Goal: Information Seeking & Learning: Compare options

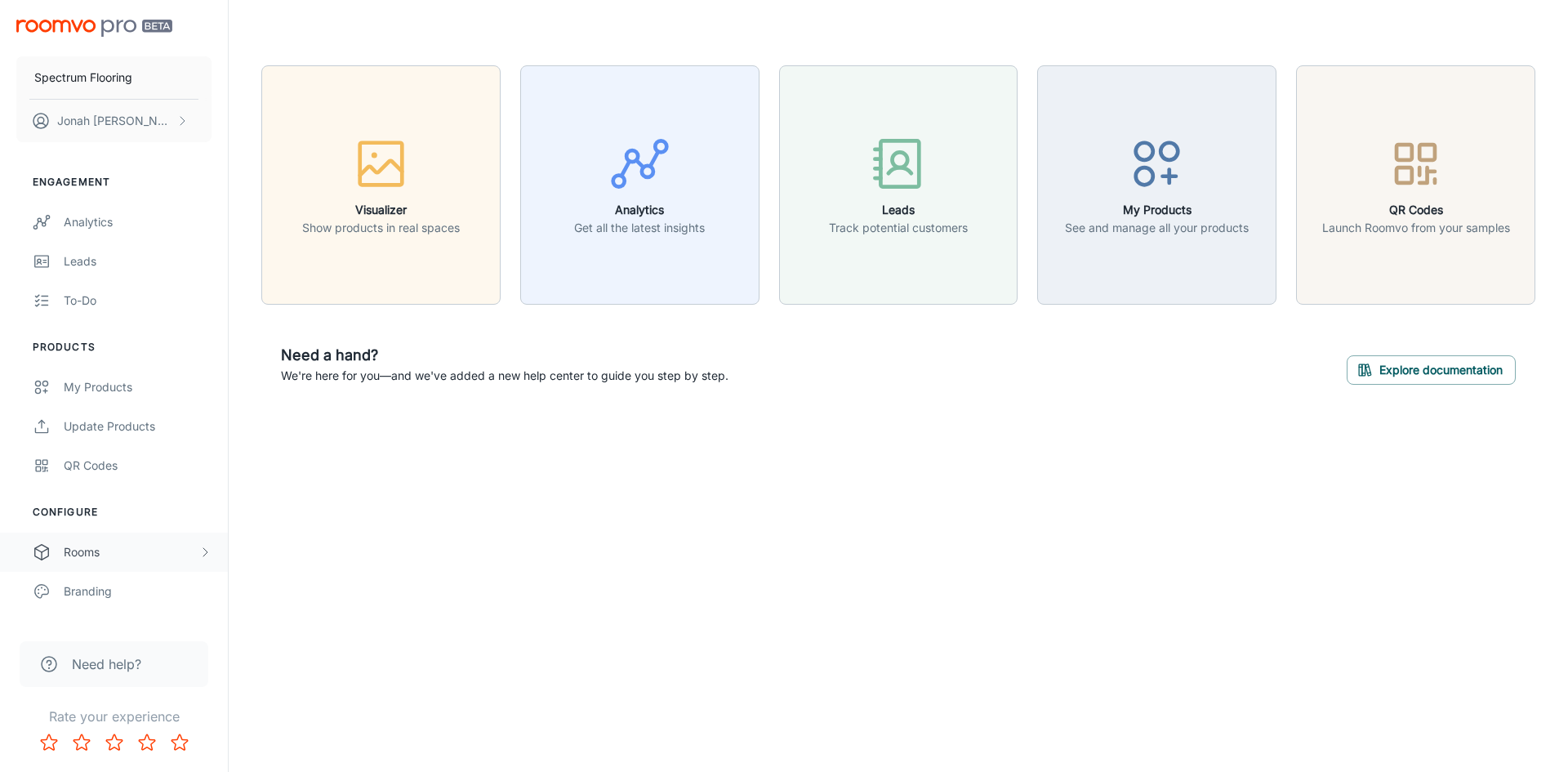
click at [129, 556] on div "Rooms" at bounding box center [131, 552] width 135 height 18
click at [209, 556] on icon "scrollable content" at bounding box center [205, 553] width 13 height 13
click at [164, 582] on div "Branding" at bounding box center [138, 591] width 147 height 18
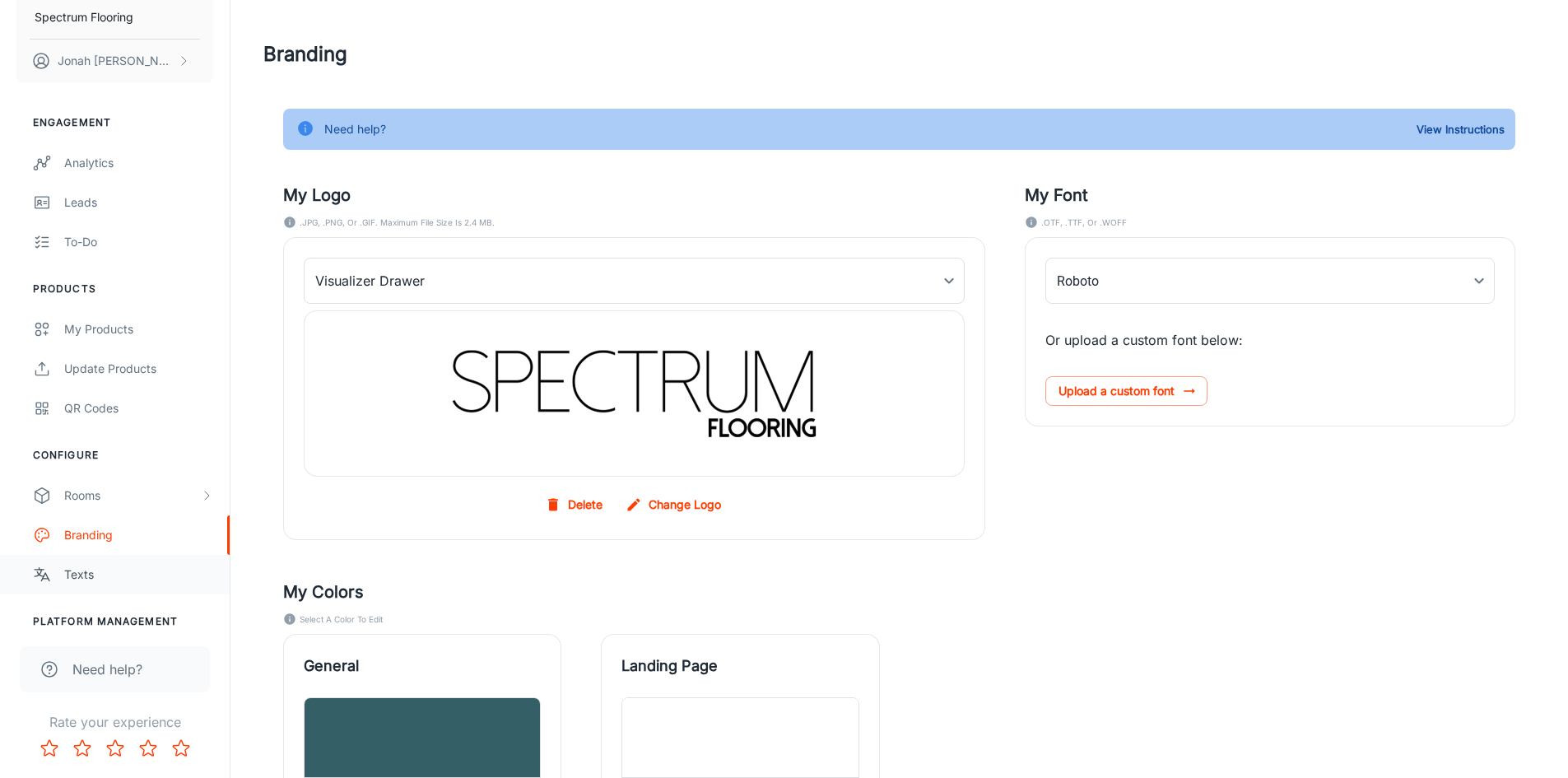
scroll to position [116, 0]
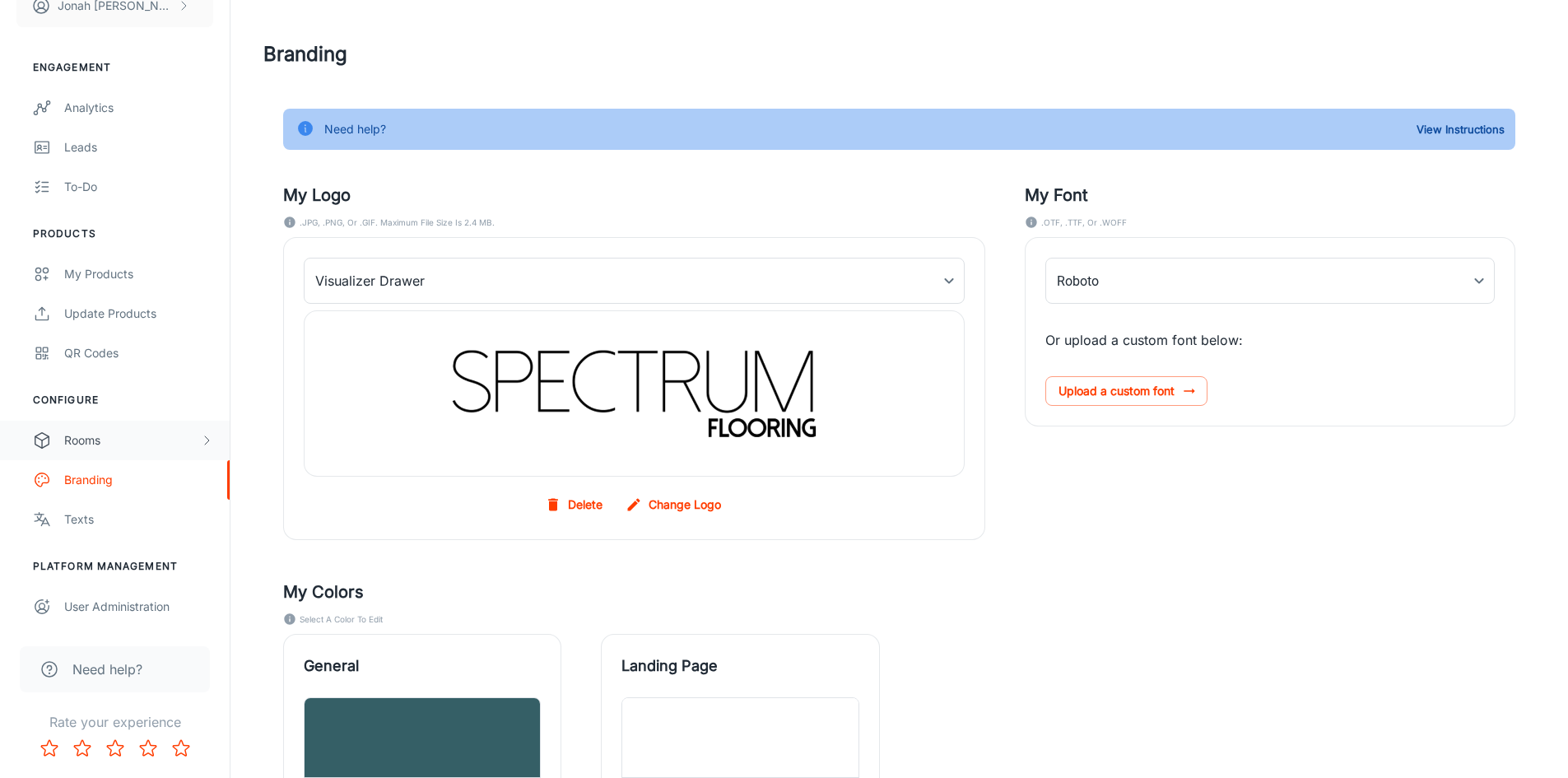
click at [205, 440] on icon "scrollable content" at bounding box center [206, 441] width 14 height 14
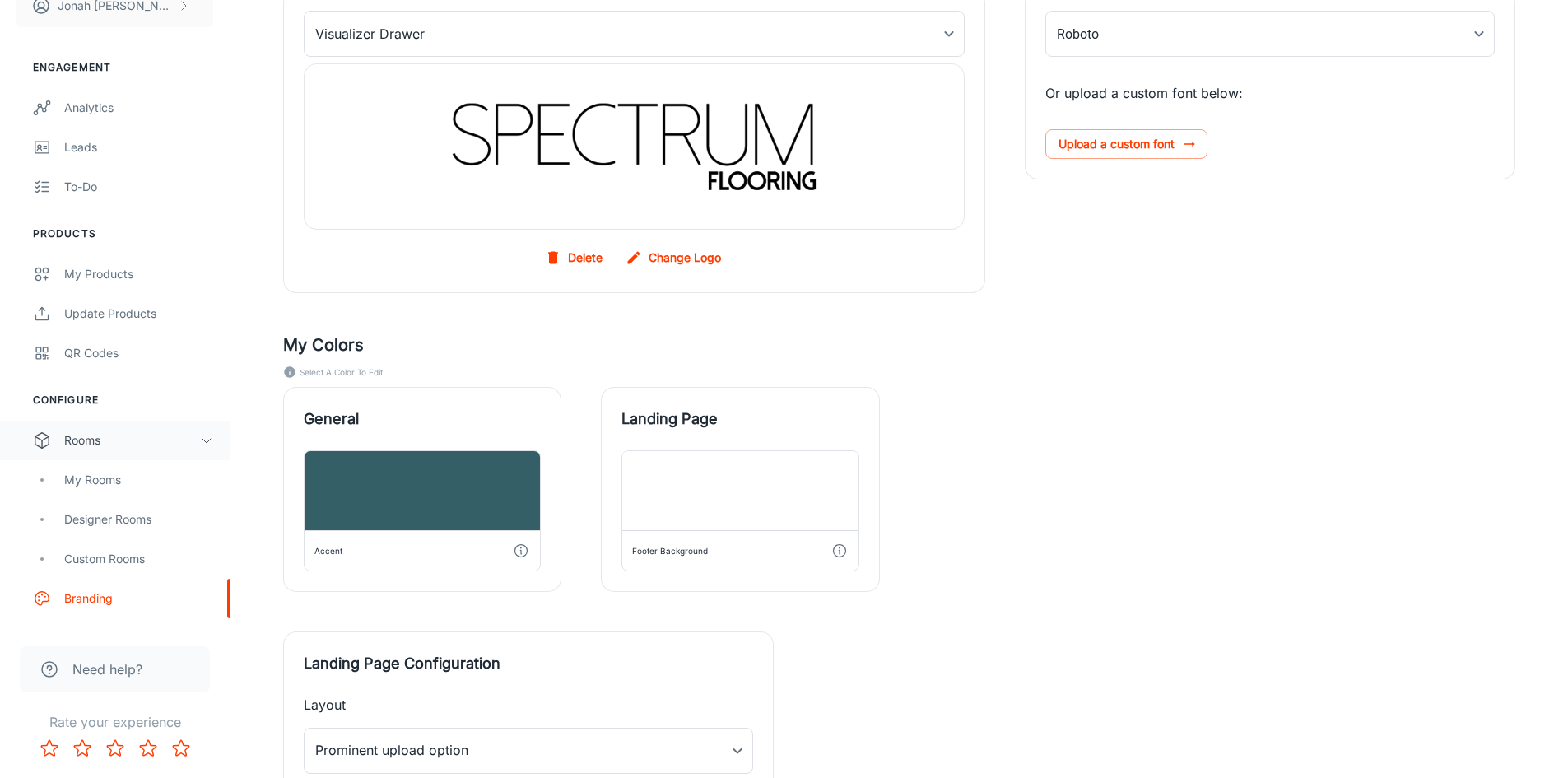
scroll to position [0, 0]
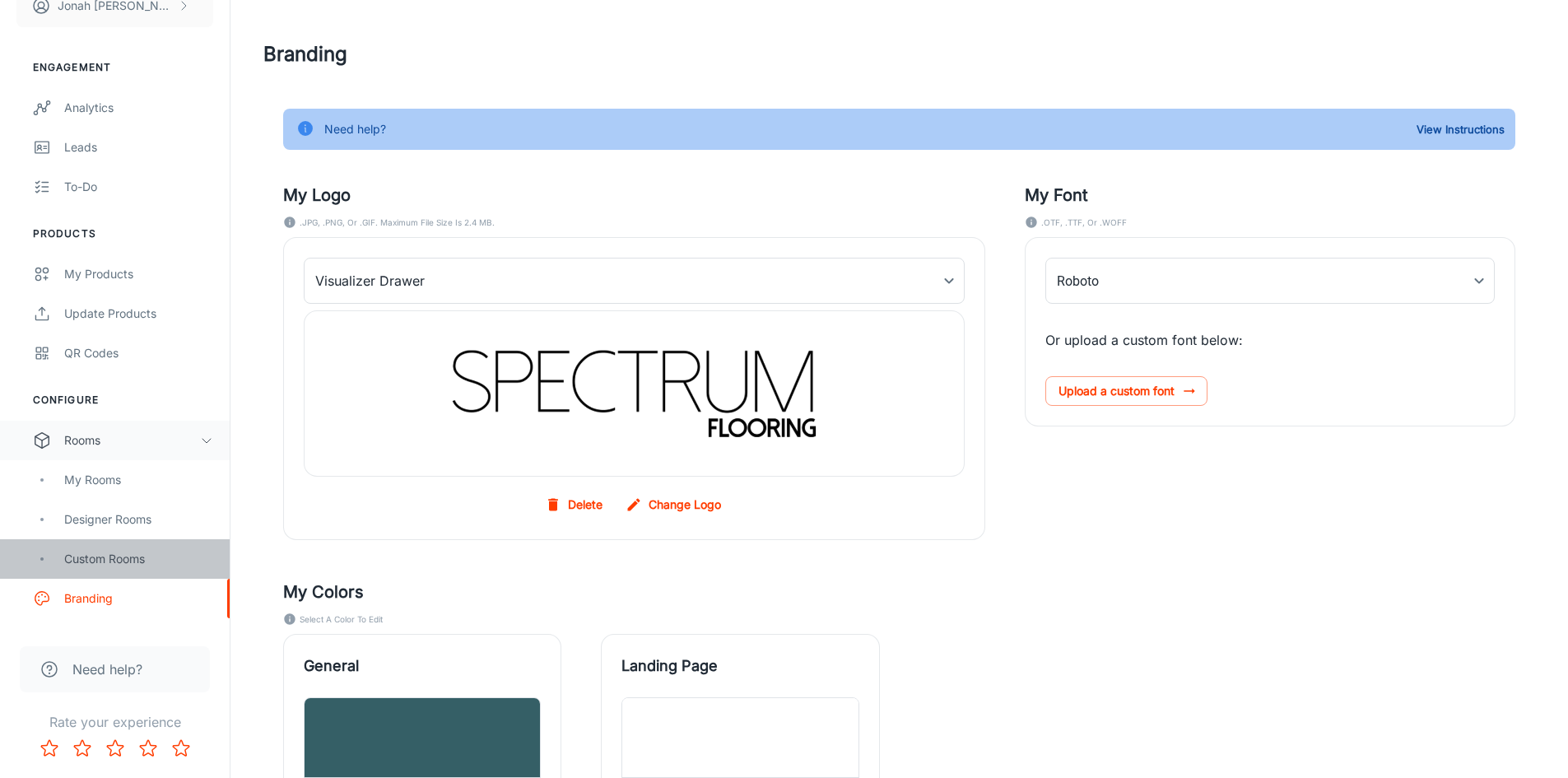
click at [106, 570] on div "Custom Rooms" at bounding box center [115, 559] width 230 height 40
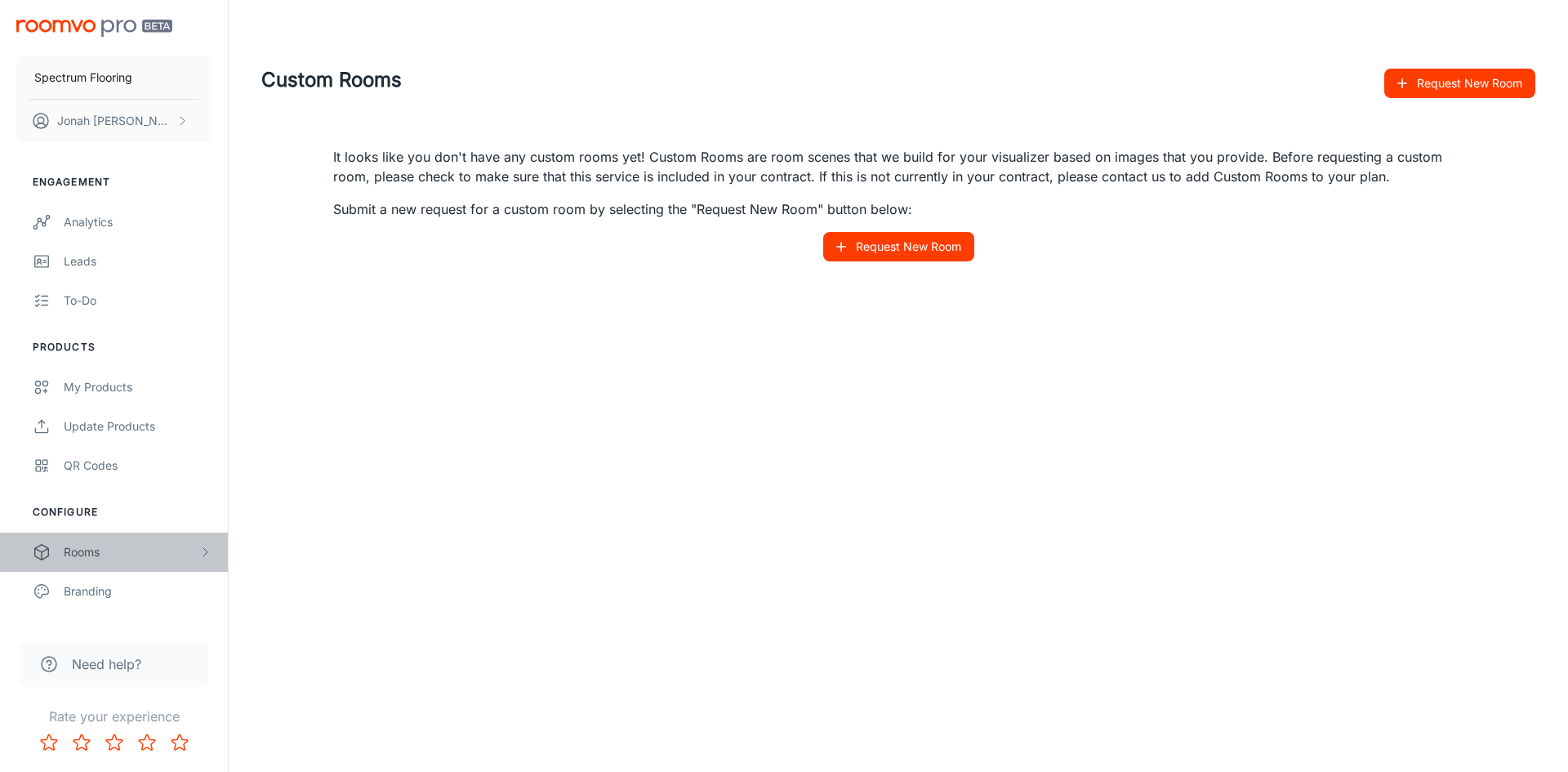
click at [110, 556] on div "Rooms" at bounding box center [131, 552] width 135 height 18
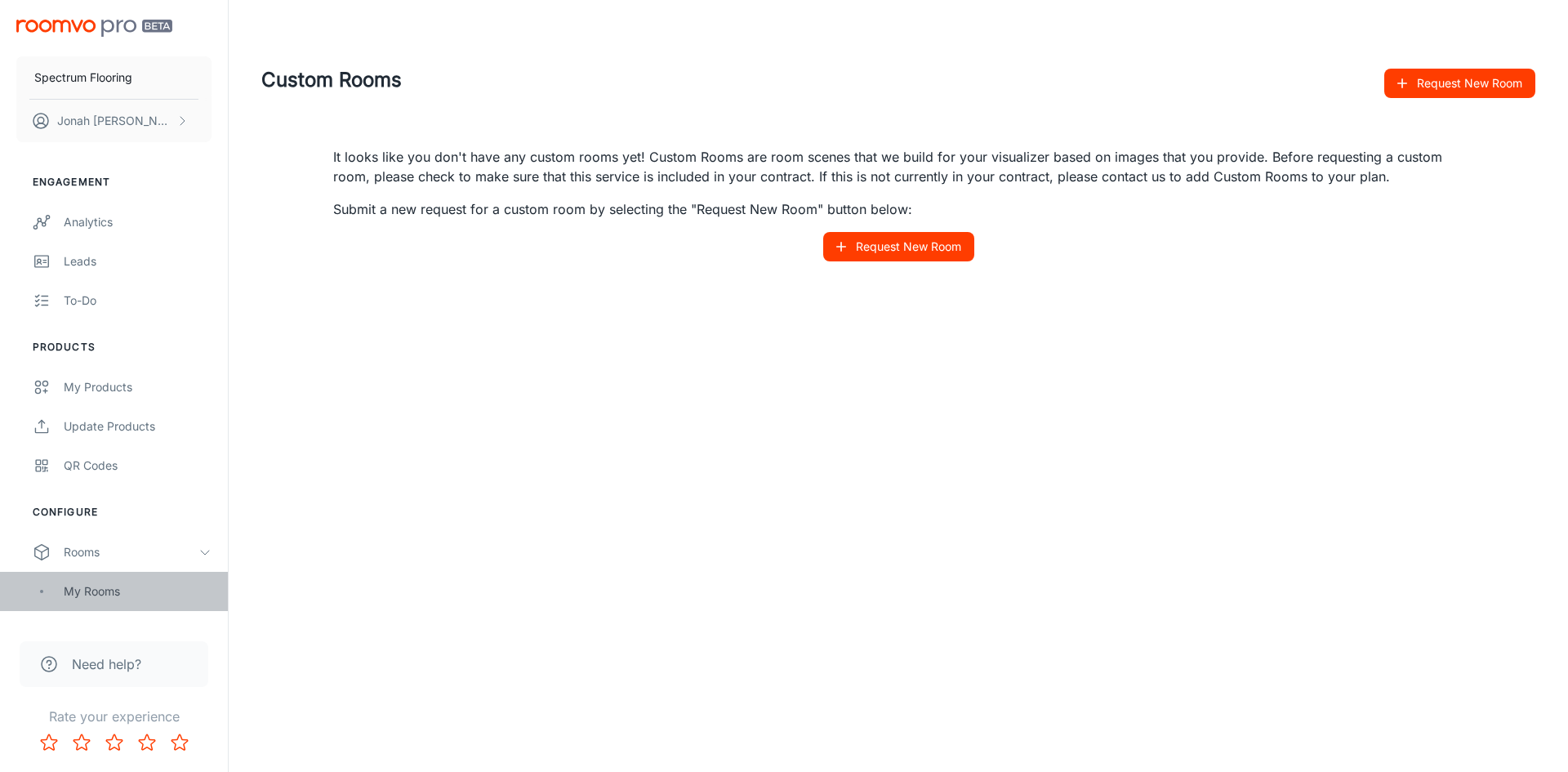
click at [114, 589] on div "My Rooms" at bounding box center [138, 591] width 147 height 18
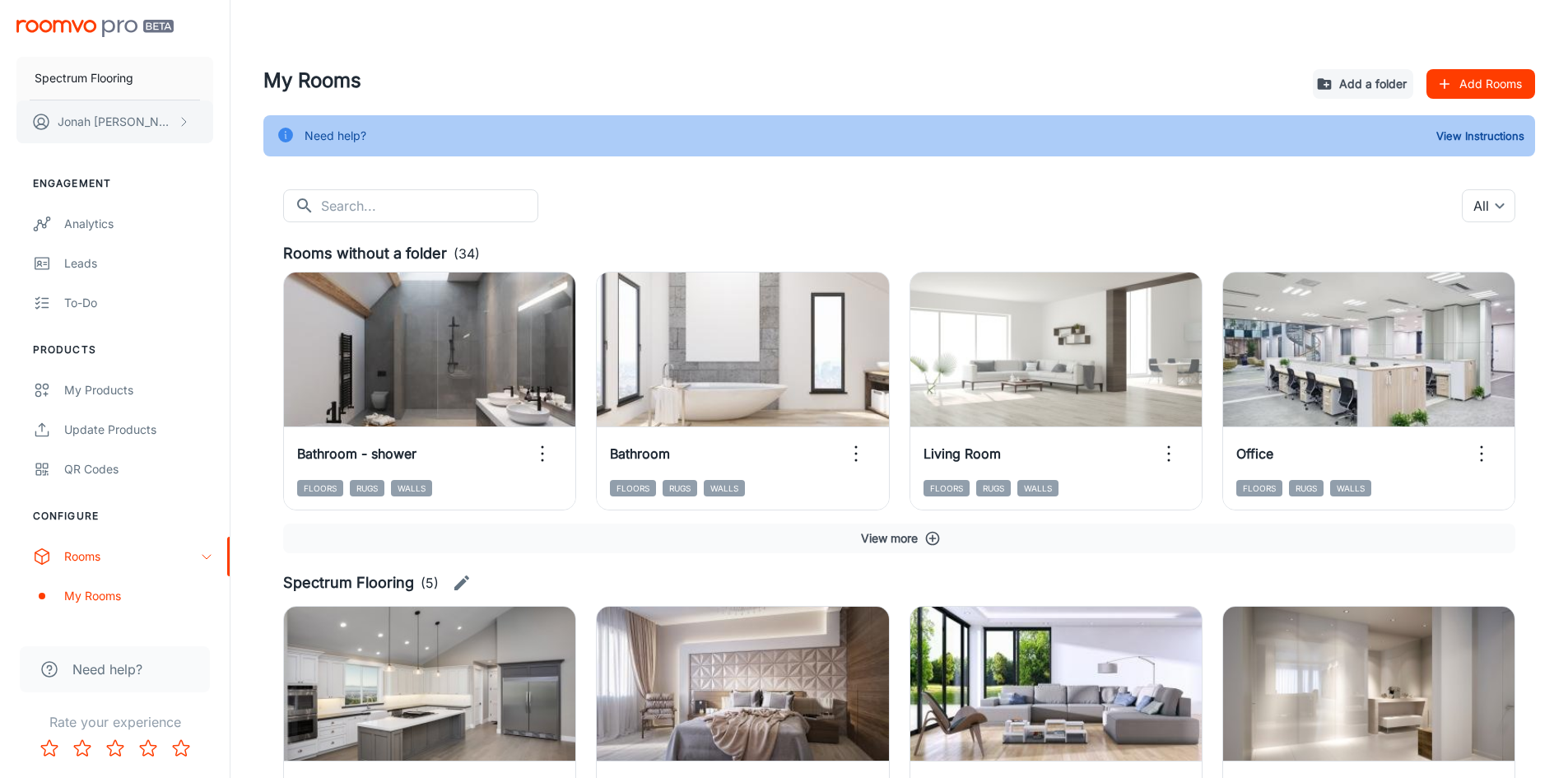
click at [77, 131] on button "[PERSON_NAME]" at bounding box center [115, 122] width 197 height 42
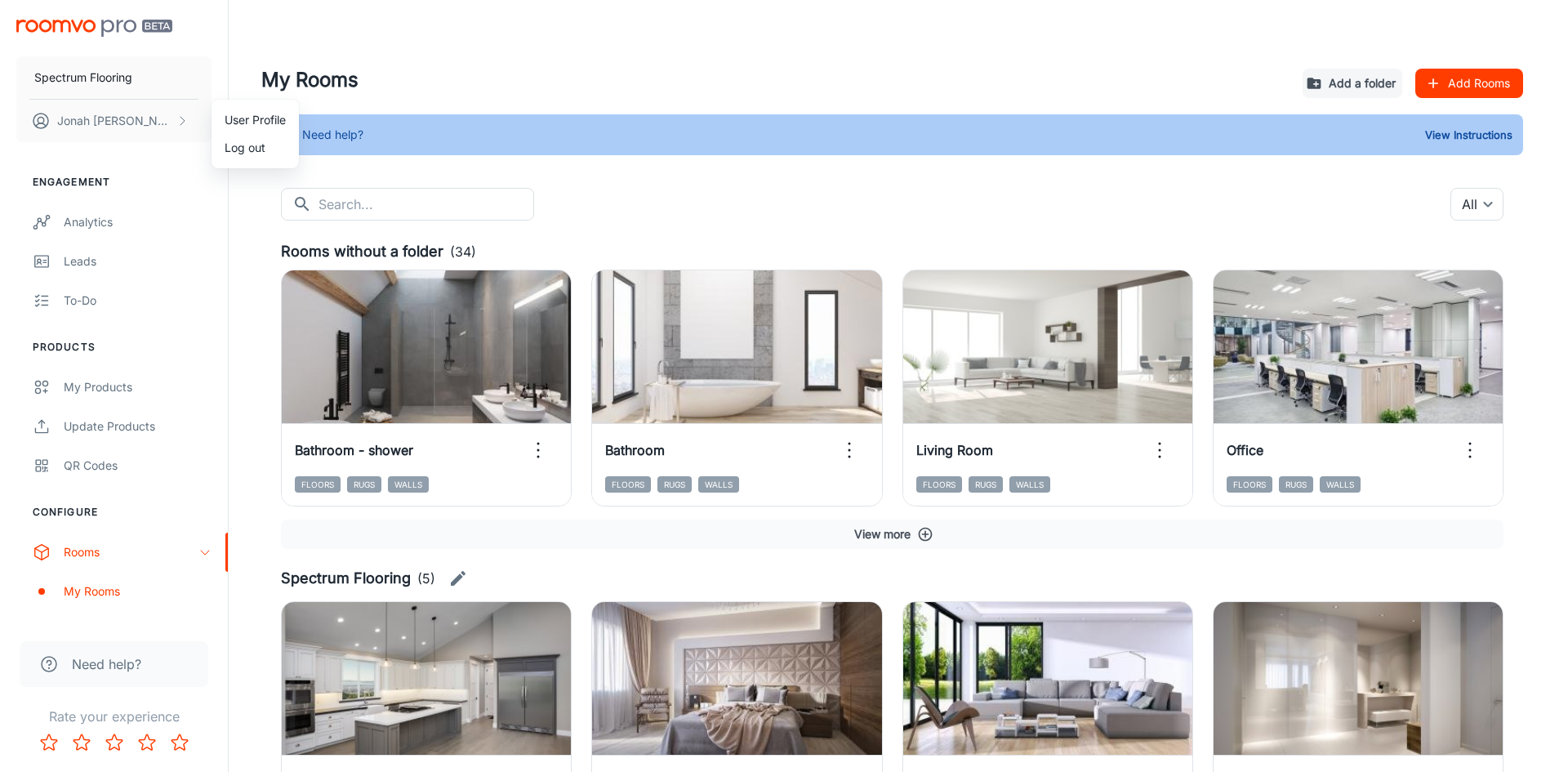
click at [86, 89] on div at bounding box center [784, 386] width 1568 height 772
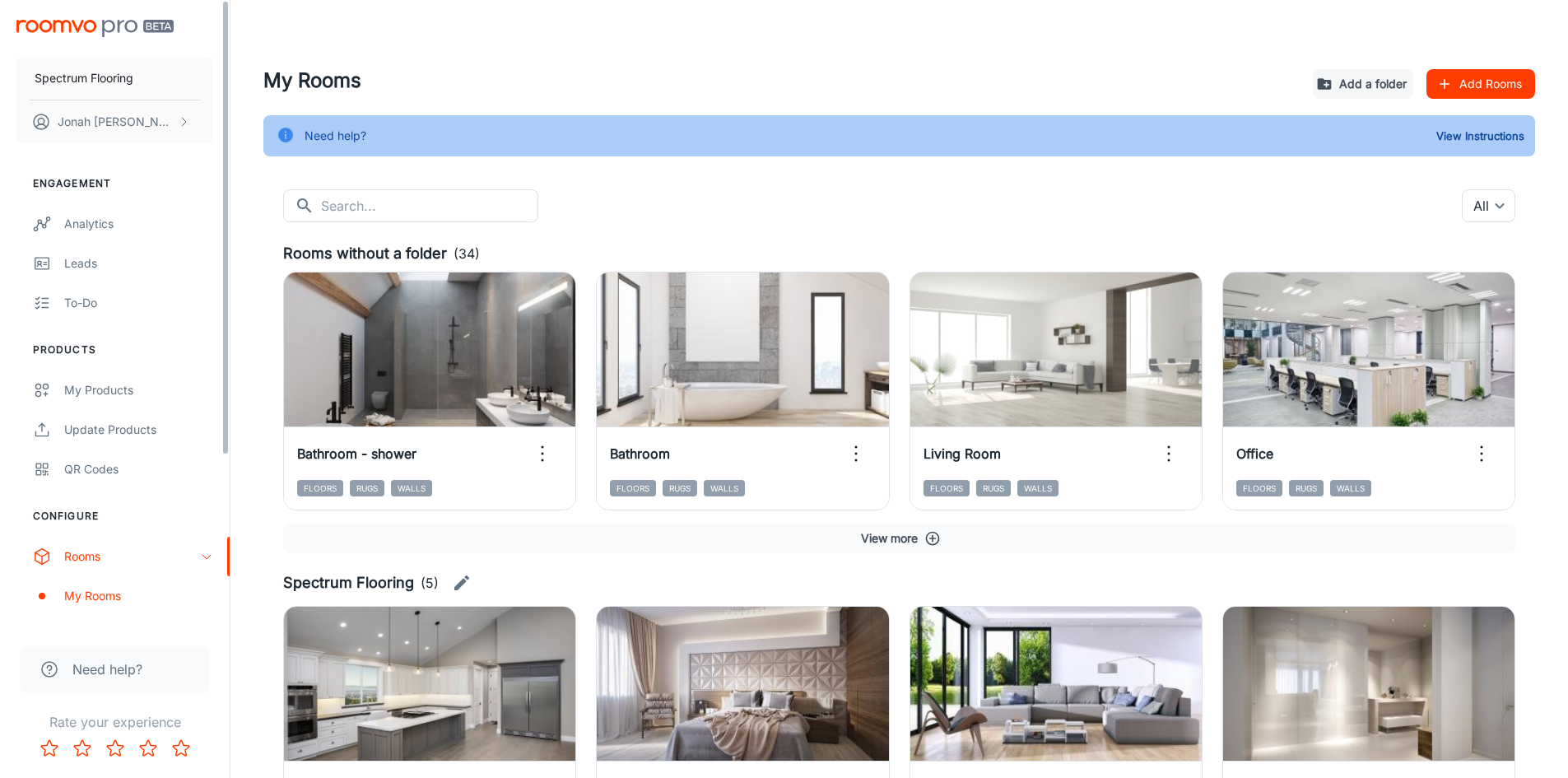
click at [87, 77] on p "Spectrum Flooring" at bounding box center [84, 78] width 98 height 18
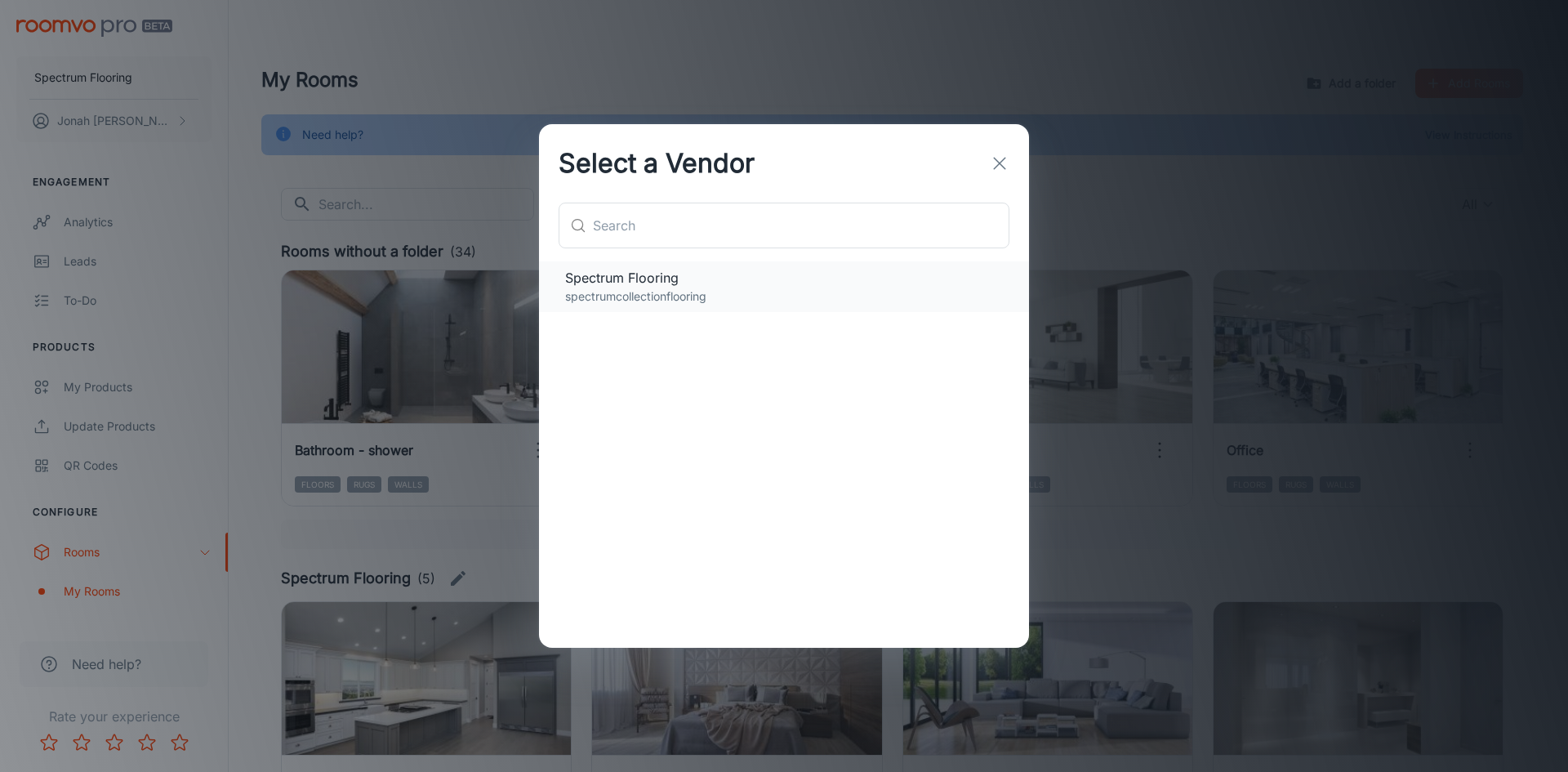
click at [772, 300] on p "spectrumcollectionflooring" at bounding box center [783, 296] width 437 height 18
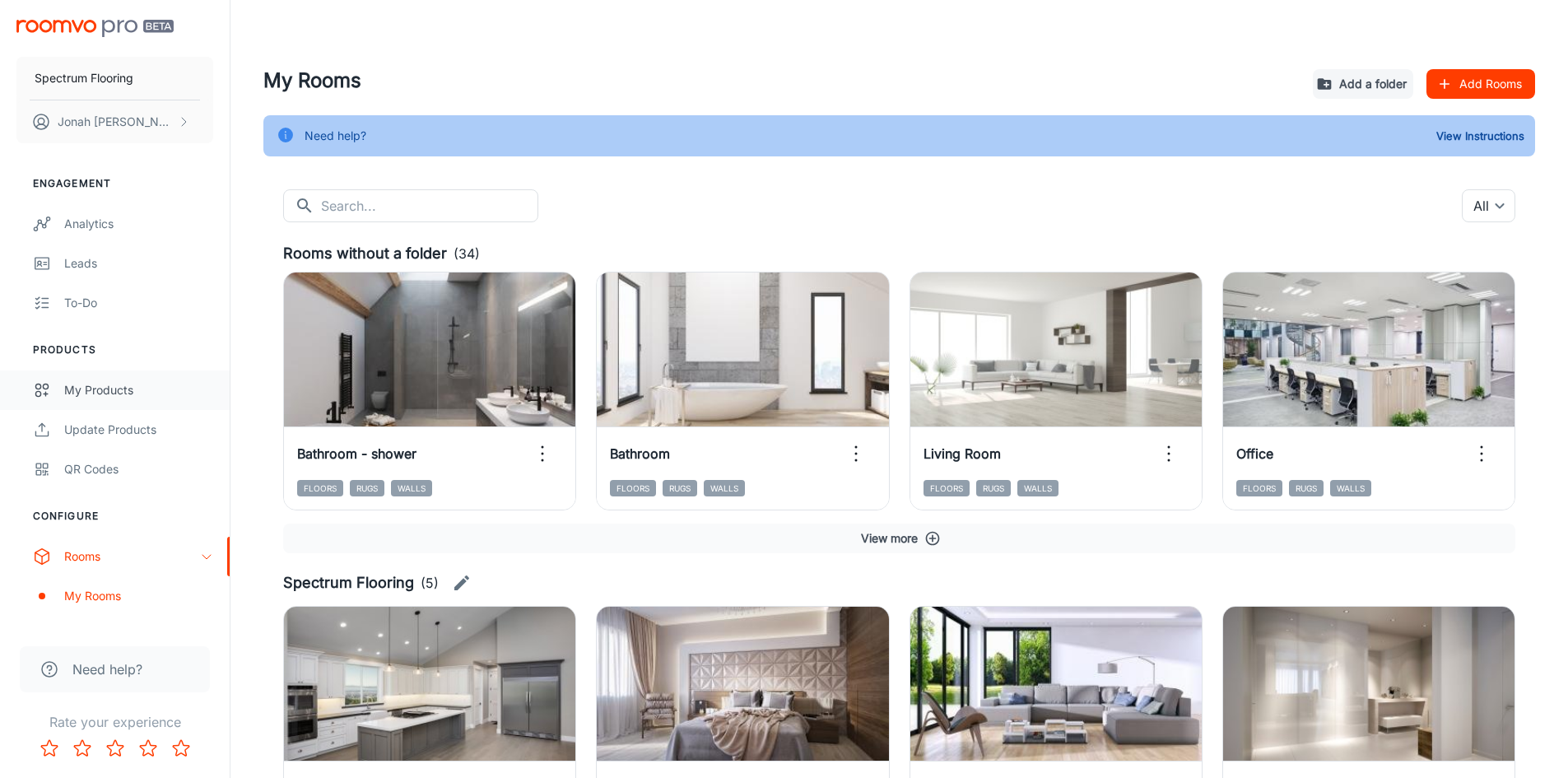
click at [101, 391] on div "My Products" at bounding box center [139, 390] width 149 height 18
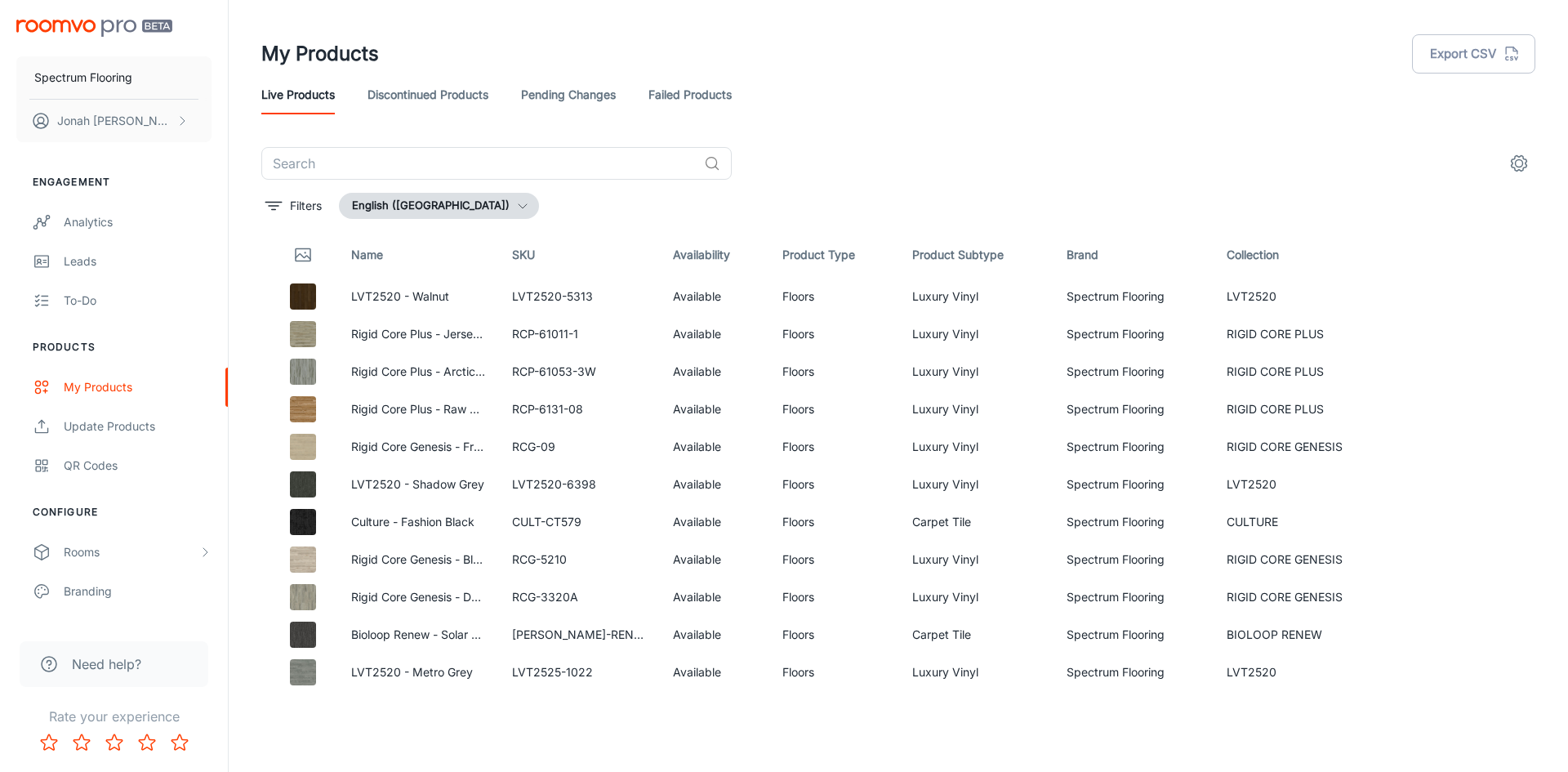
click at [105, 19] on div "Spectrum Flooring [PERSON_NAME]" at bounding box center [114, 78] width 228 height 155
click at [75, 21] on img "scrollable content" at bounding box center [94, 28] width 156 height 17
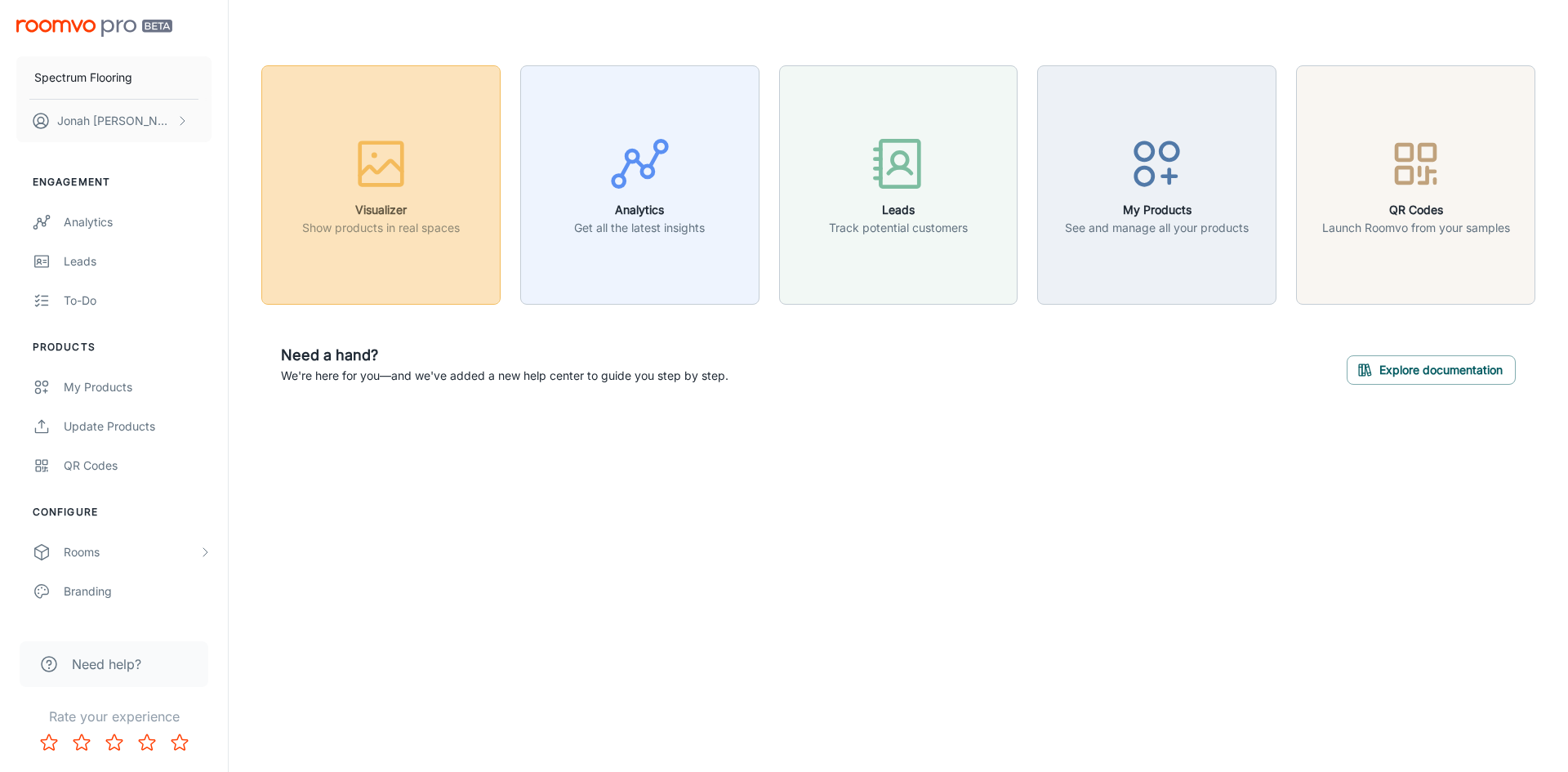
click at [386, 206] on h6 "Visualizer" at bounding box center [381, 210] width 158 height 18
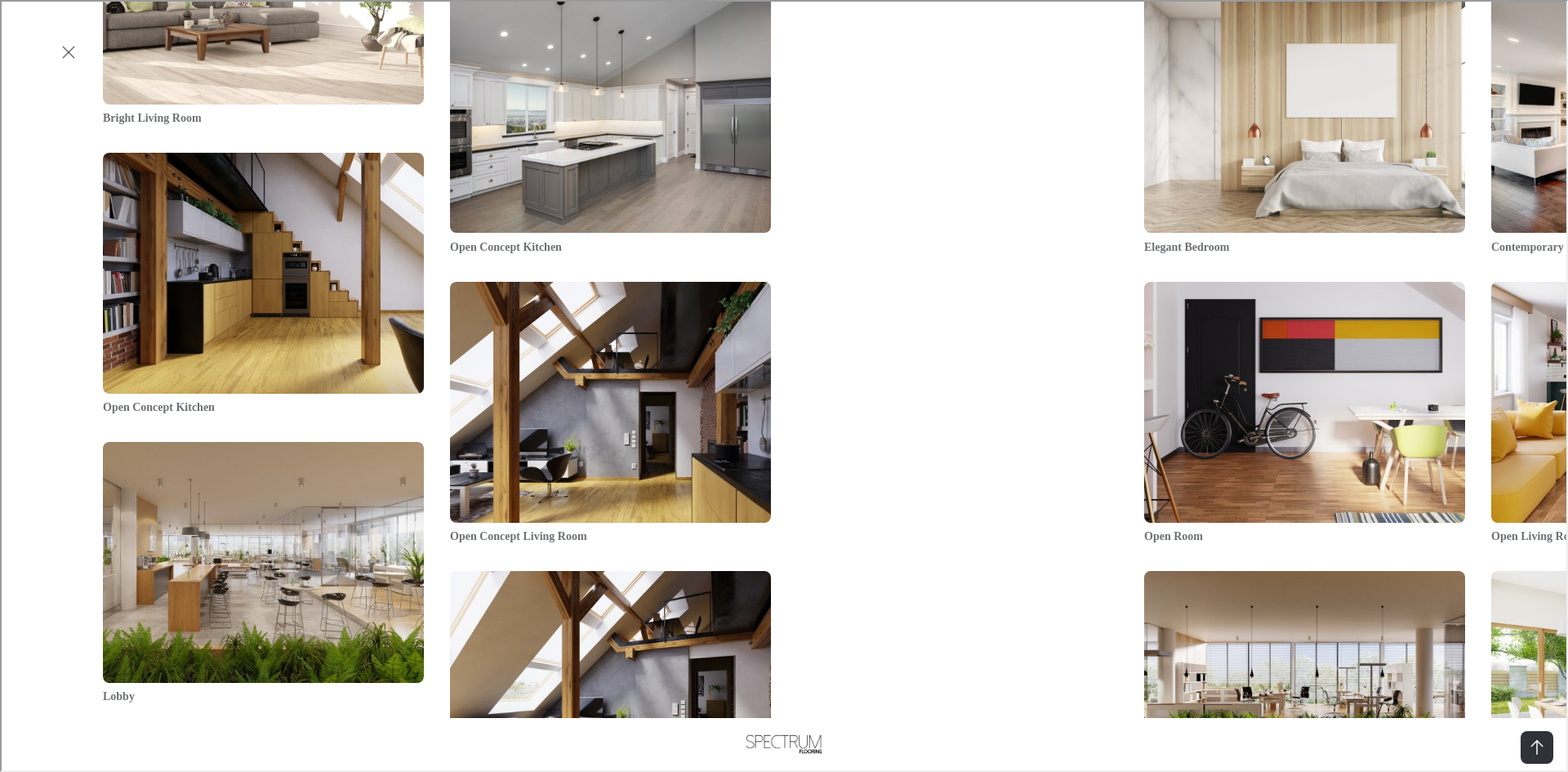
scroll to position [2339, 0]
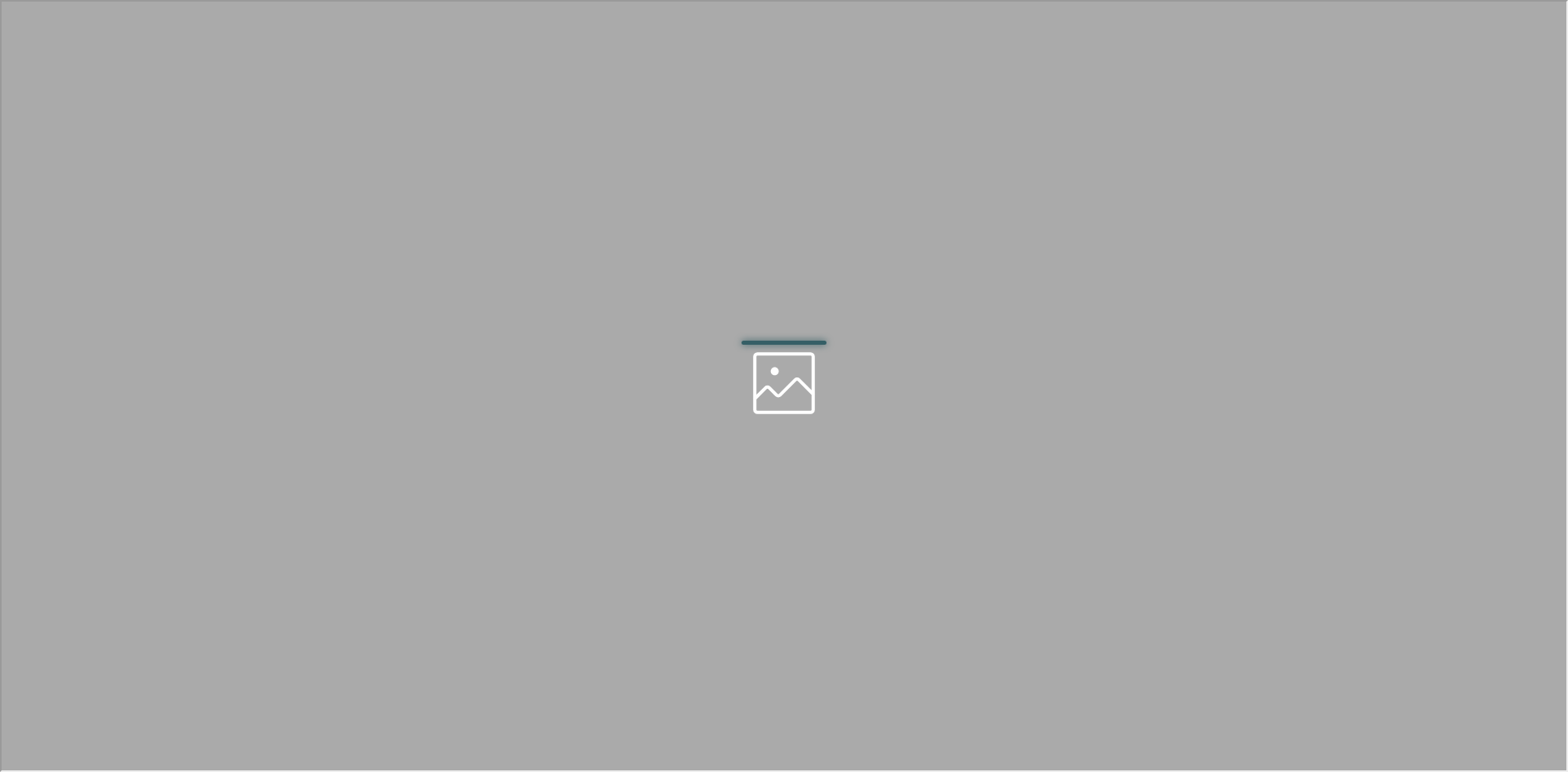
scroll to position [0, 0]
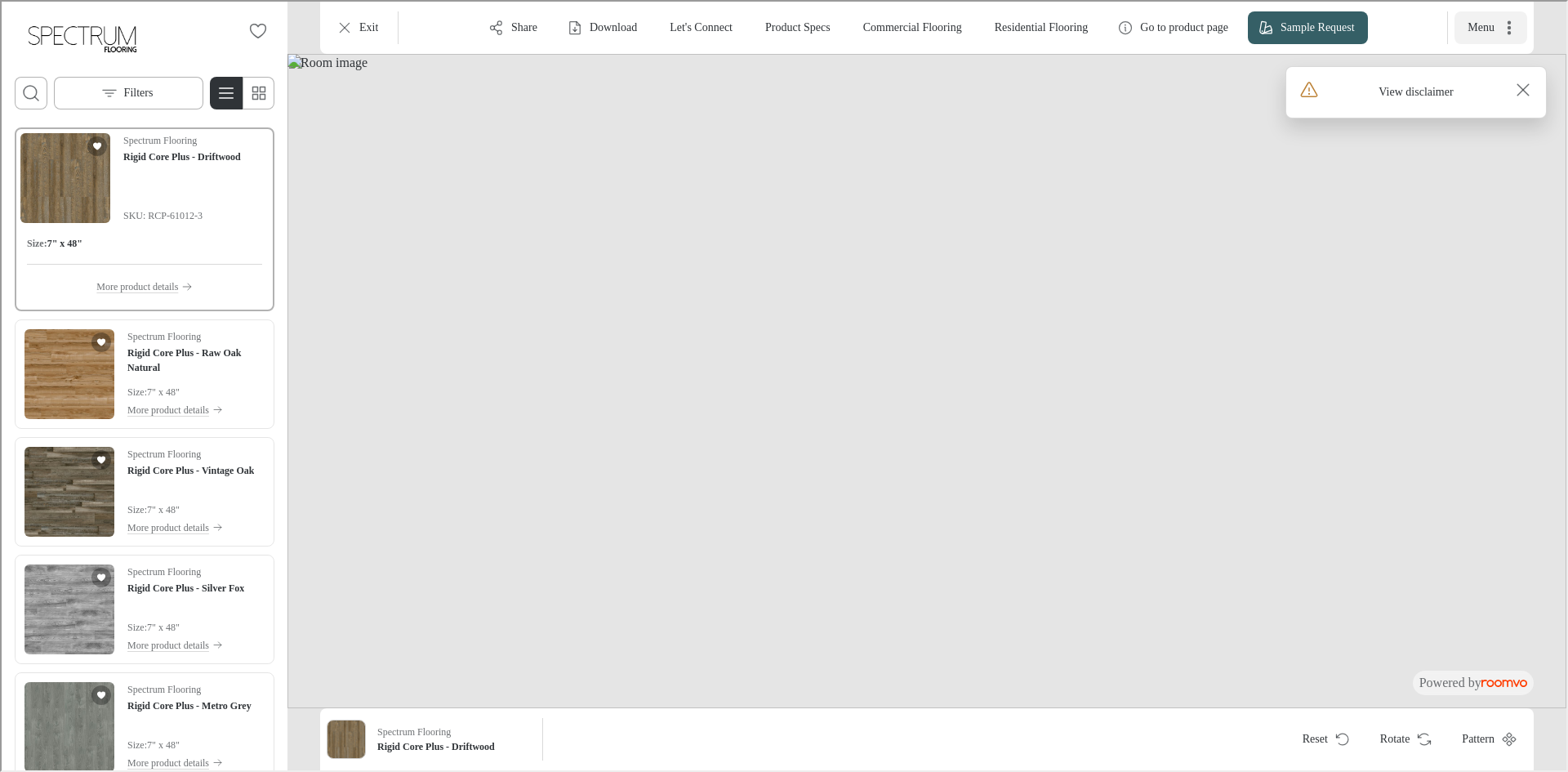
click at [1497, 25] on button "Menu" at bounding box center [1489, 26] width 73 height 33
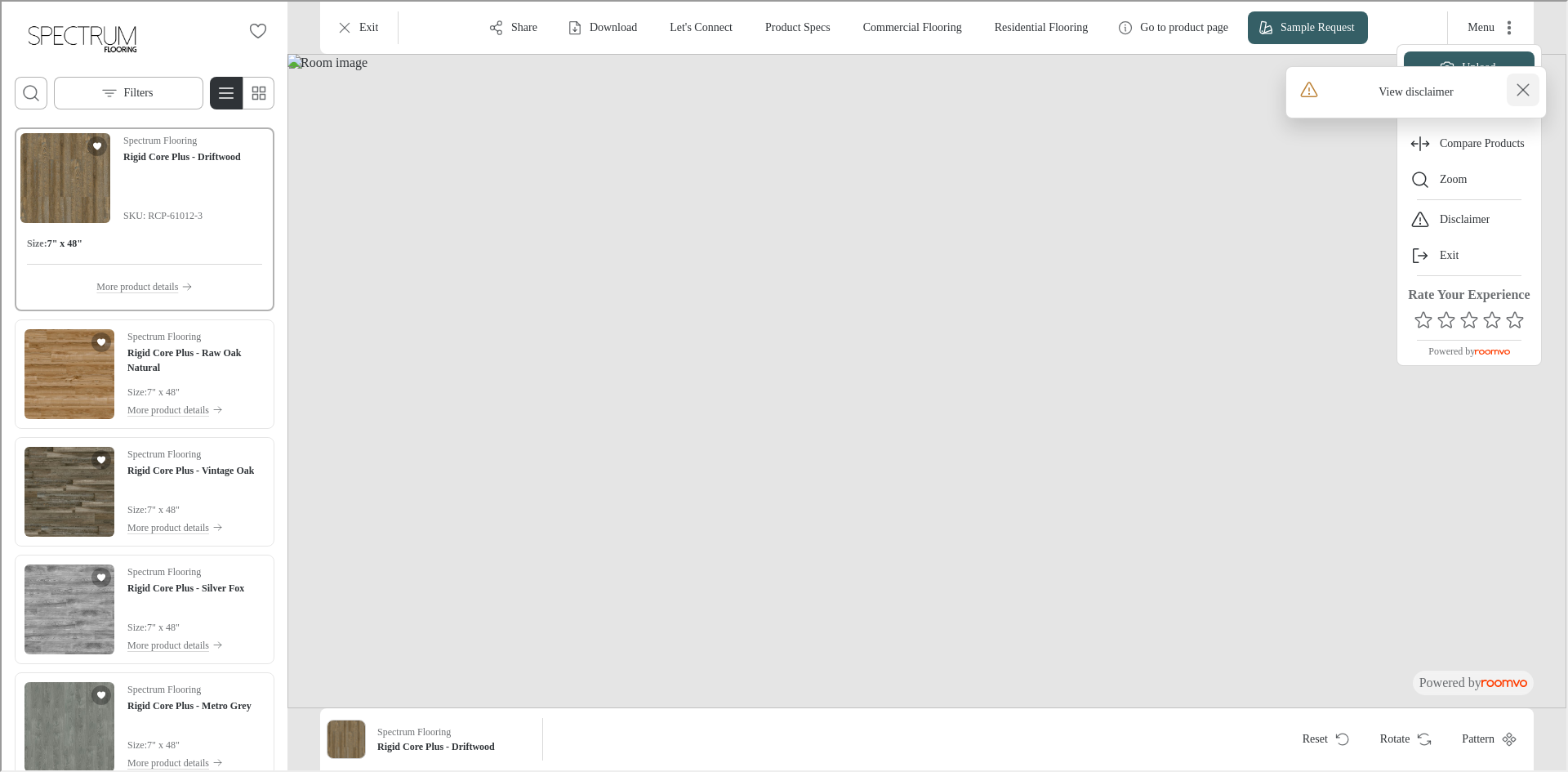
click at [1521, 84] on rect "Close disclaimer alert" at bounding box center [1521, 88] width 19 height 19
click at [1511, 98] on button "Change Room" at bounding box center [1467, 106] width 130 height 33
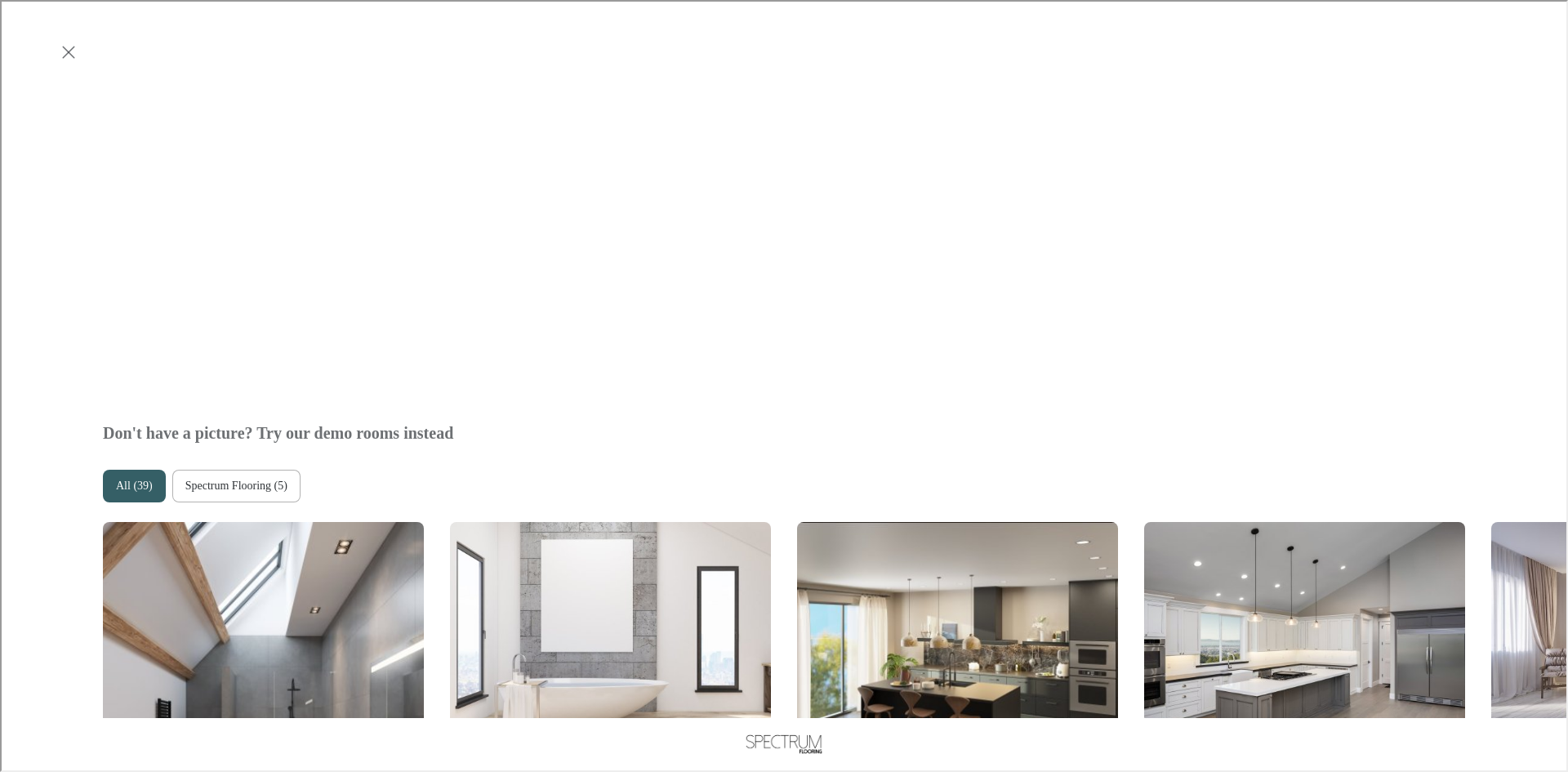
scroll to position [653, 0]
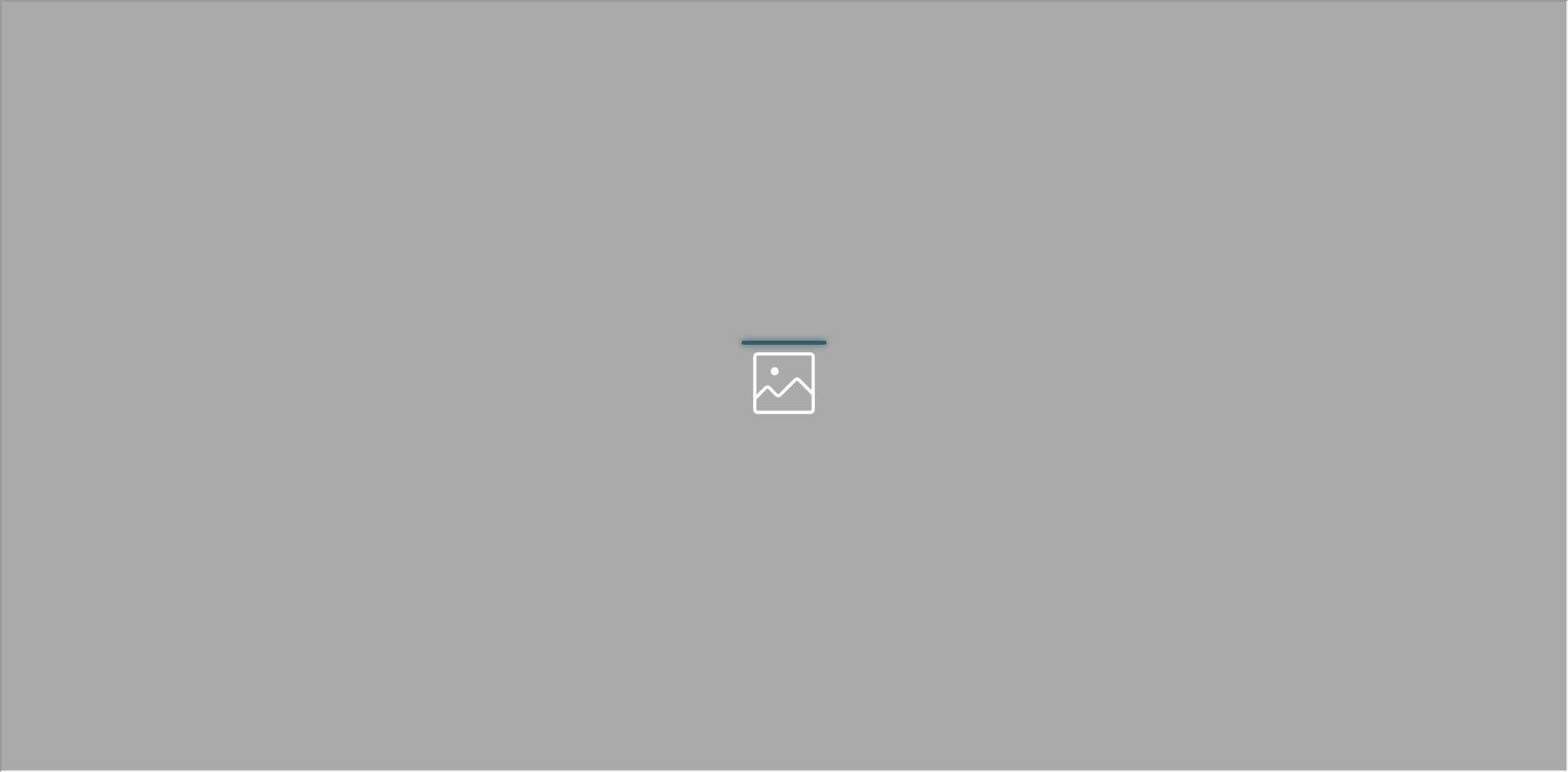
scroll to position [0, 0]
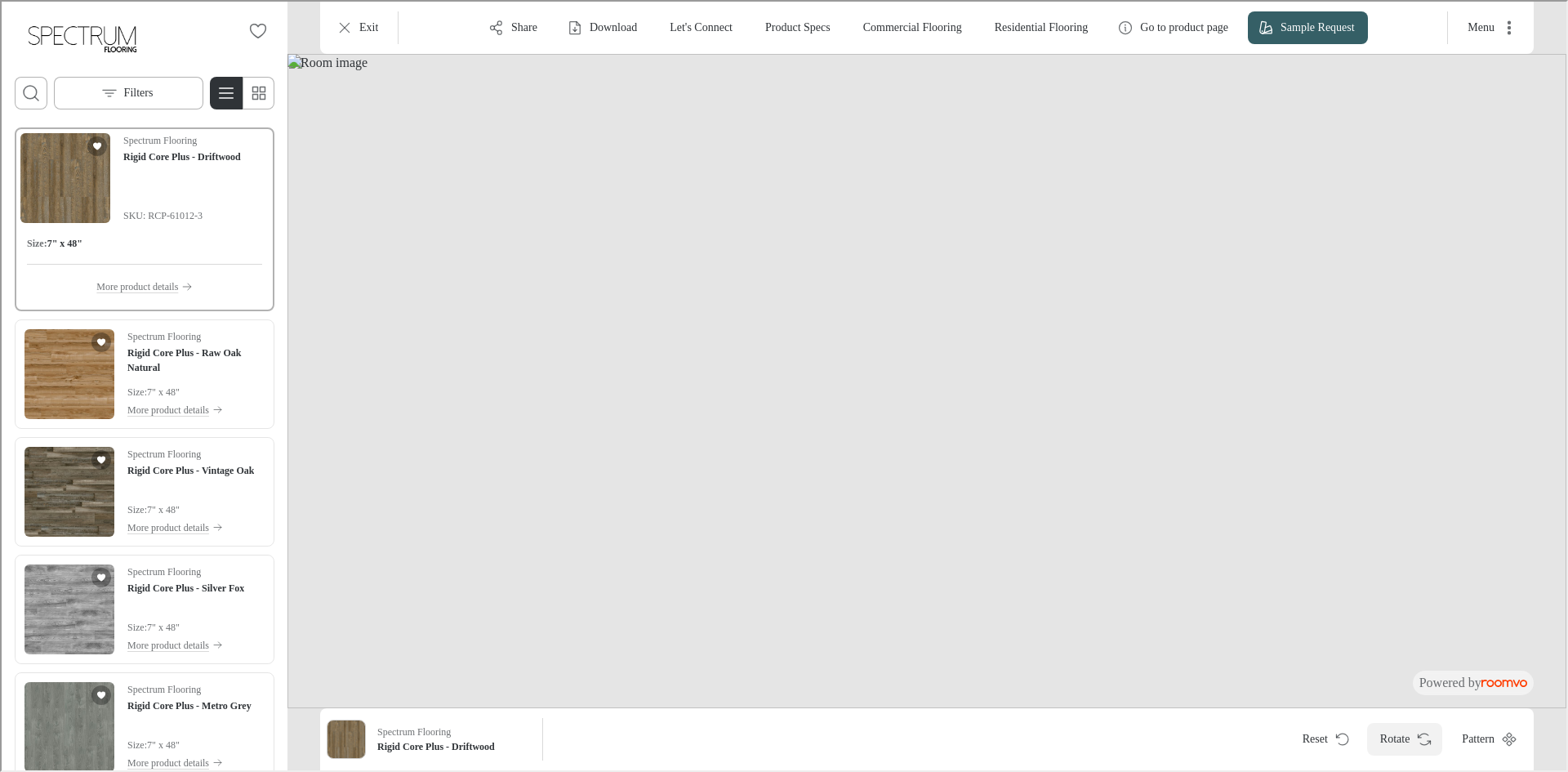
click at [1385, 741] on button "Rotate" at bounding box center [1402, 738] width 76 height 33
click at [1506, 25] on icon "More actions" at bounding box center [1507, 26] width 16 height 16
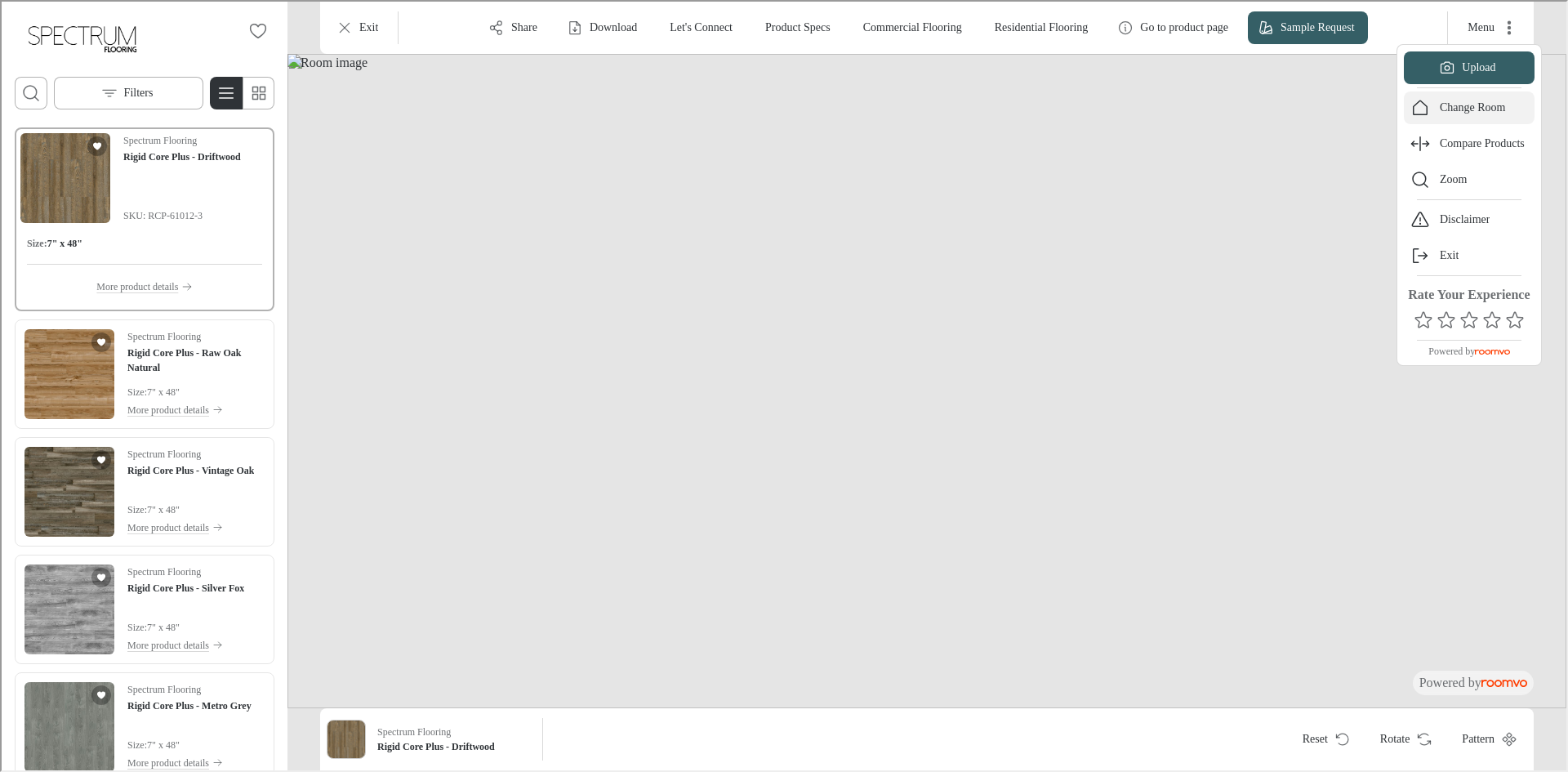
click at [1491, 113] on p "Change Room" at bounding box center [1470, 105] width 66 height 16
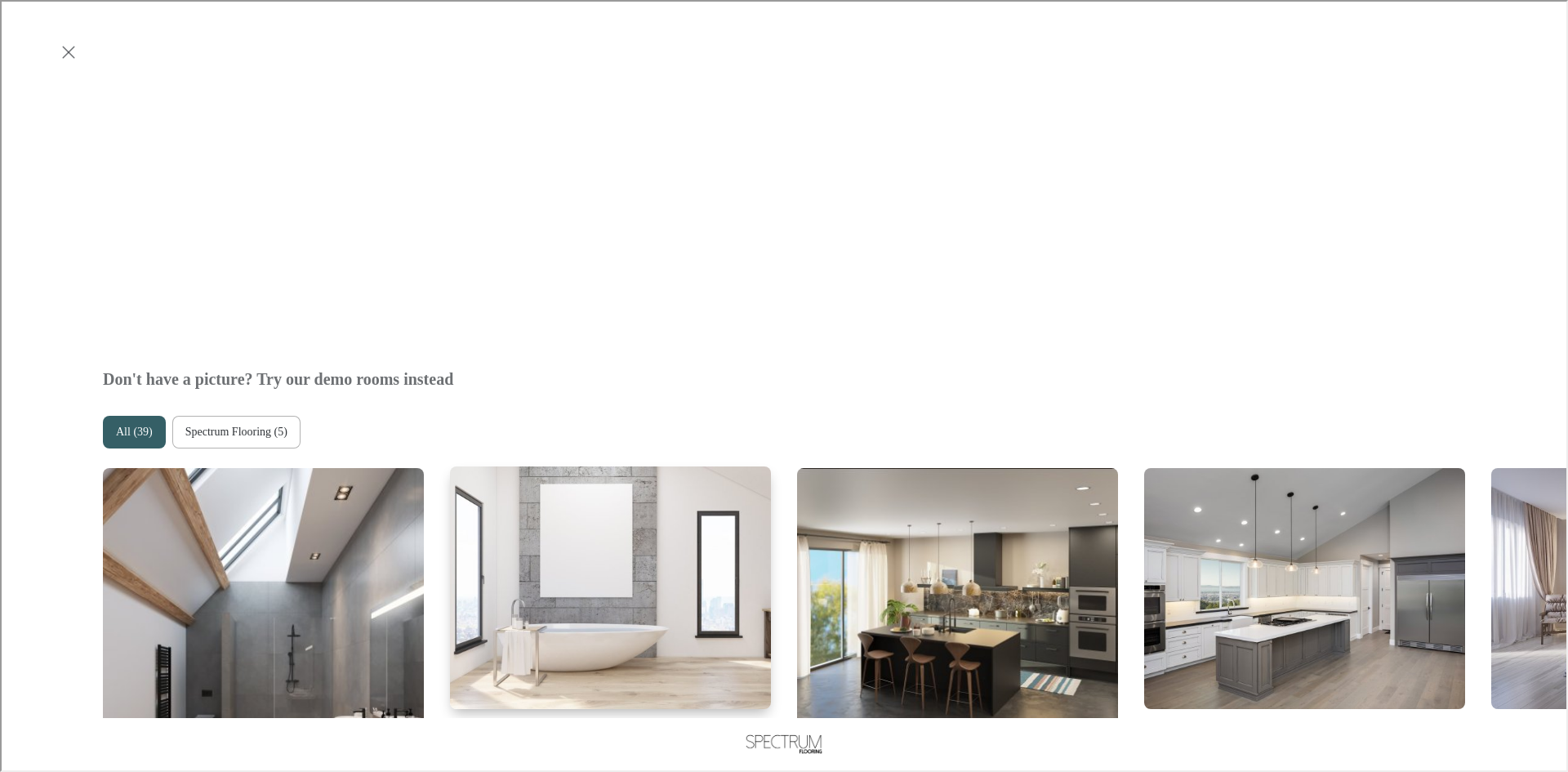
scroll to position [736, 0]
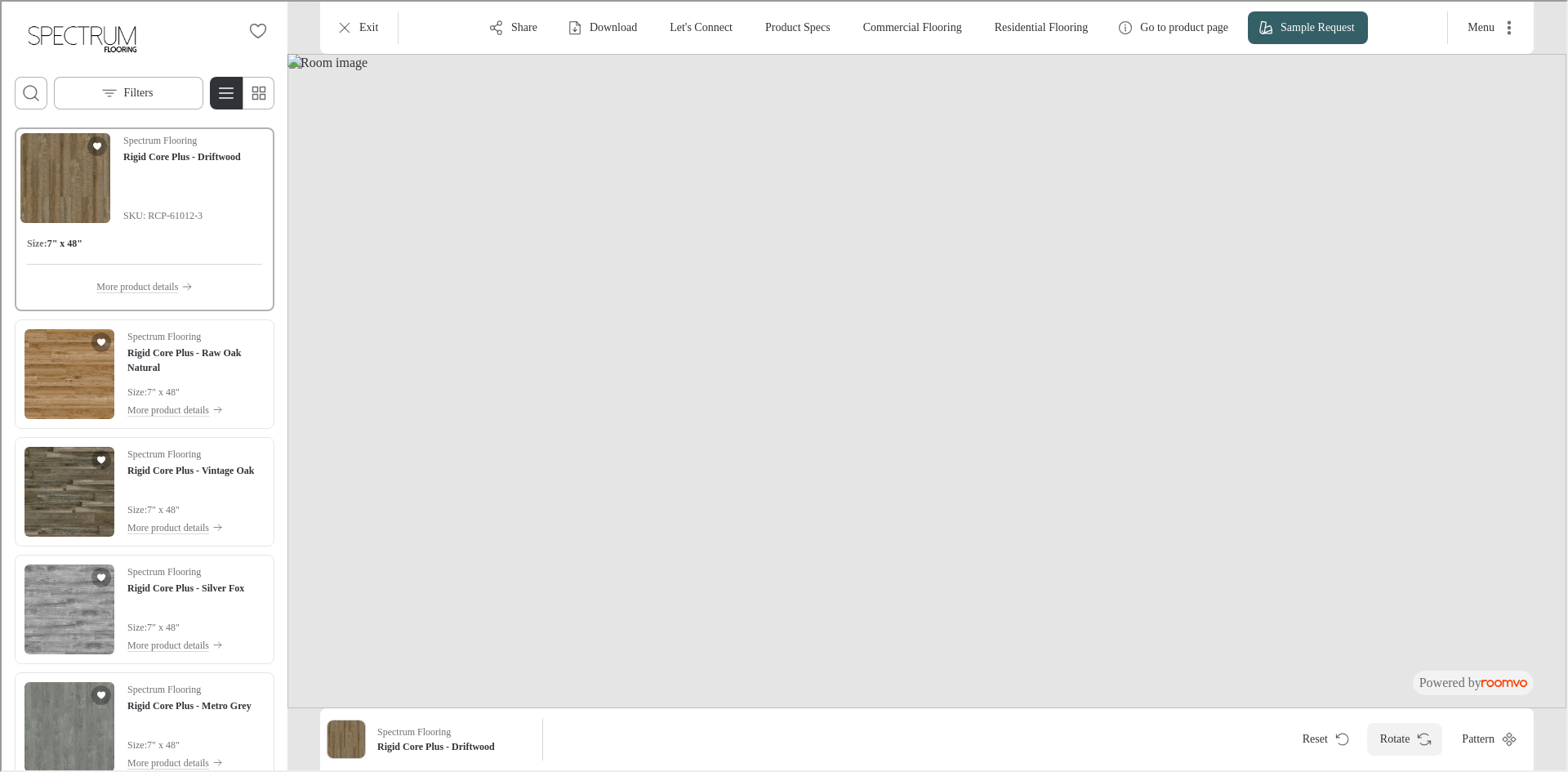
click at [1397, 738] on button "Rotate" at bounding box center [1402, 738] width 76 height 33
click at [1496, 31] on button "Menu" at bounding box center [1489, 26] width 73 height 33
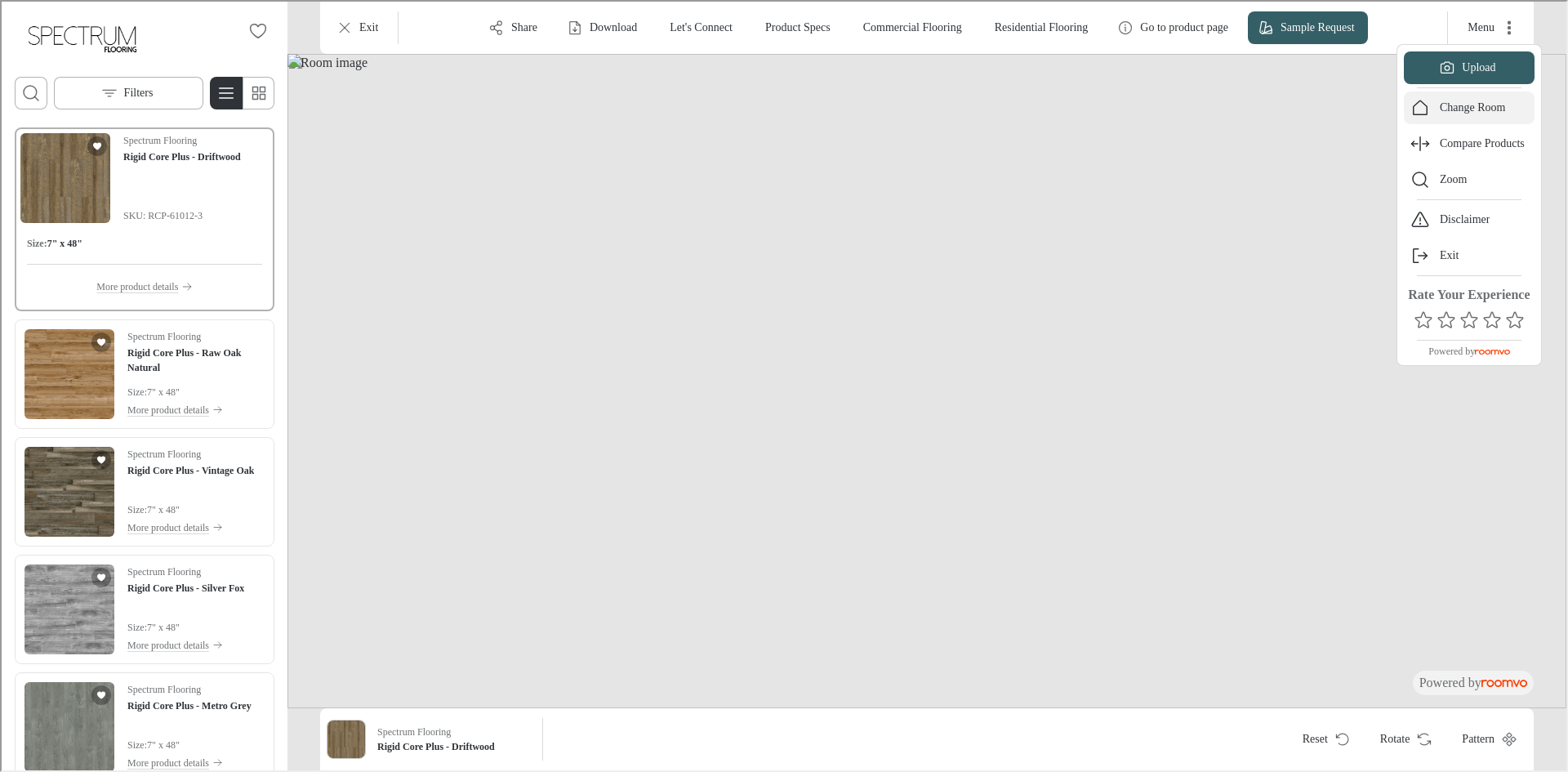
click at [1485, 114] on button "Change Room" at bounding box center [1467, 106] width 130 height 33
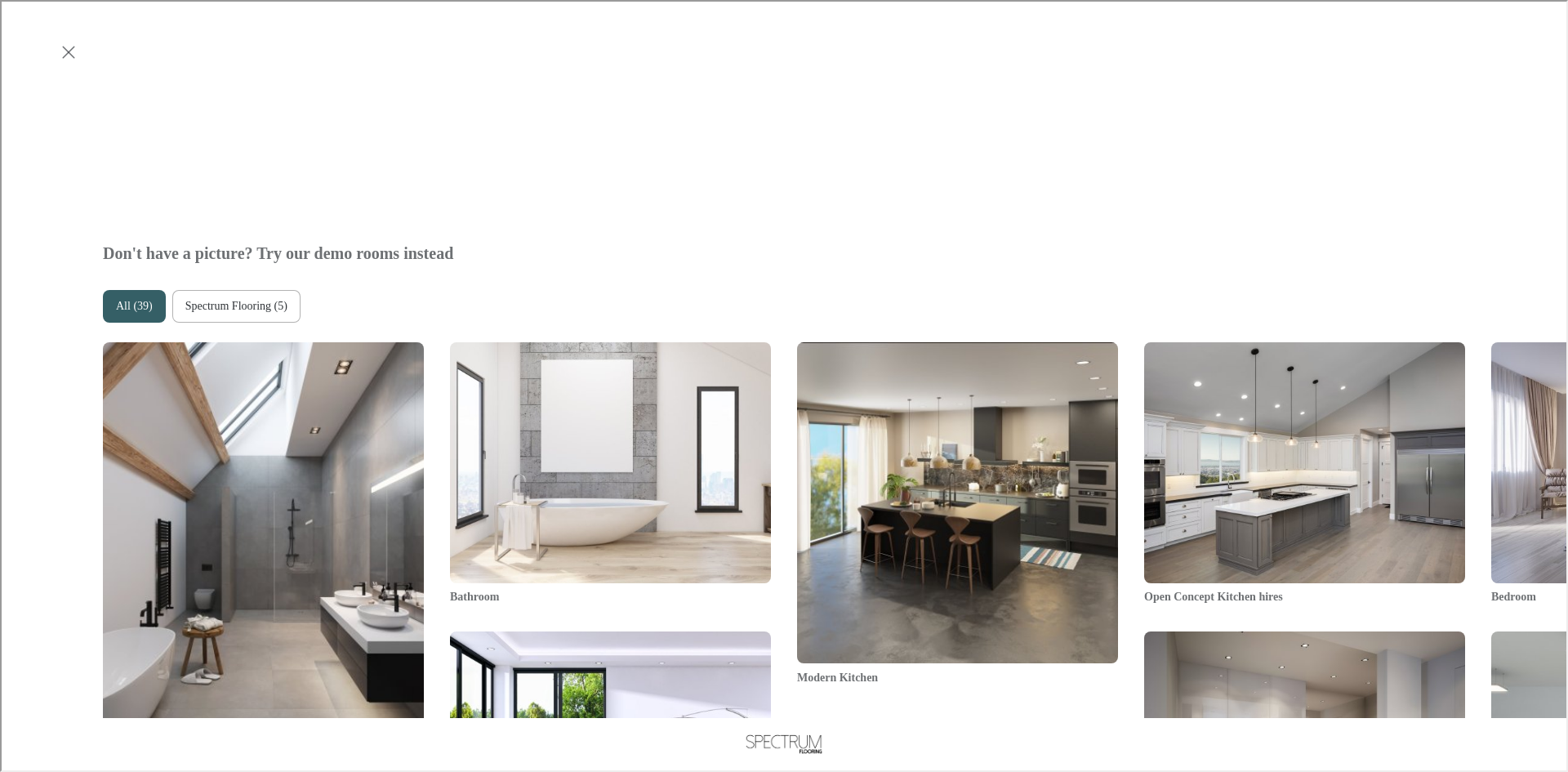
scroll to position [898, 0]
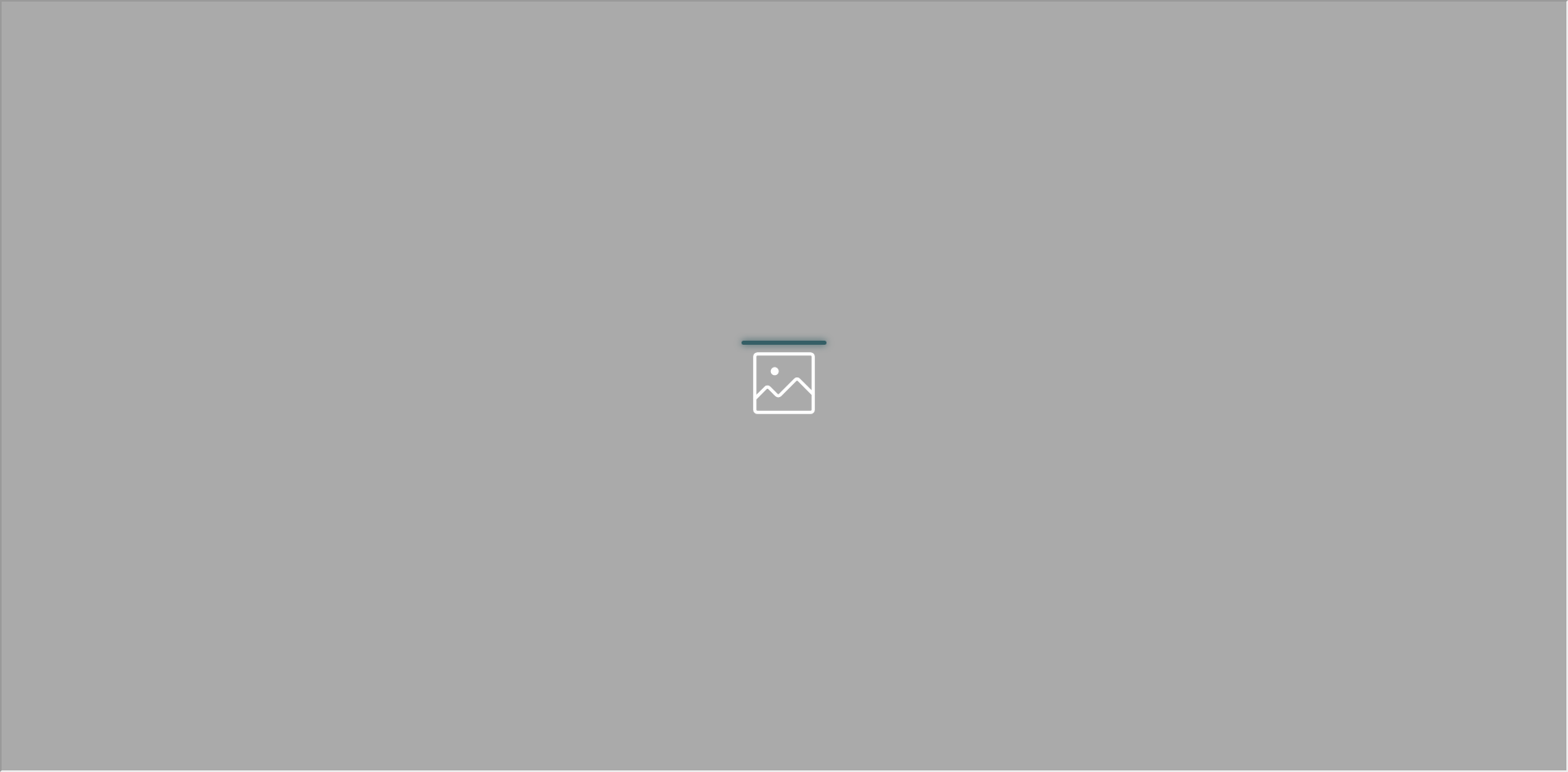
scroll to position [0, 0]
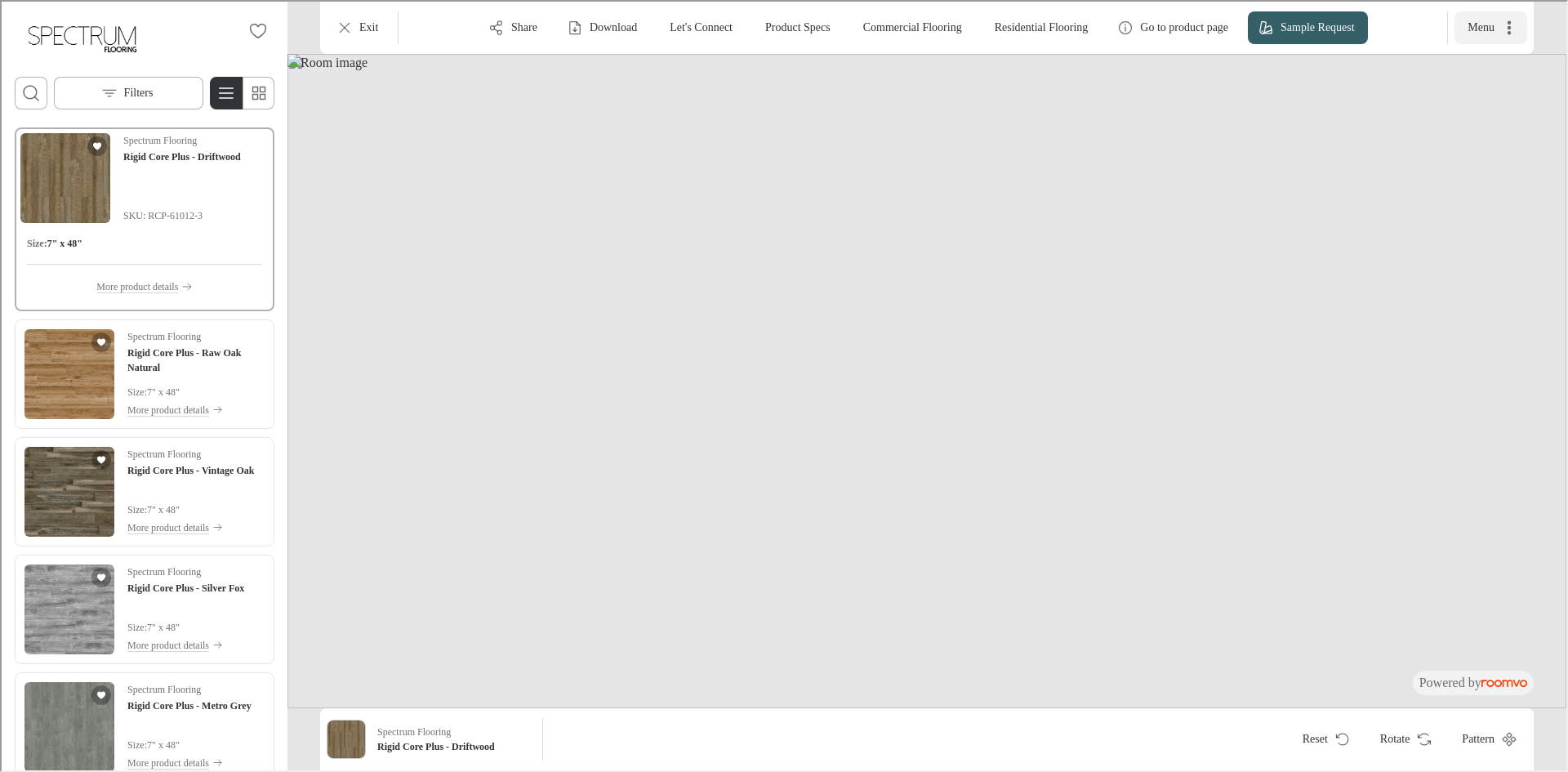
click at [1510, 29] on icon "More actions" at bounding box center [1507, 26] width 16 height 16
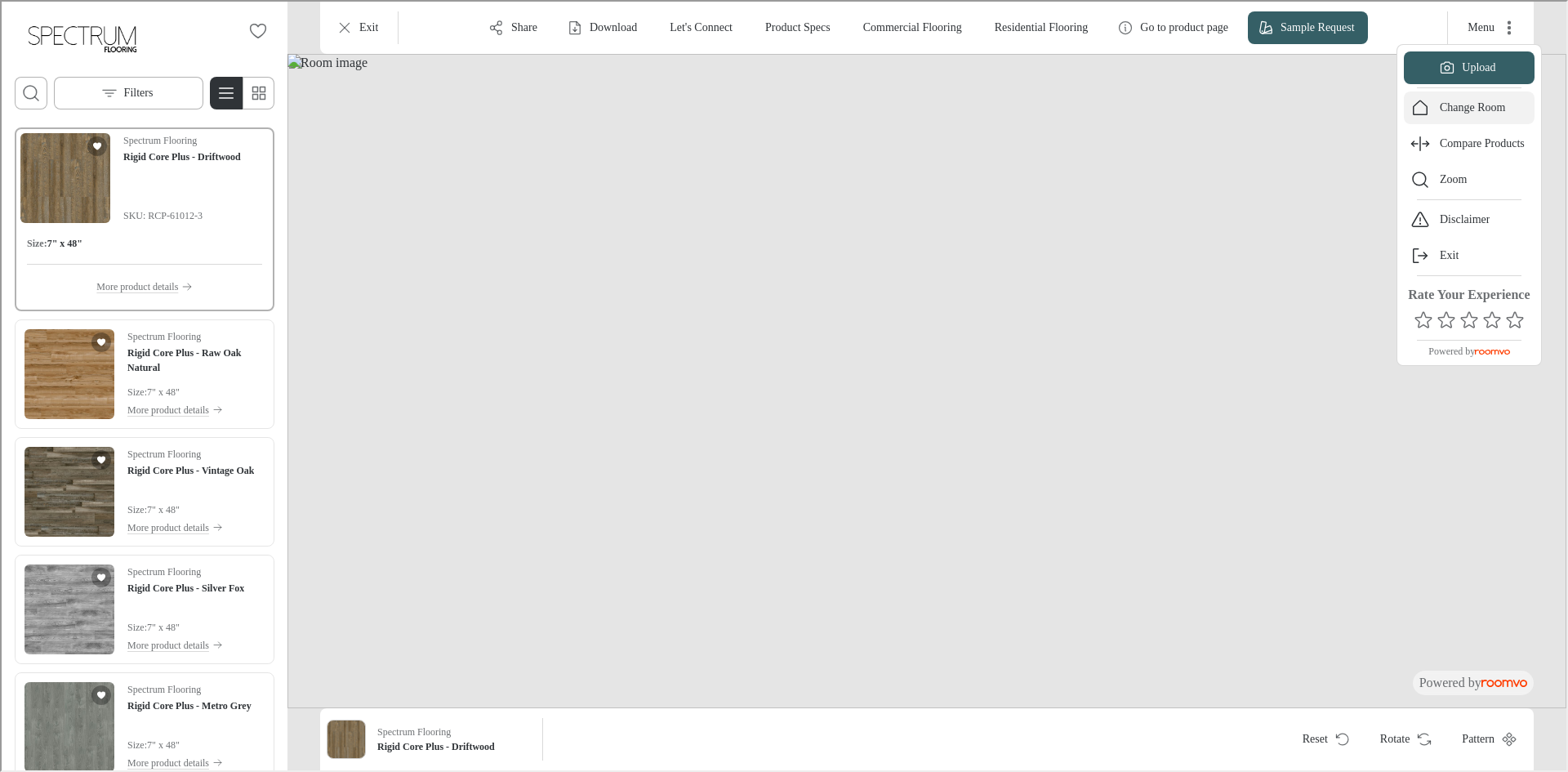
click at [1496, 107] on p "Change Room" at bounding box center [1470, 105] width 66 height 16
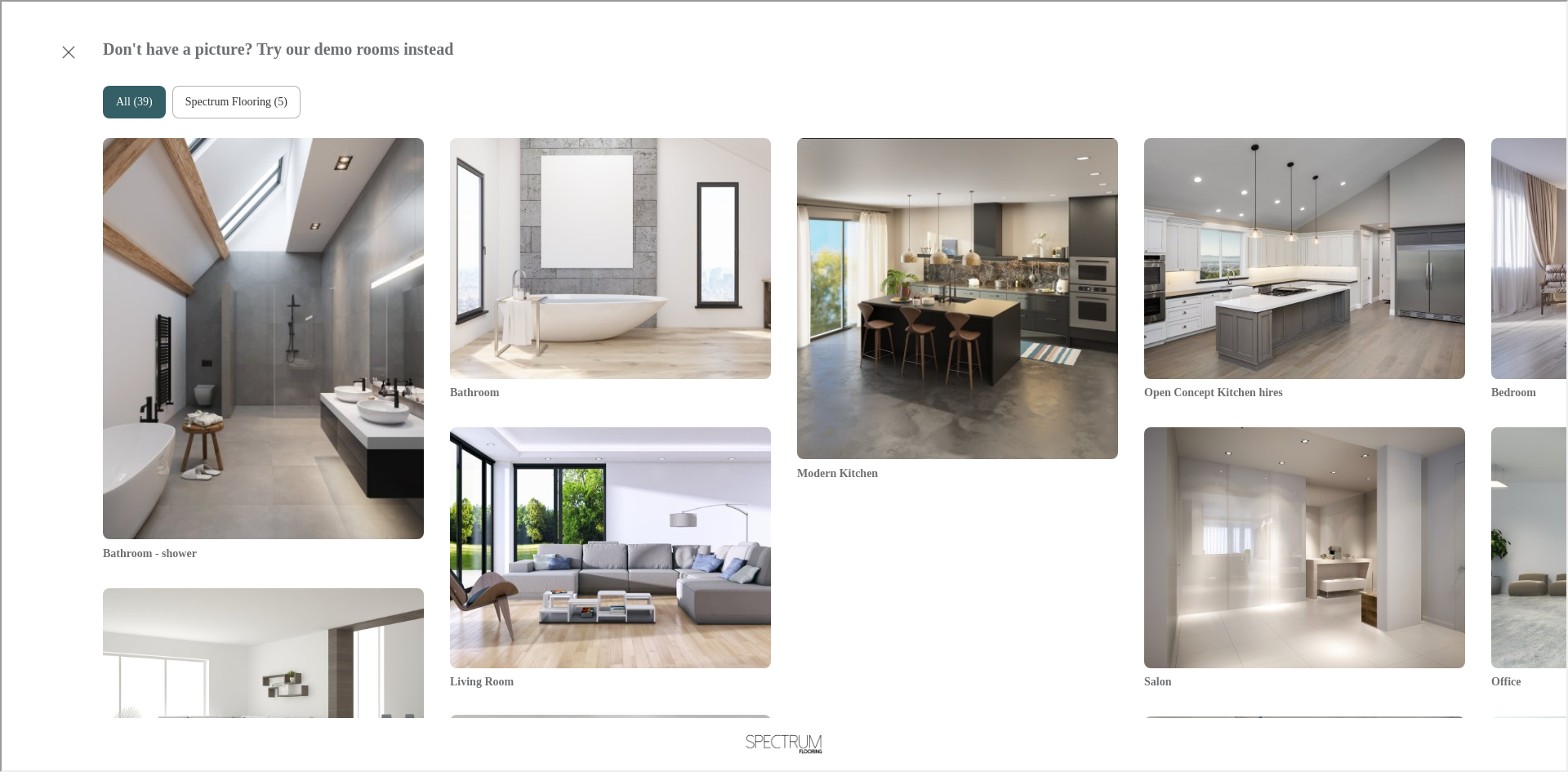
scroll to position [1062, 0]
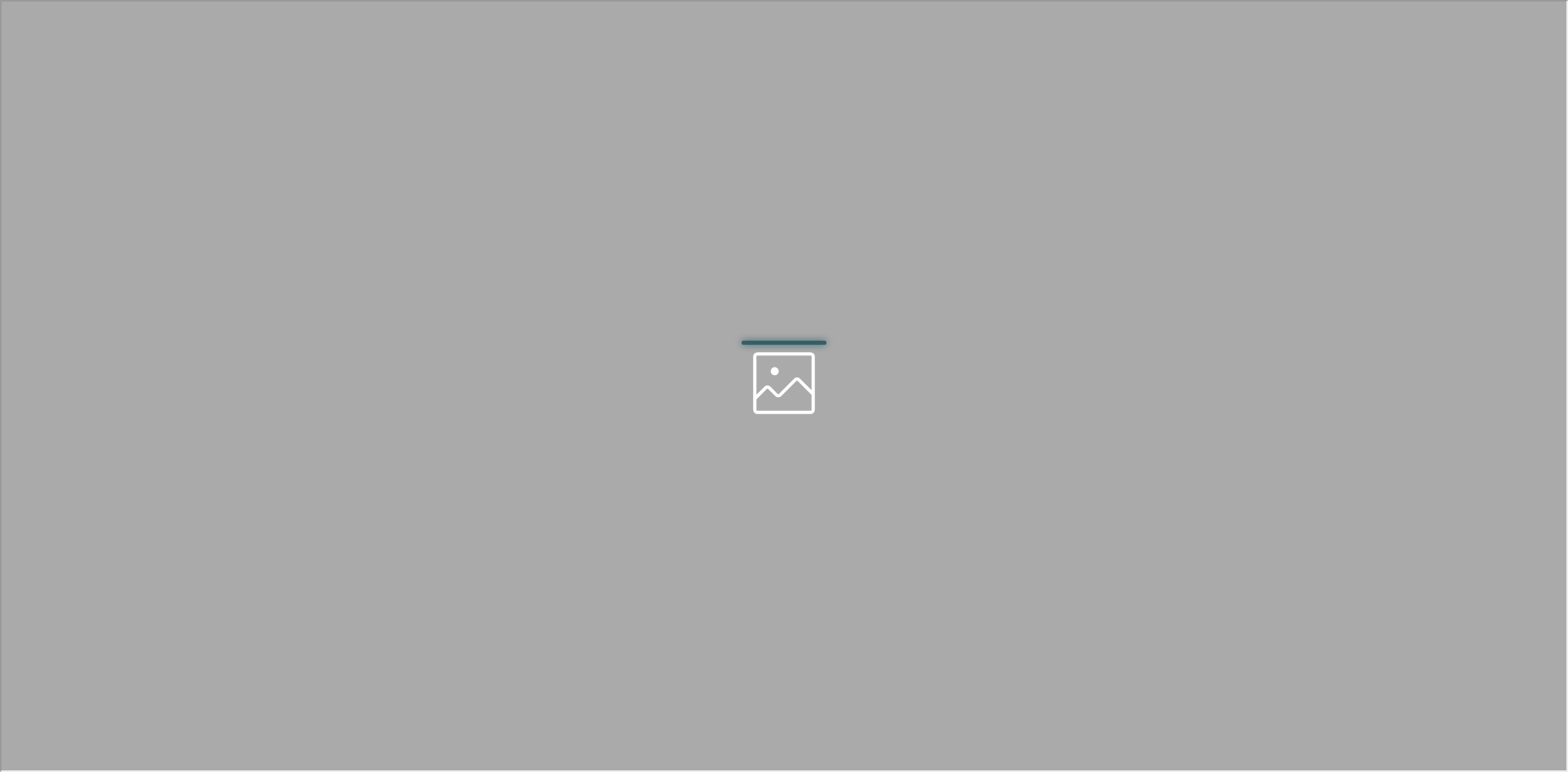
scroll to position [0, 0]
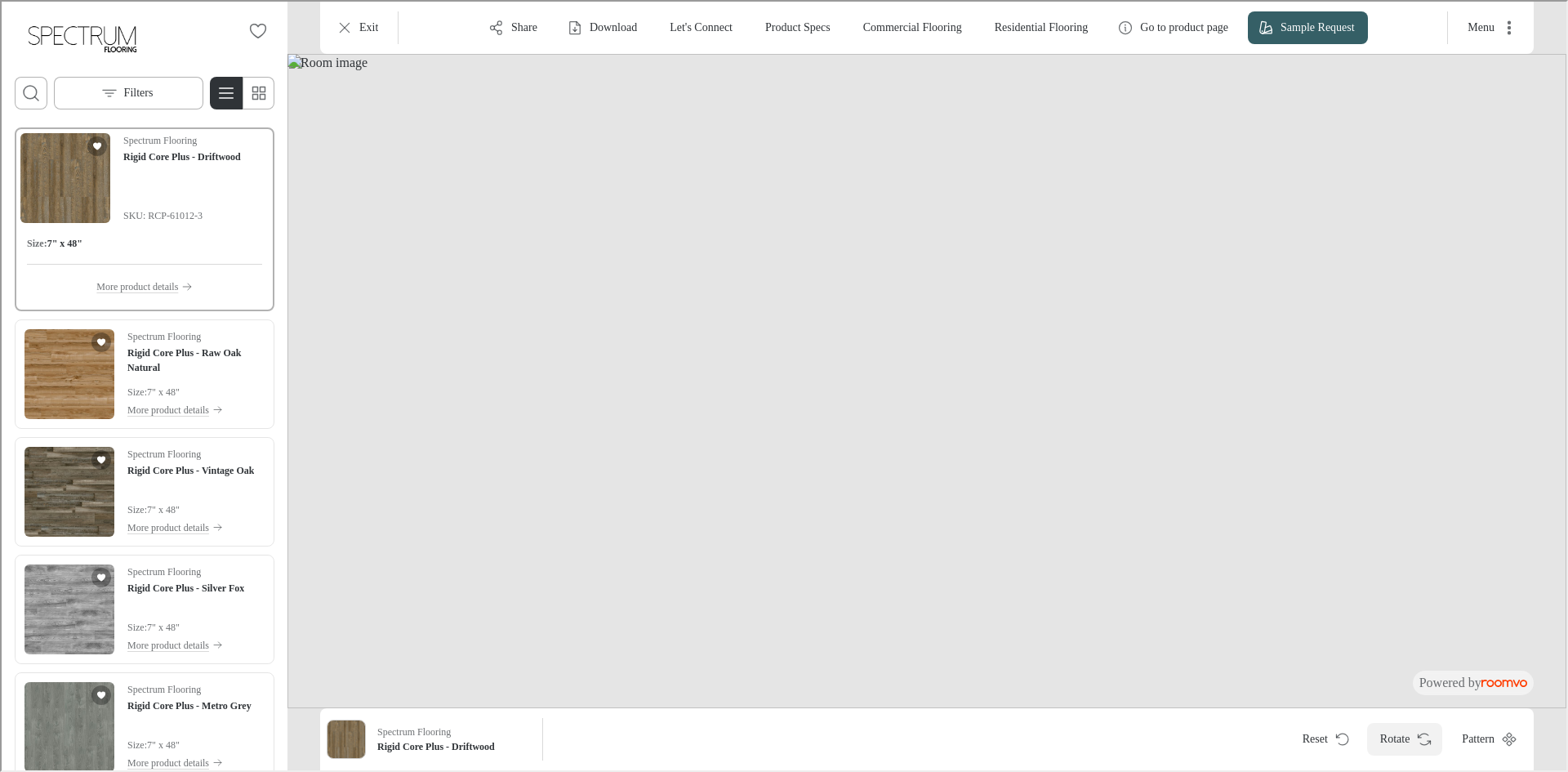
click at [1391, 731] on button "Rotate" at bounding box center [1402, 738] width 76 height 33
click at [1504, 28] on icon "More actions" at bounding box center [1507, 26] width 16 height 16
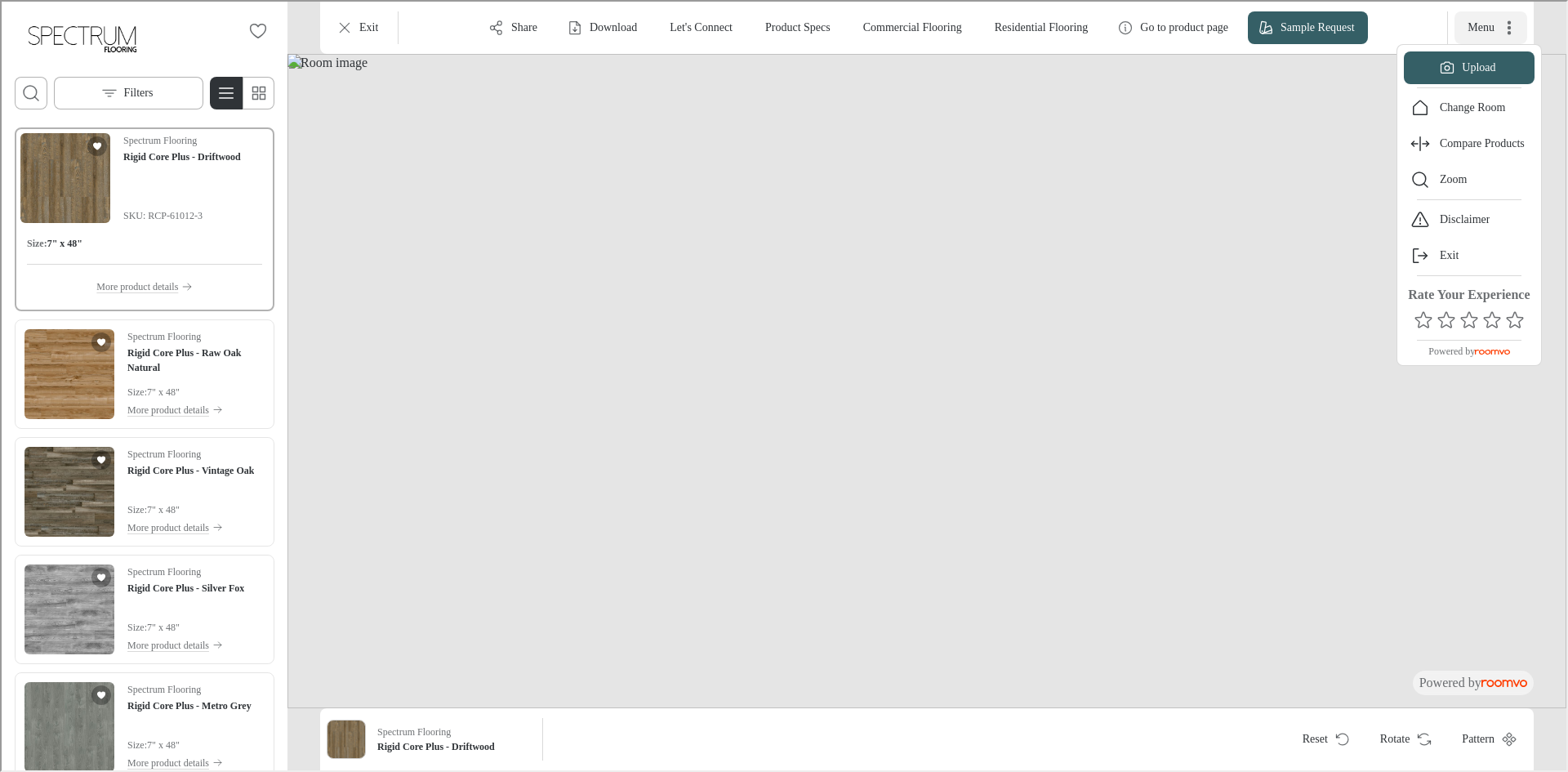
click at [1504, 28] on div at bounding box center [782, 384] width 1564 height 769
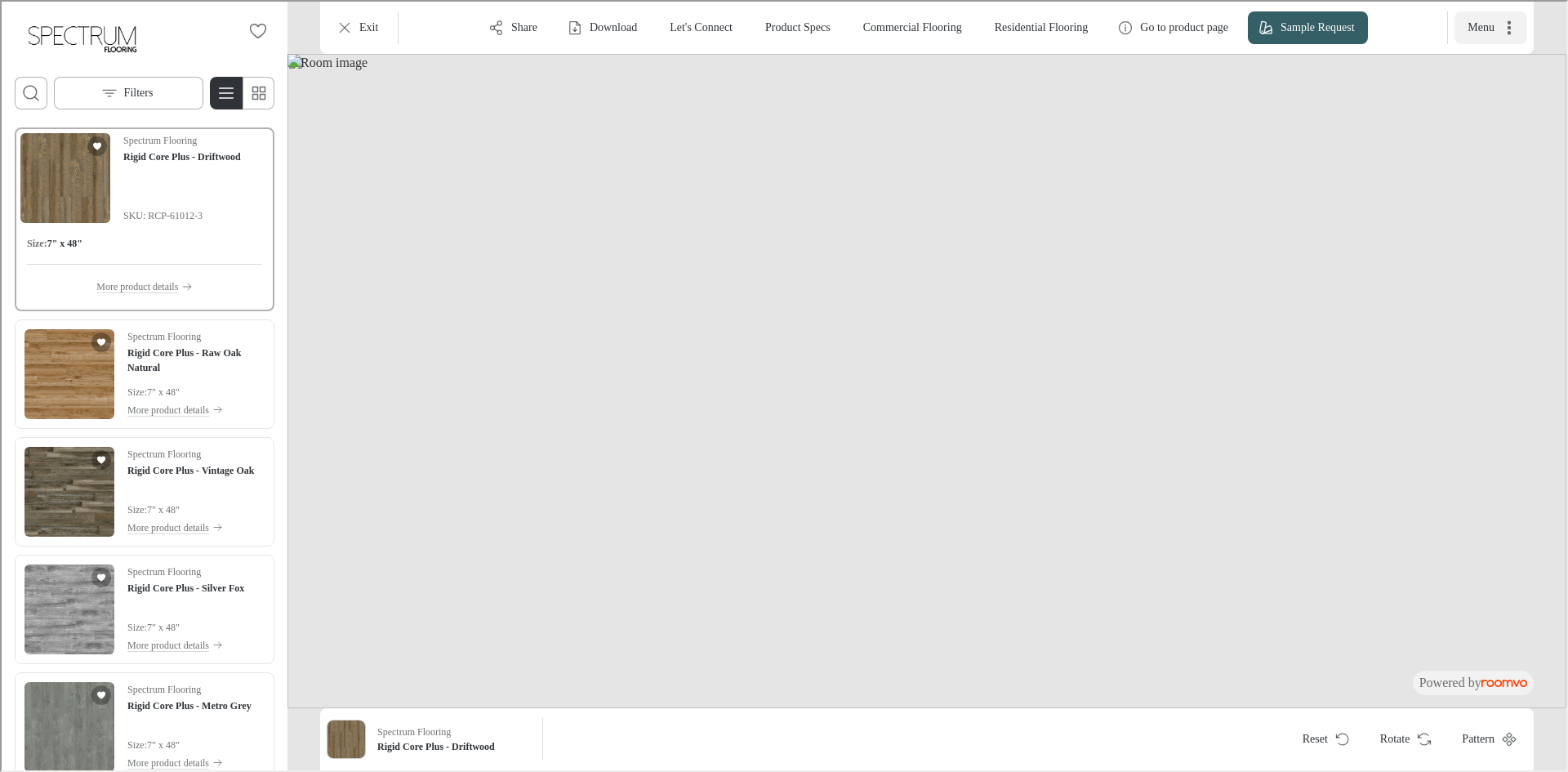
click at [1508, 36] on button "Menu" at bounding box center [1489, 26] width 73 height 33
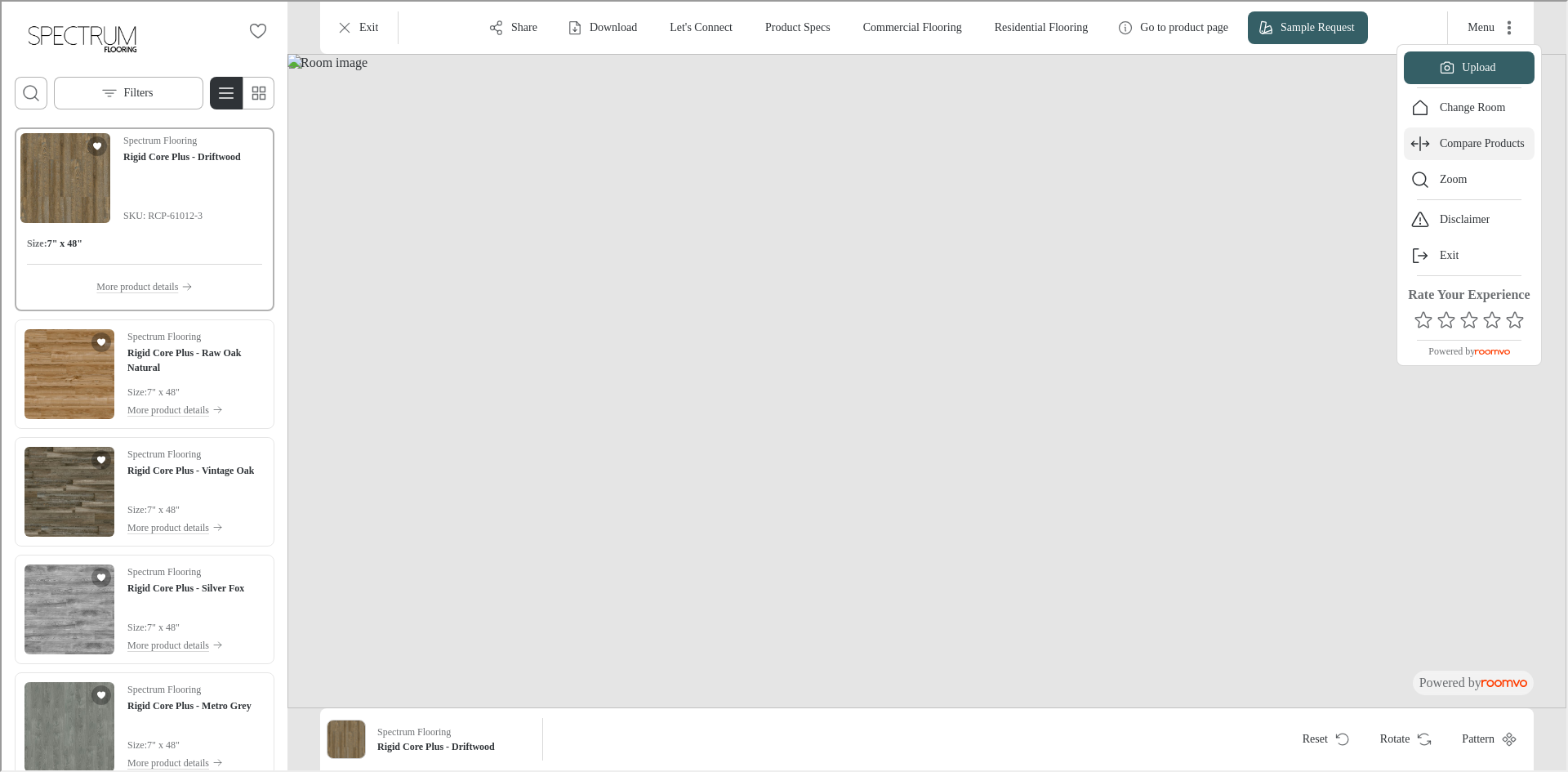
click at [1482, 148] on p "Compare Products" at bounding box center [1480, 142] width 85 height 16
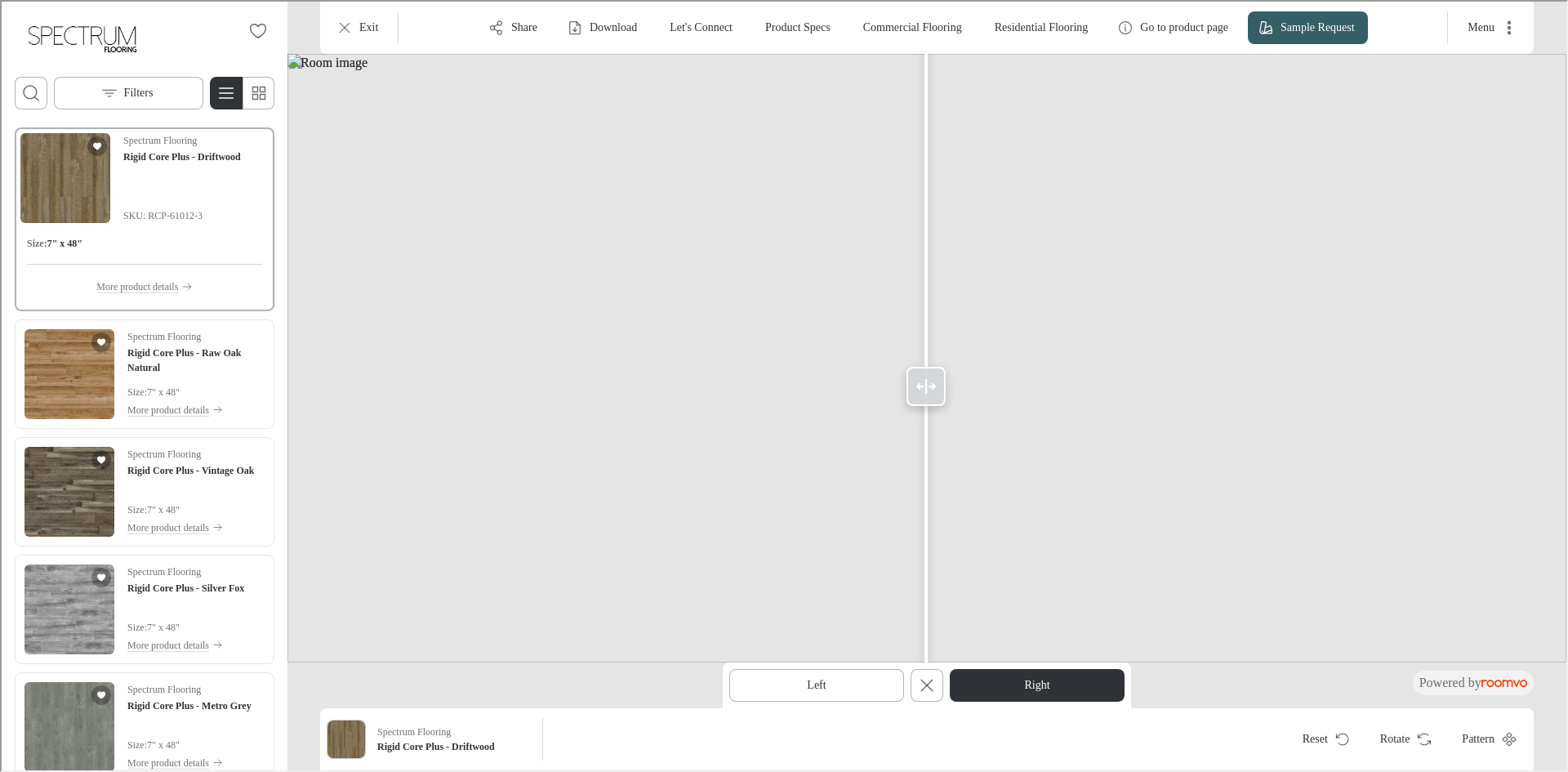
drag, startPoint x: 991, startPoint y: 392, endPoint x: 925, endPoint y: 387, distance: 66.2
click at [925, 387] on icon at bounding box center [924, 385] width 19 height 19
click at [1501, 26] on icon "More actions" at bounding box center [1507, 26] width 16 height 16
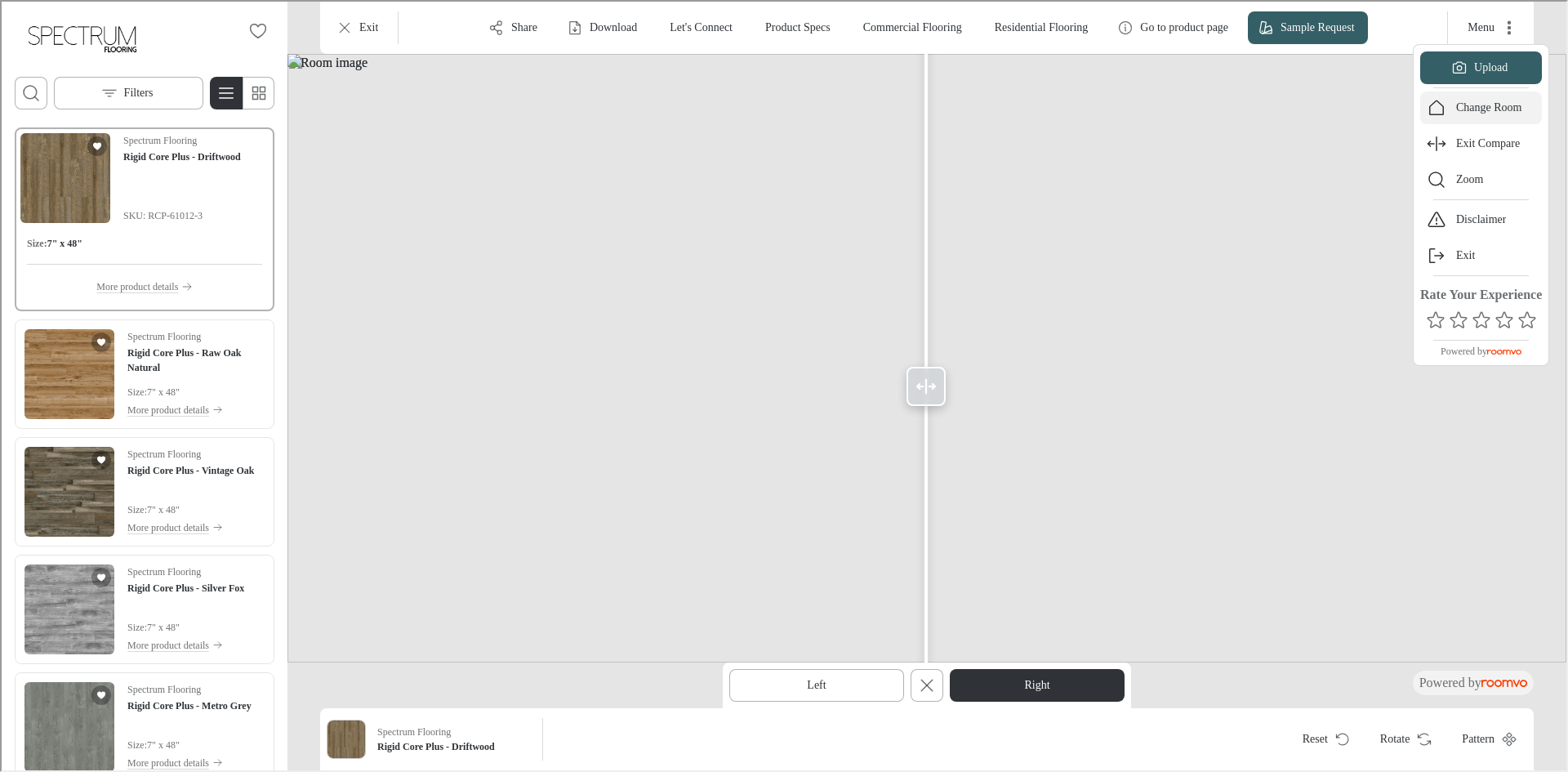
click at [1485, 100] on p "Change Room" at bounding box center [1487, 105] width 66 height 16
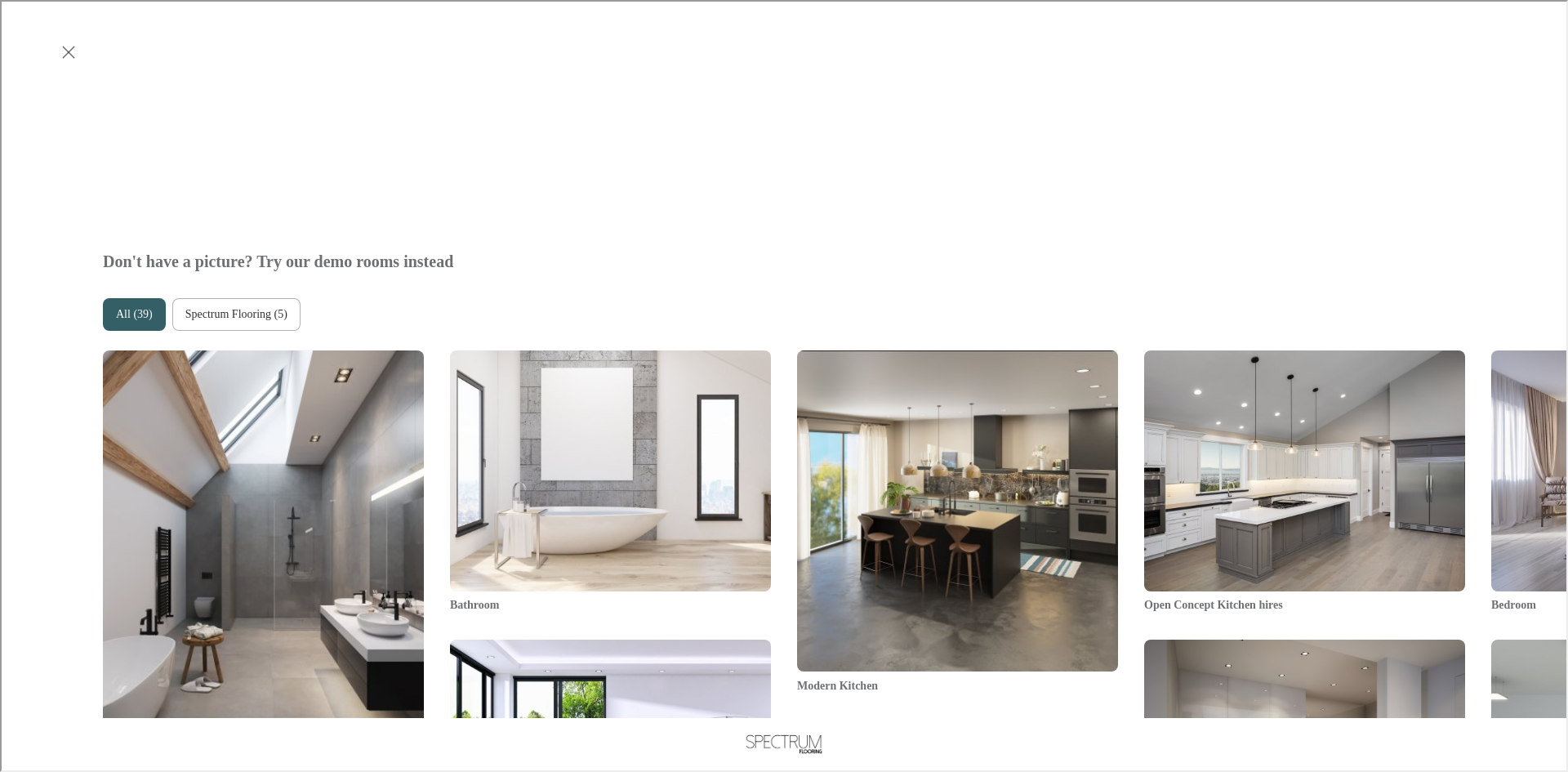
scroll to position [817, 0]
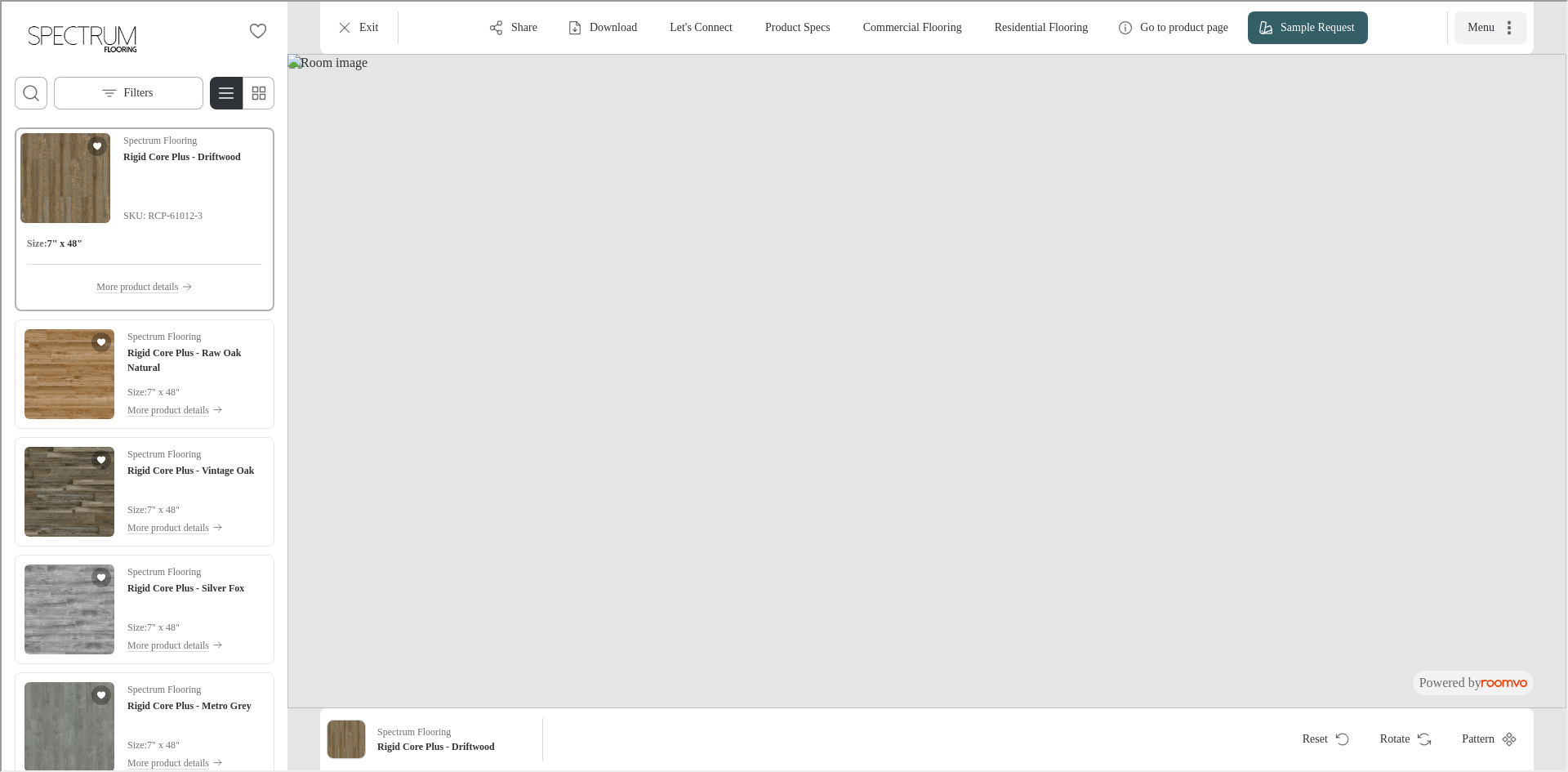
click at [1501, 31] on icon "More actions" at bounding box center [1507, 26] width 16 height 16
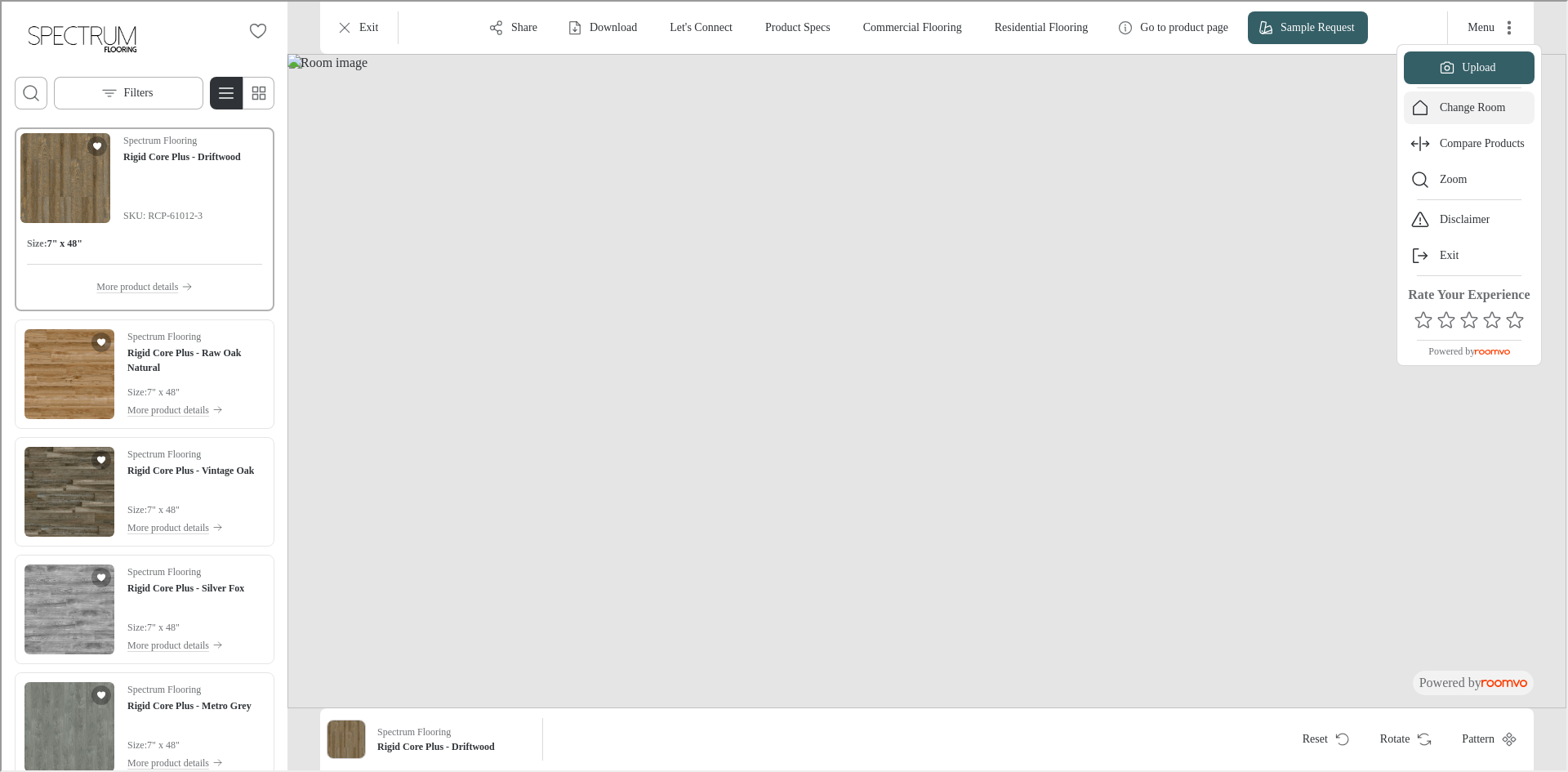
click at [1486, 97] on button "Change Room" at bounding box center [1467, 106] width 130 height 33
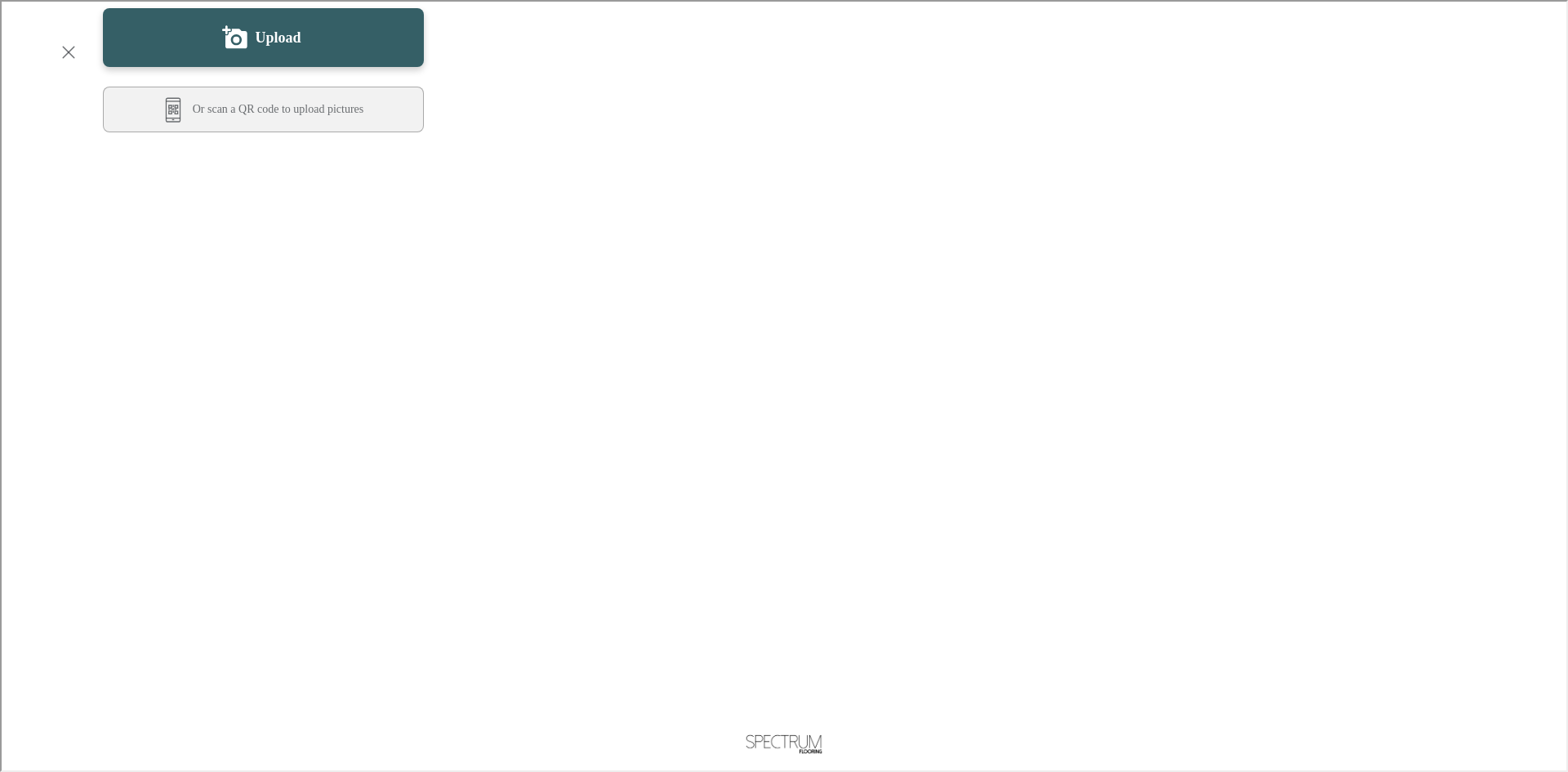
scroll to position [572, 0]
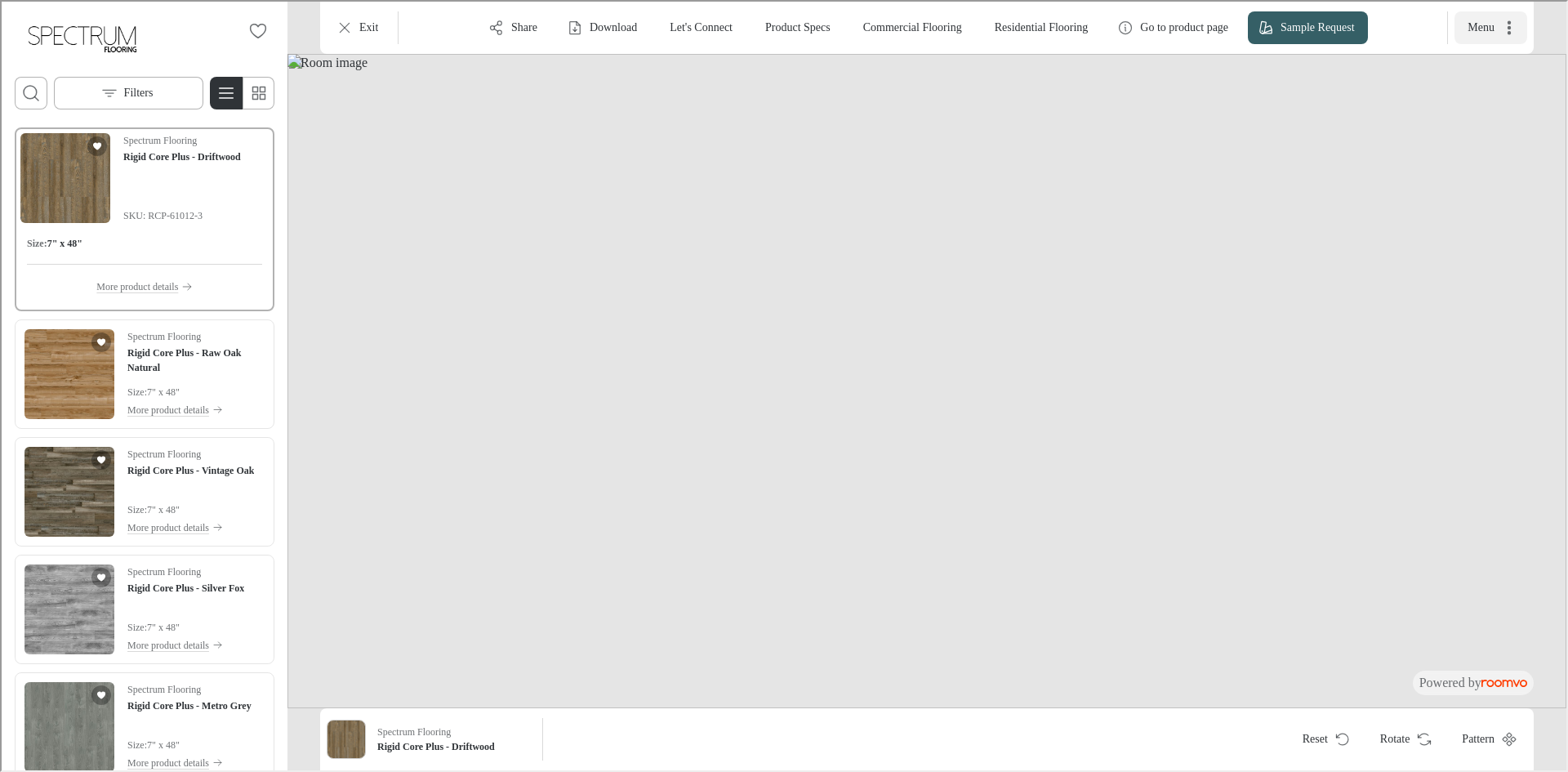
click at [1513, 27] on icon "More actions" at bounding box center [1507, 26] width 16 height 16
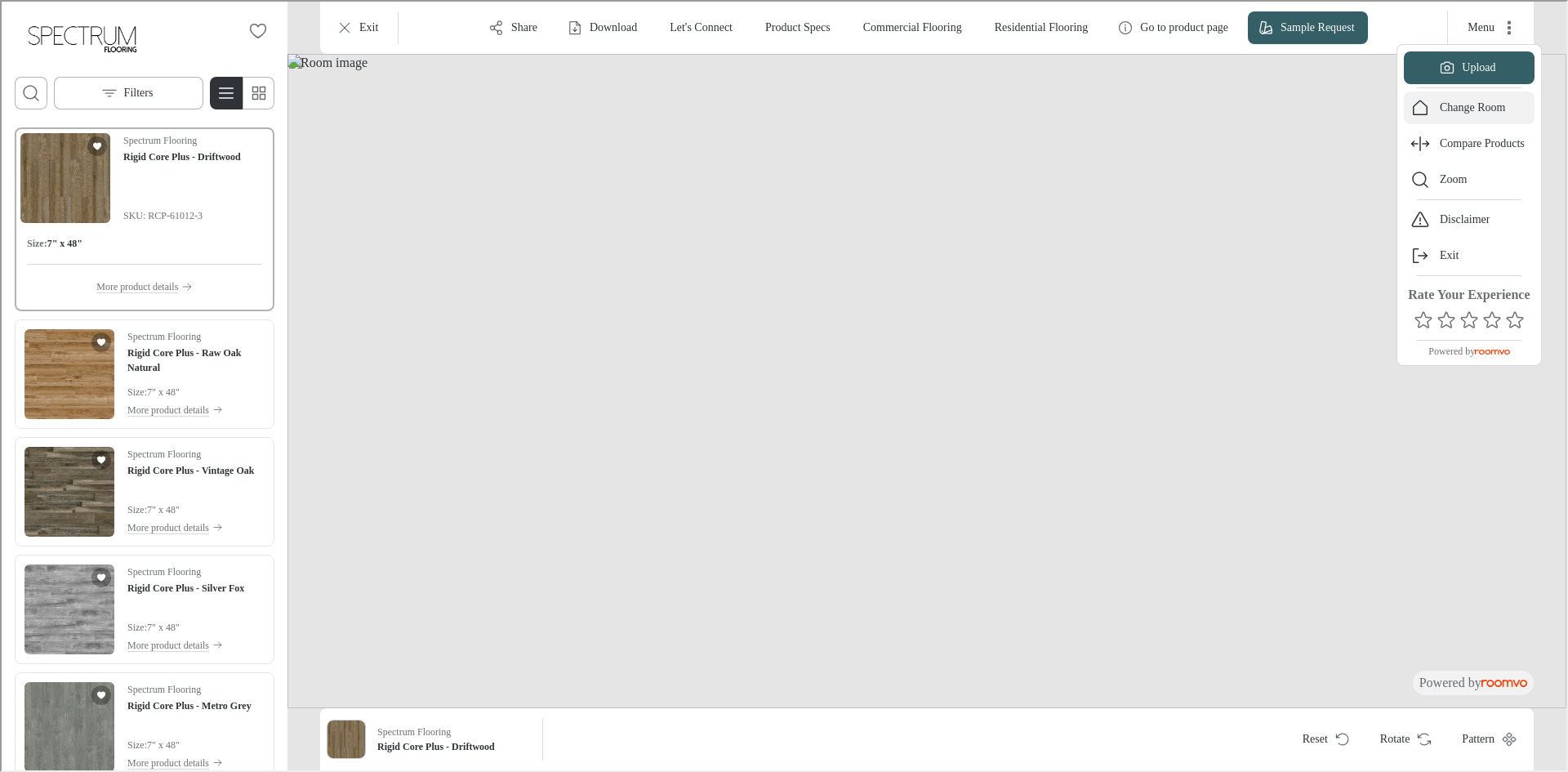
click at [1485, 97] on button "Change Room" at bounding box center [1467, 106] width 130 height 33
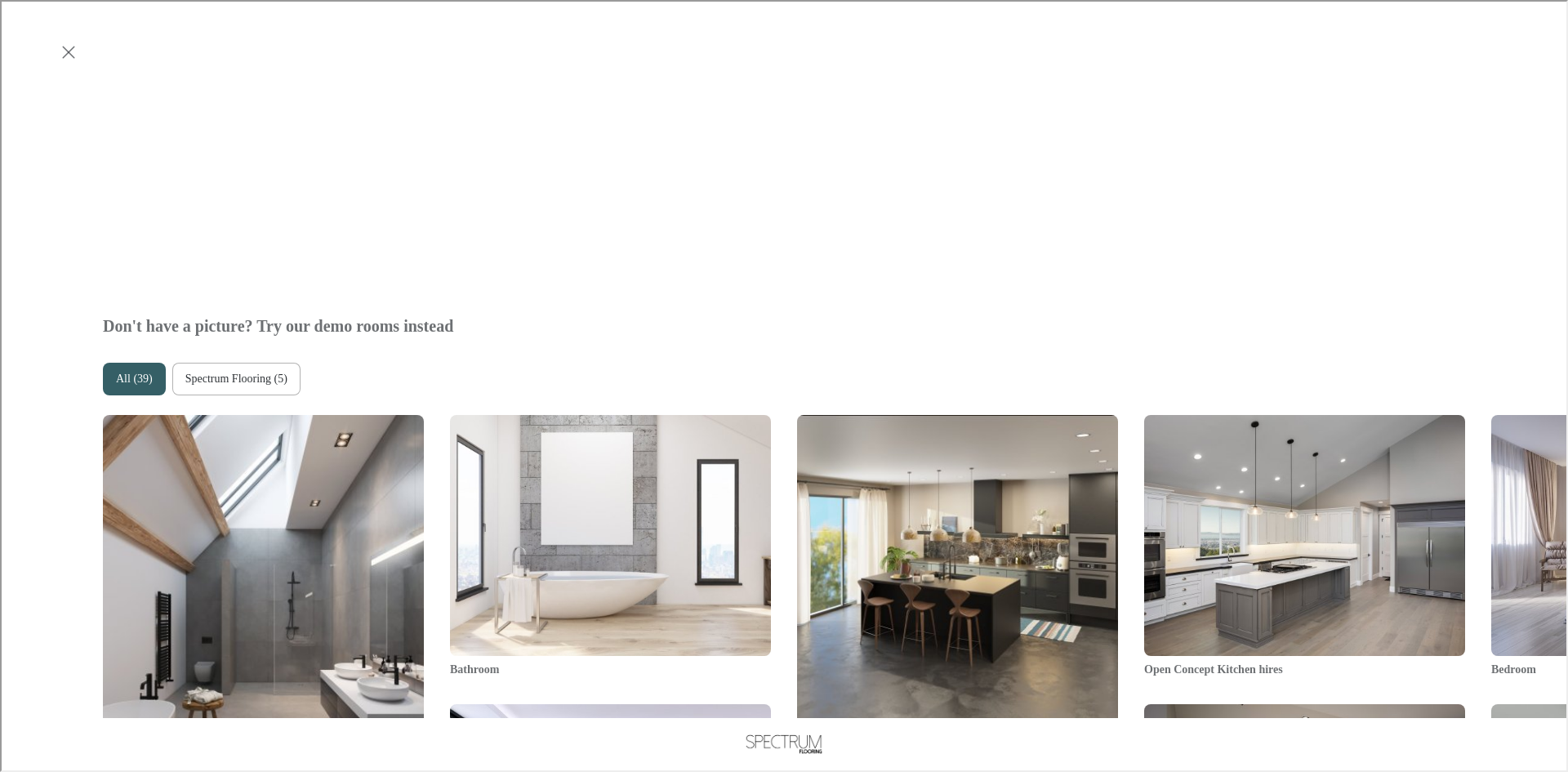
scroll to position [817, 0]
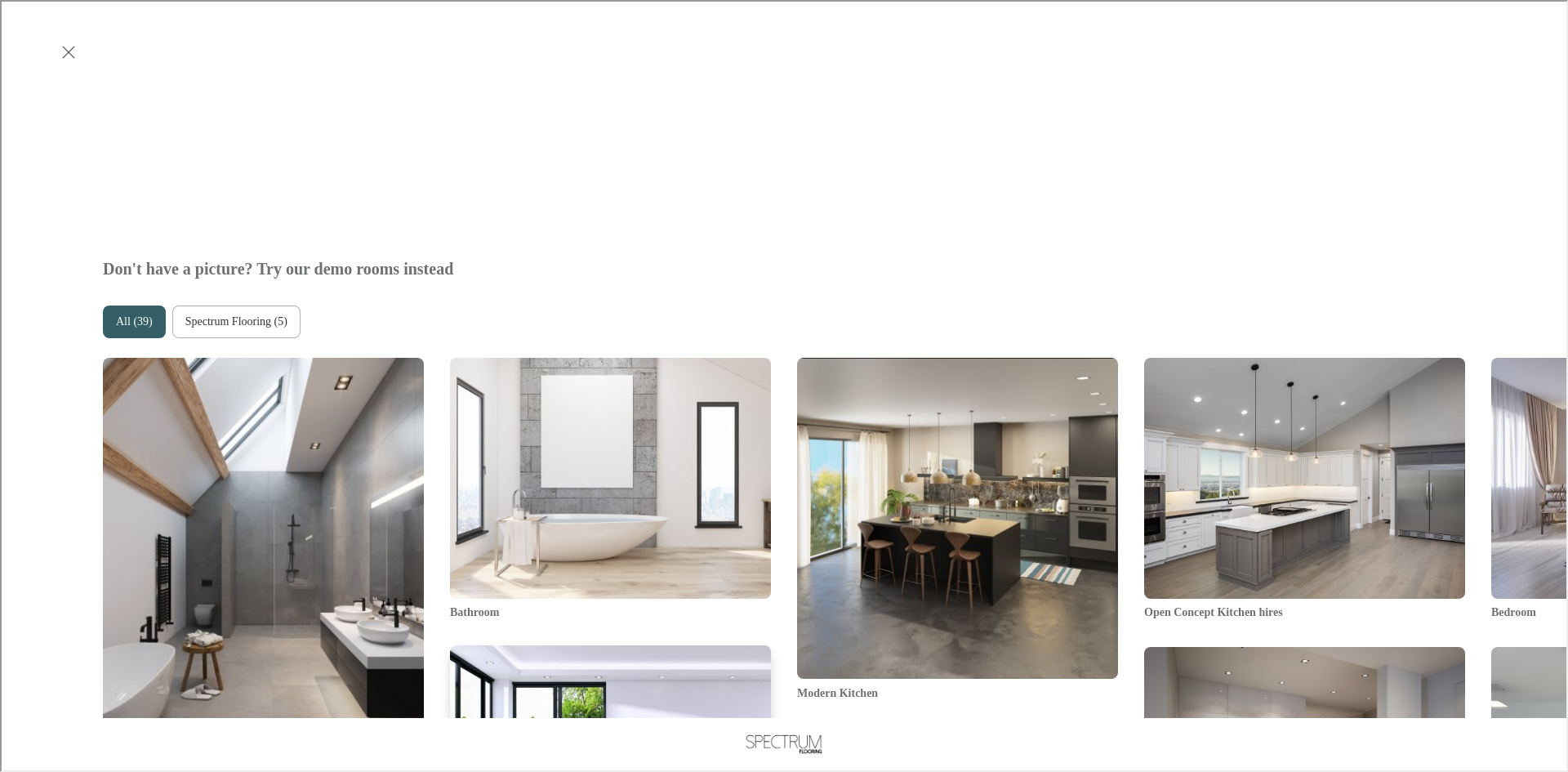
click at [659, 644] on img "Living Room" at bounding box center [610, 766] width 325 height 245
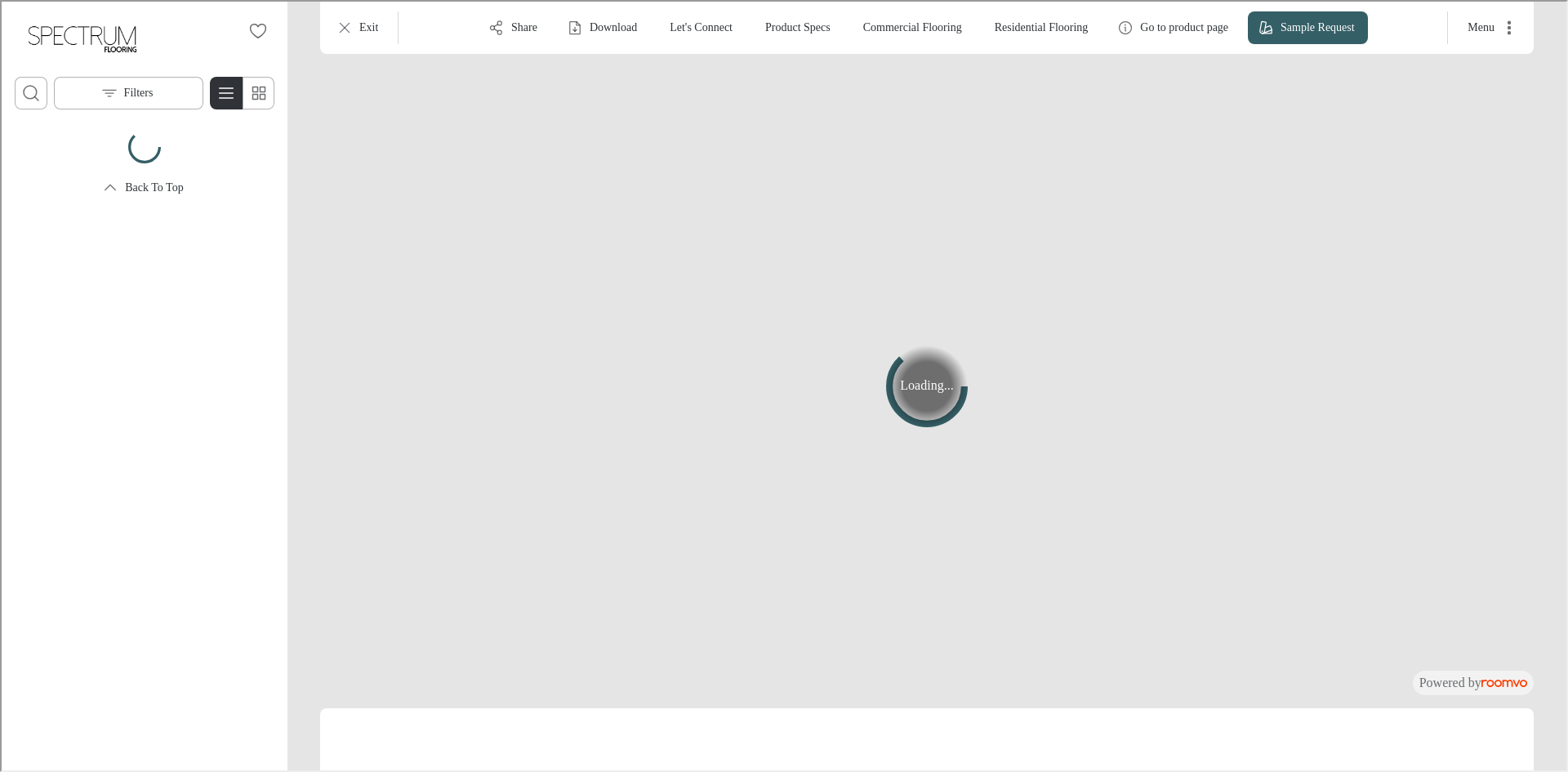
scroll to position [0, 0]
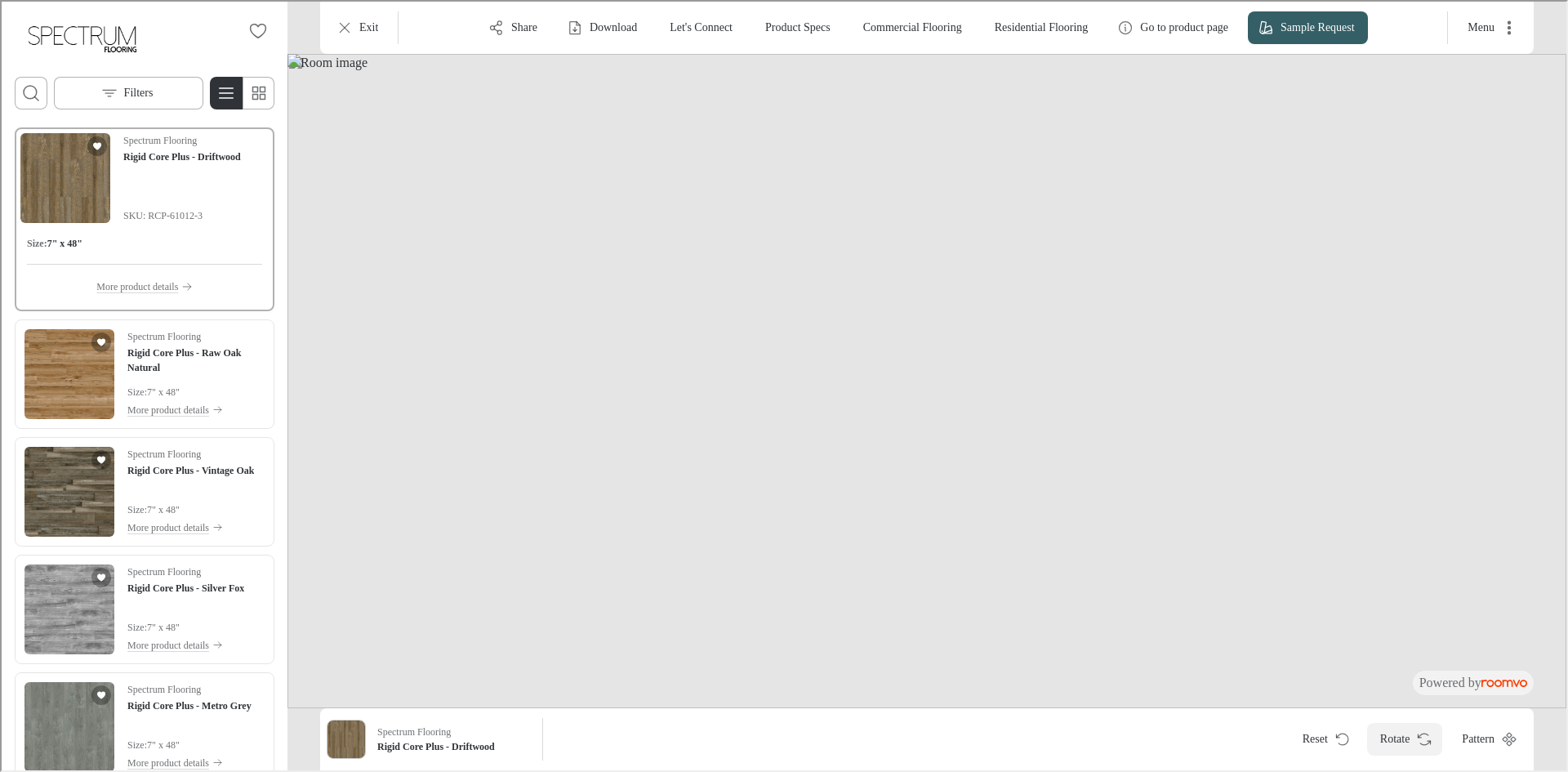
click at [1387, 741] on button "Rotate" at bounding box center [1402, 738] width 76 height 33
click at [1496, 34] on button "Menu" at bounding box center [1489, 26] width 73 height 33
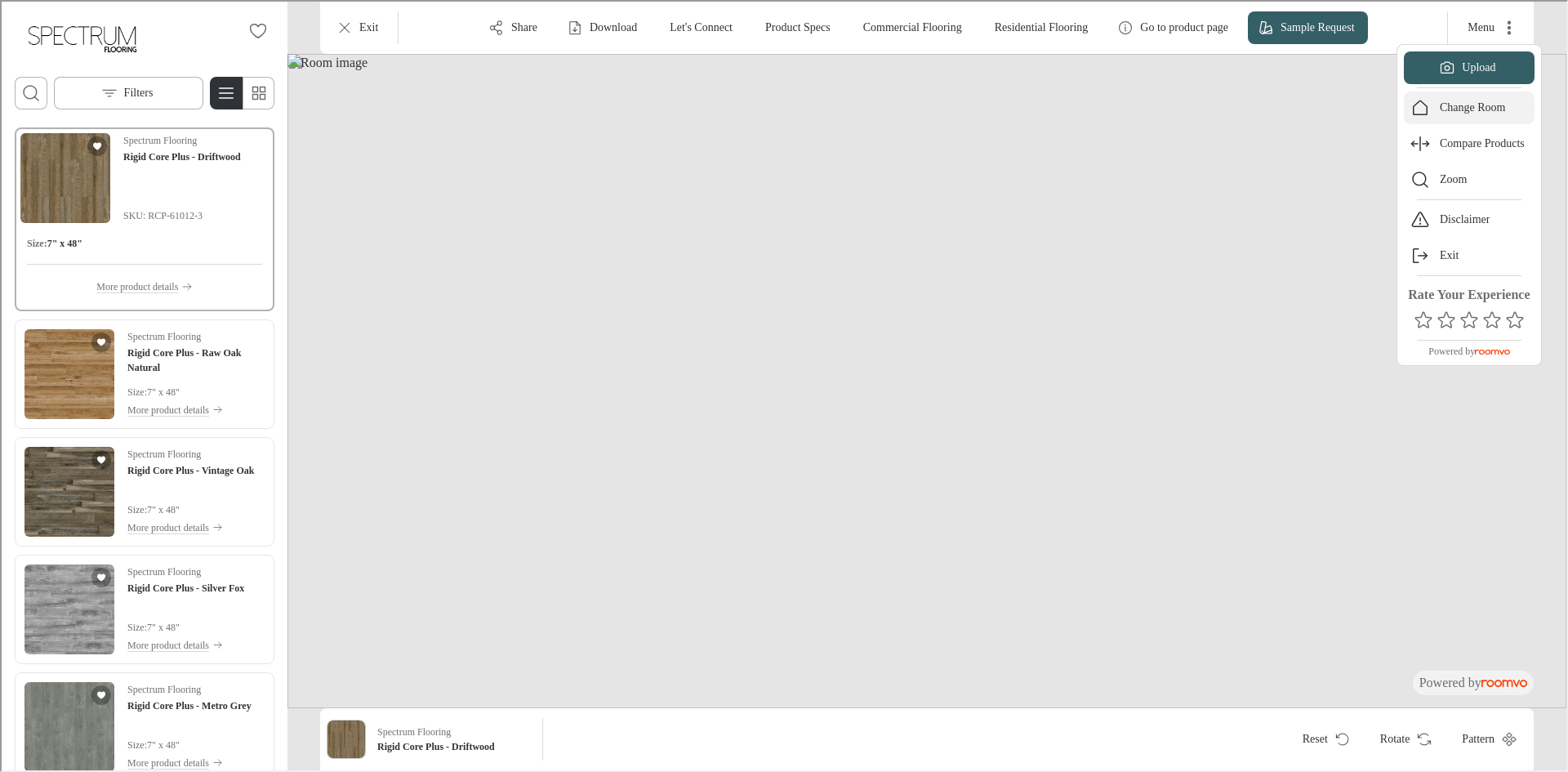
click at [1469, 117] on button "Change Room" at bounding box center [1467, 106] width 130 height 33
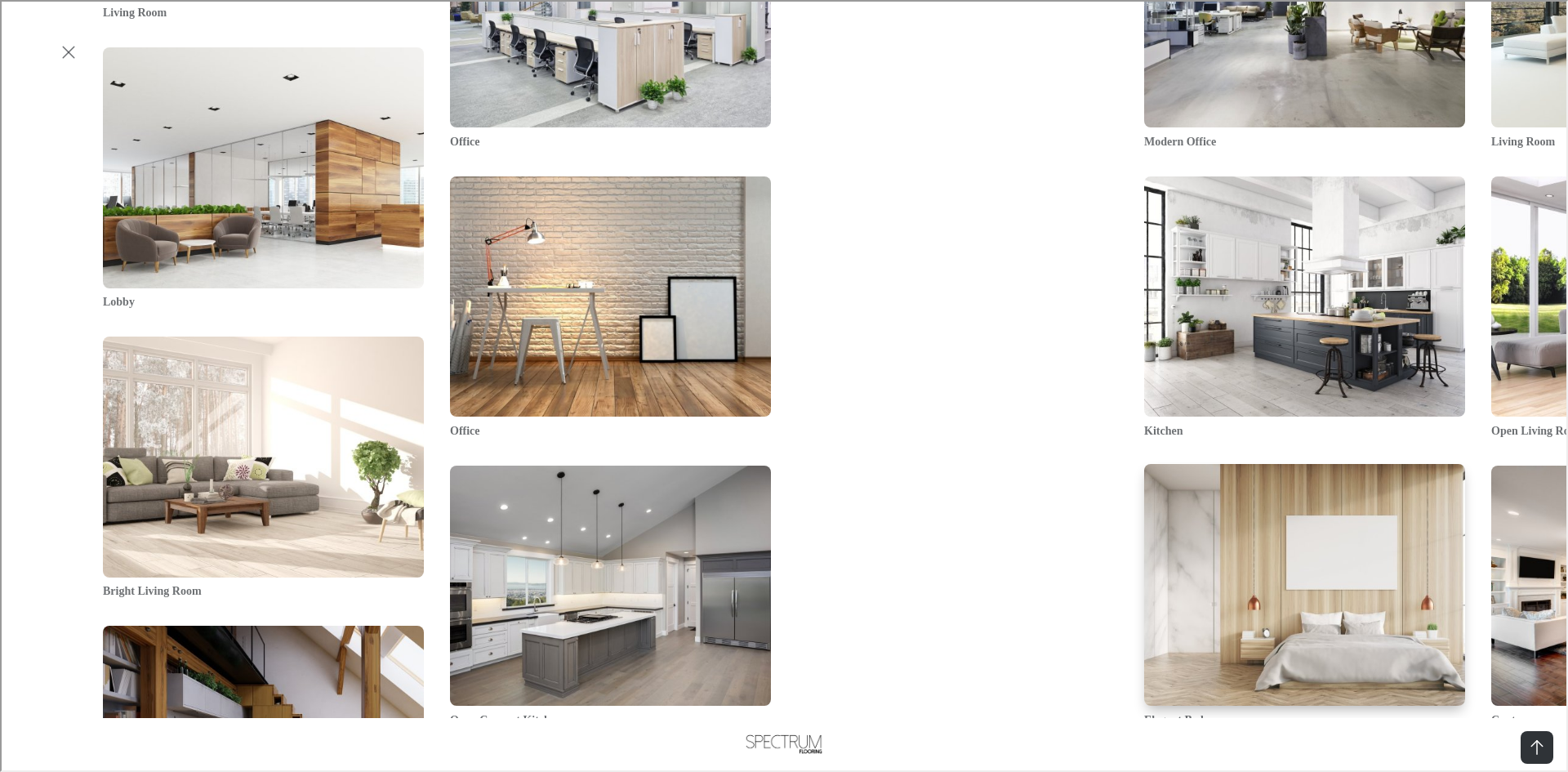
scroll to position [1961, 0]
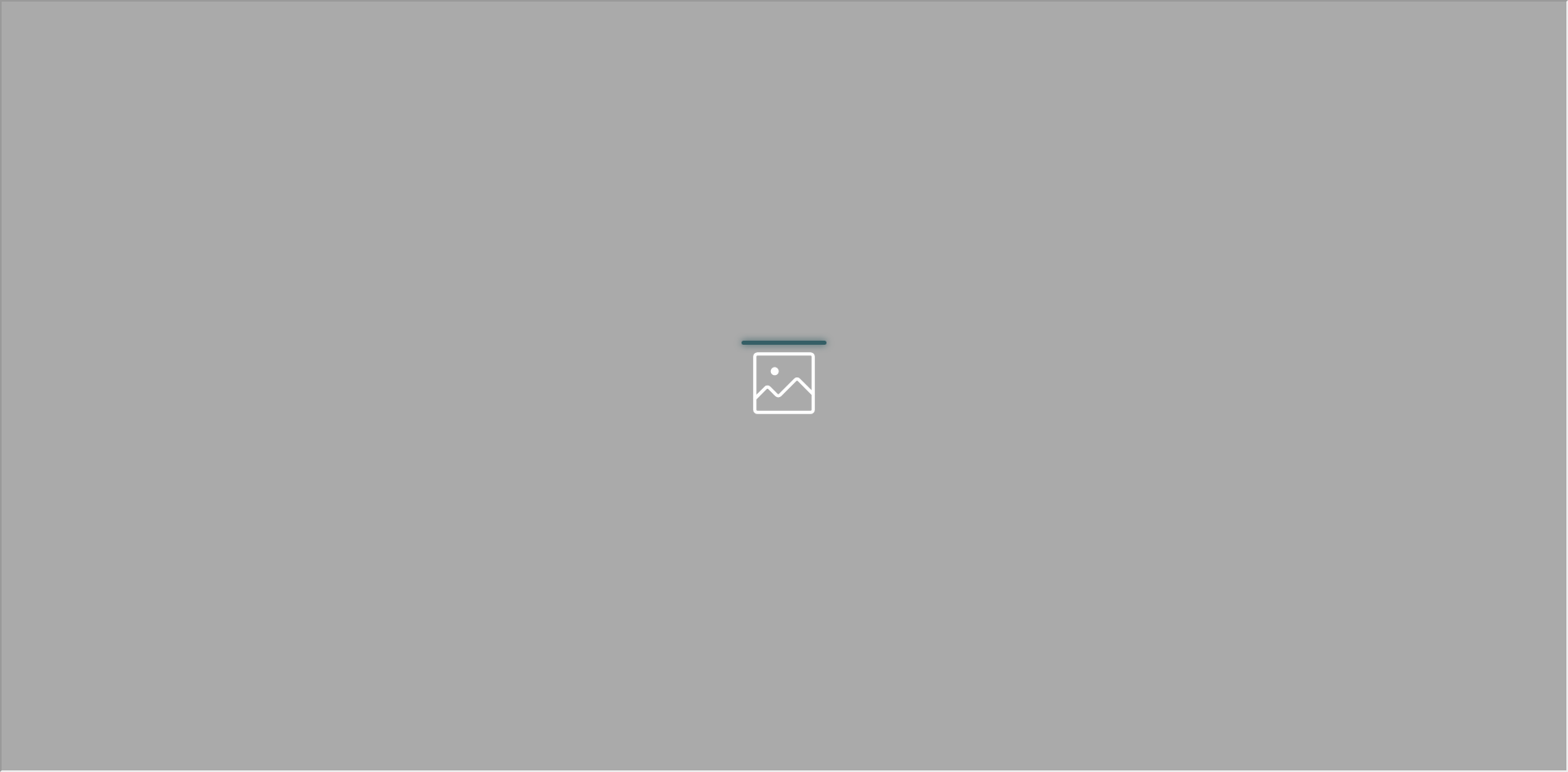
scroll to position [0, 0]
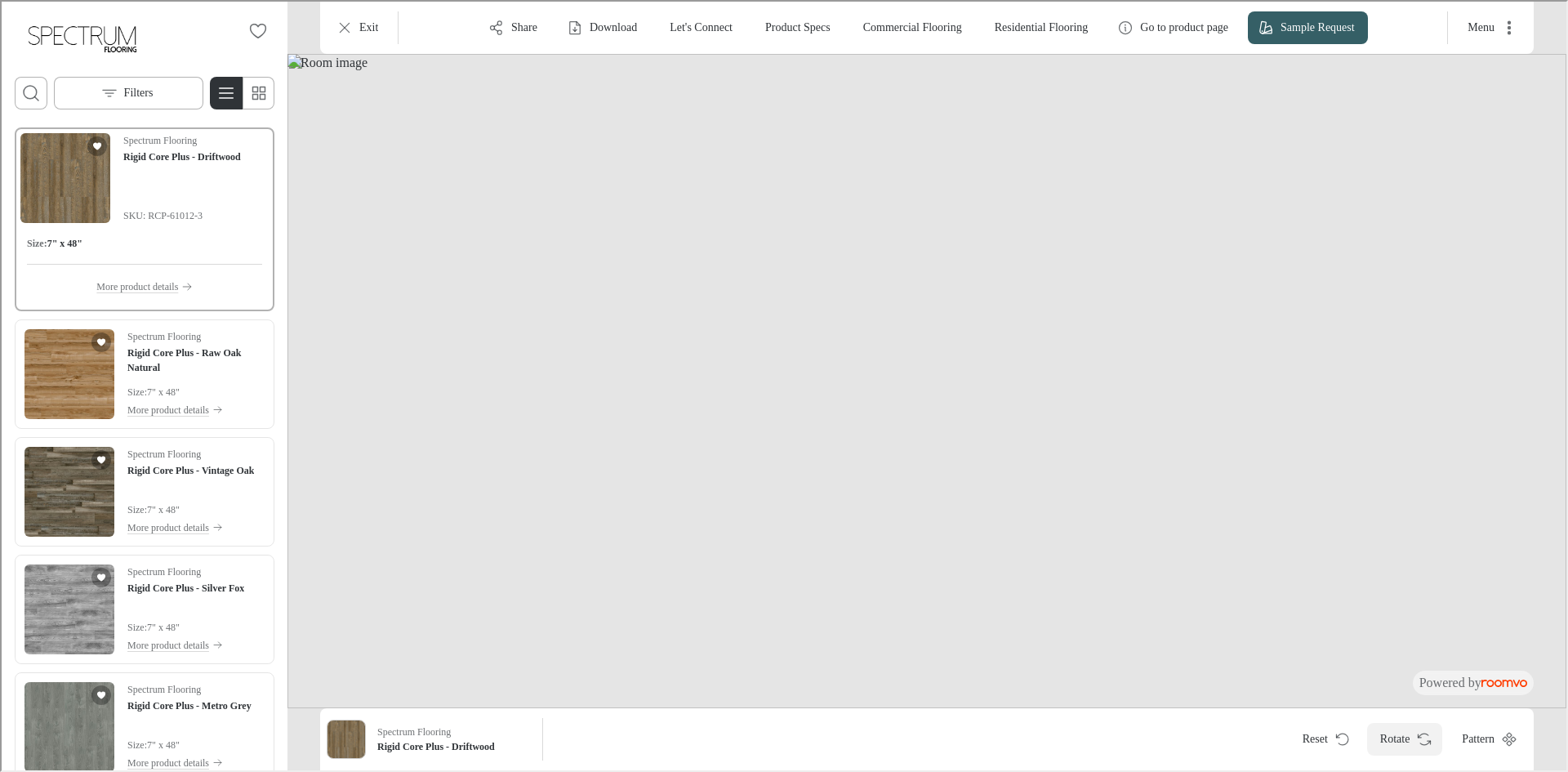
click at [1366, 742] on button "Rotate" at bounding box center [1402, 738] width 76 height 33
click at [1365, 742] on button "Rotate" at bounding box center [1402, 738] width 76 height 33
click at [1511, 31] on icon "More actions" at bounding box center [1507, 26] width 16 height 16
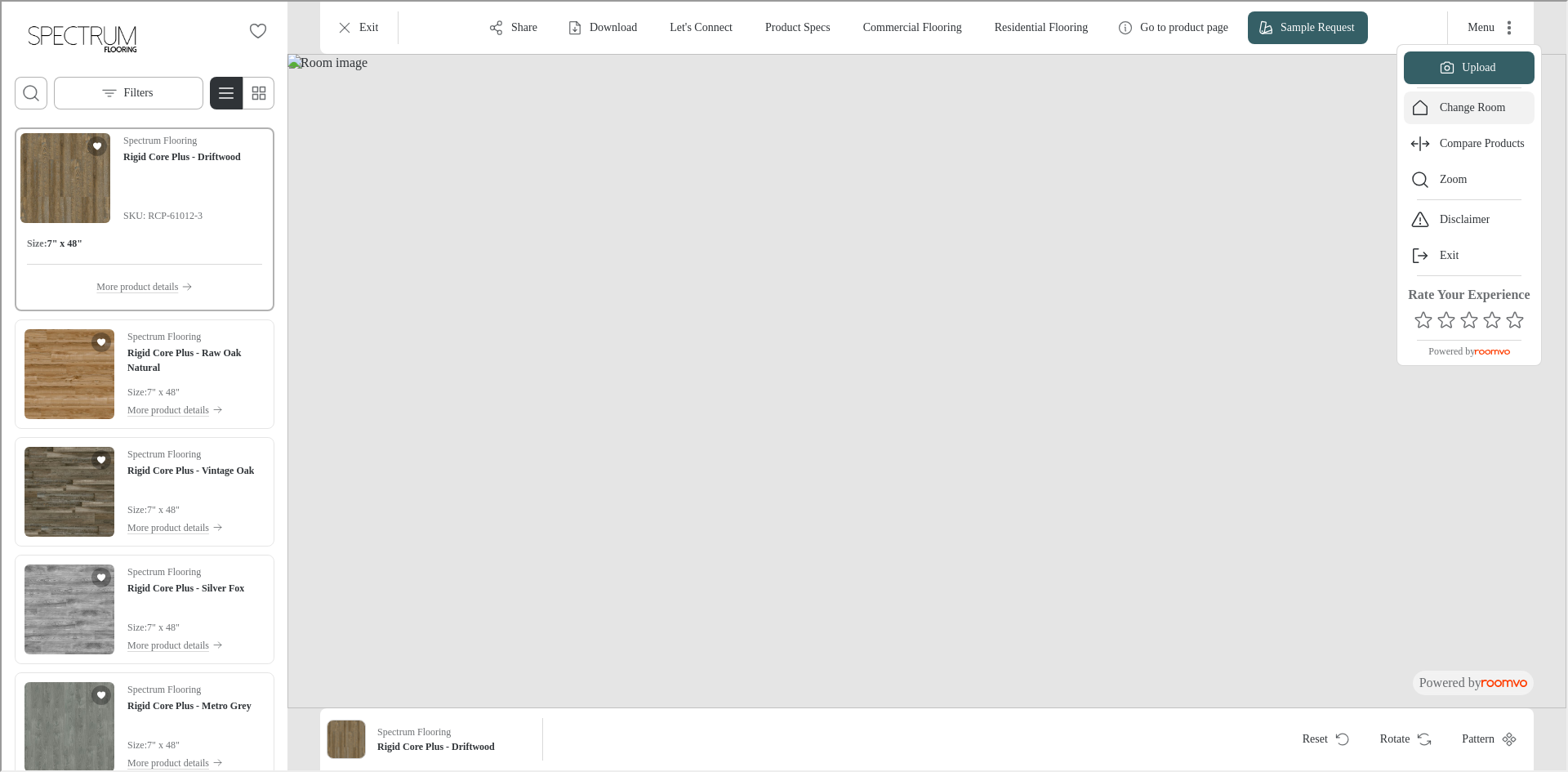
click at [1502, 99] on p "Change Room" at bounding box center [1470, 105] width 66 height 16
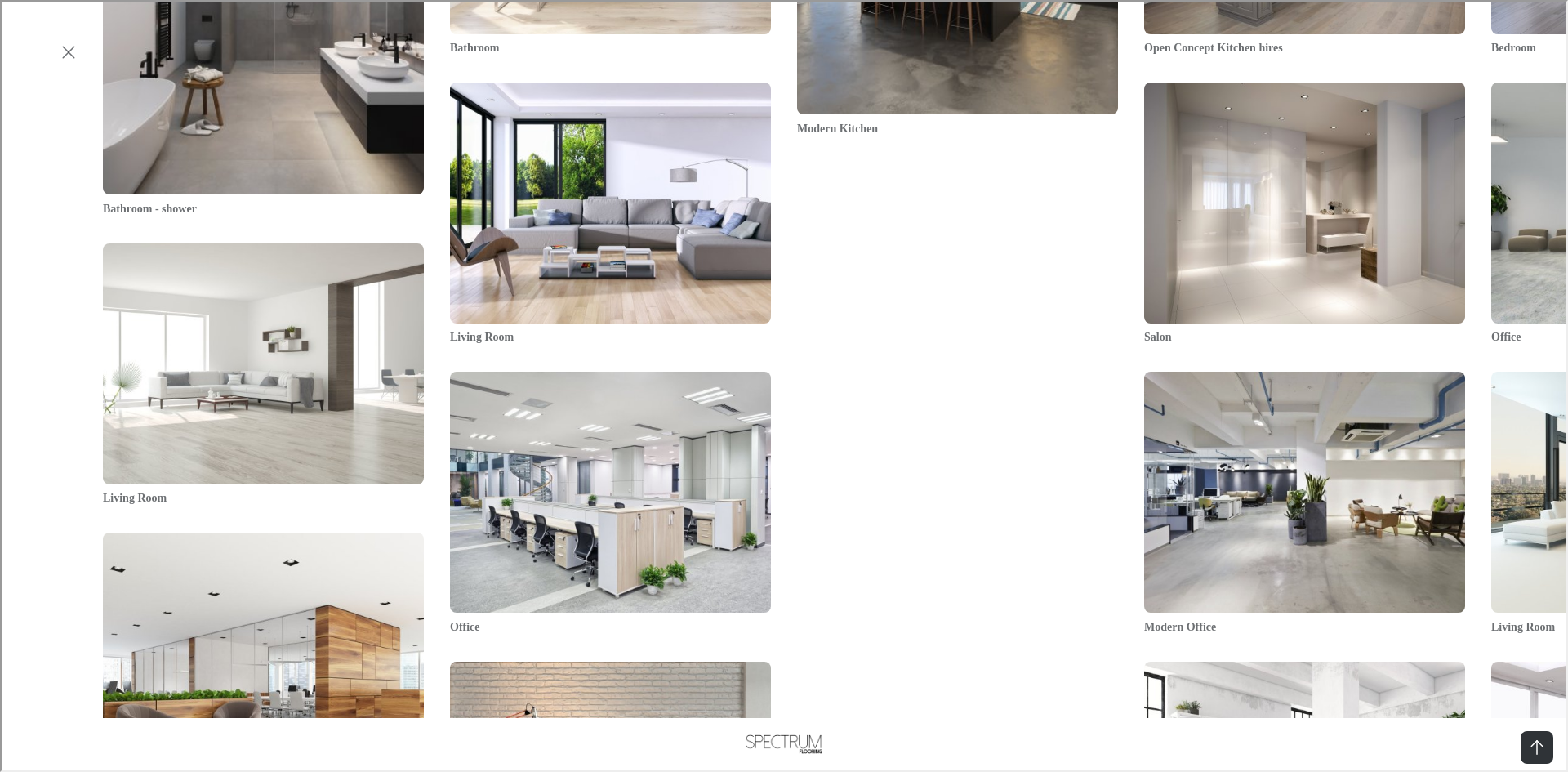
scroll to position [1307, 0]
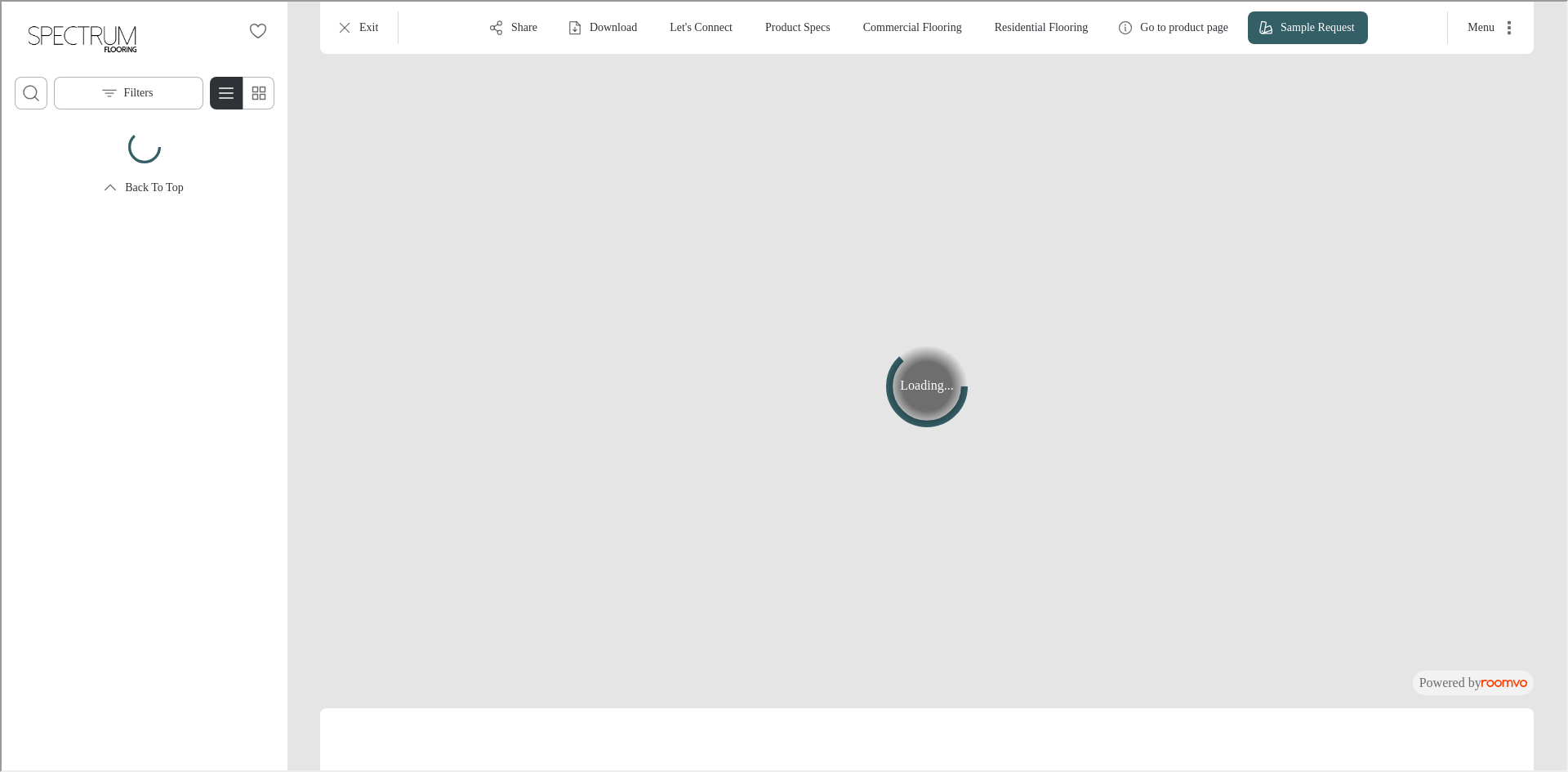
scroll to position [0, 0]
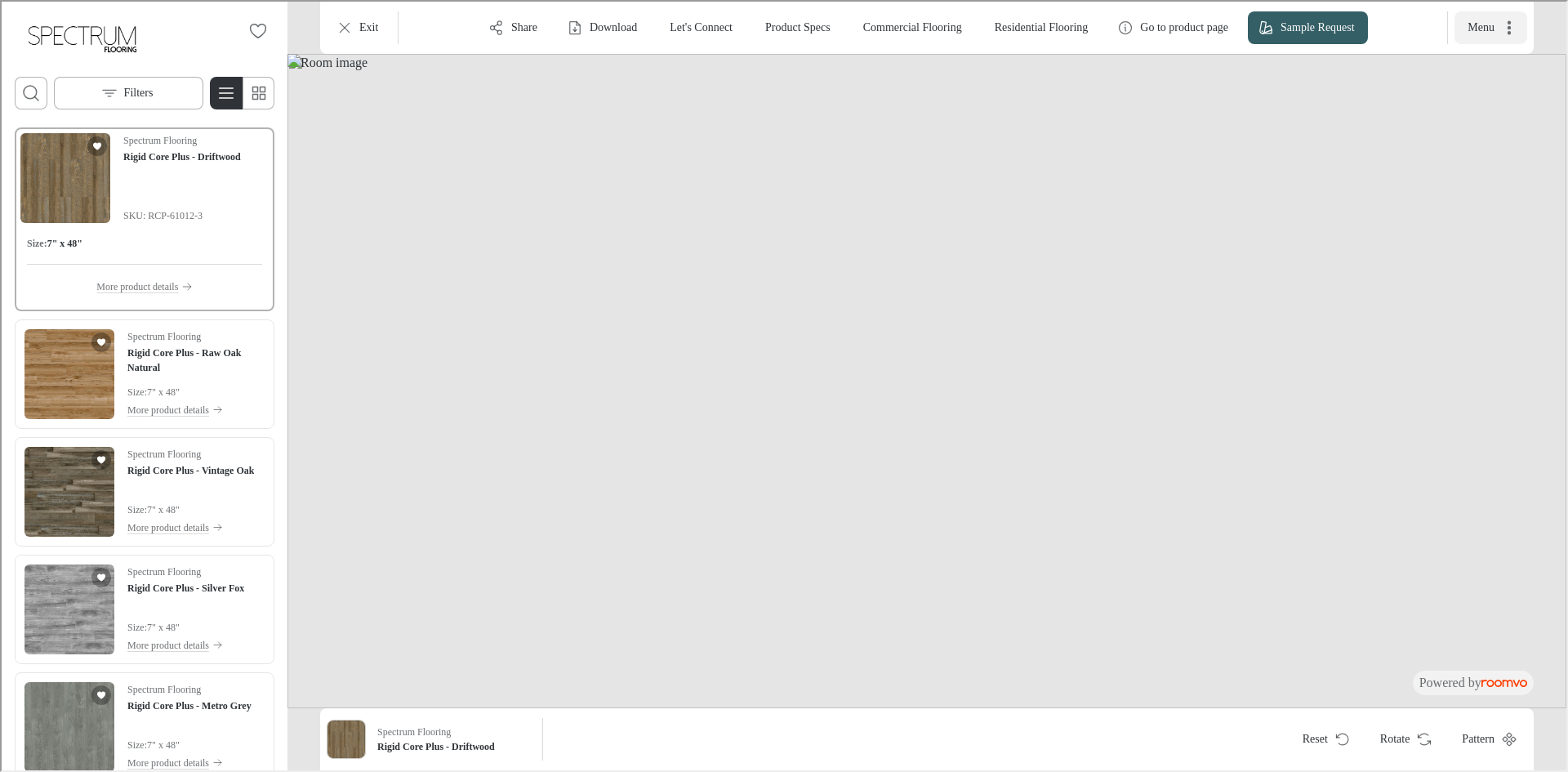
click at [1509, 22] on icon "More actions" at bounding box center [1507, 26] width 16 height 16
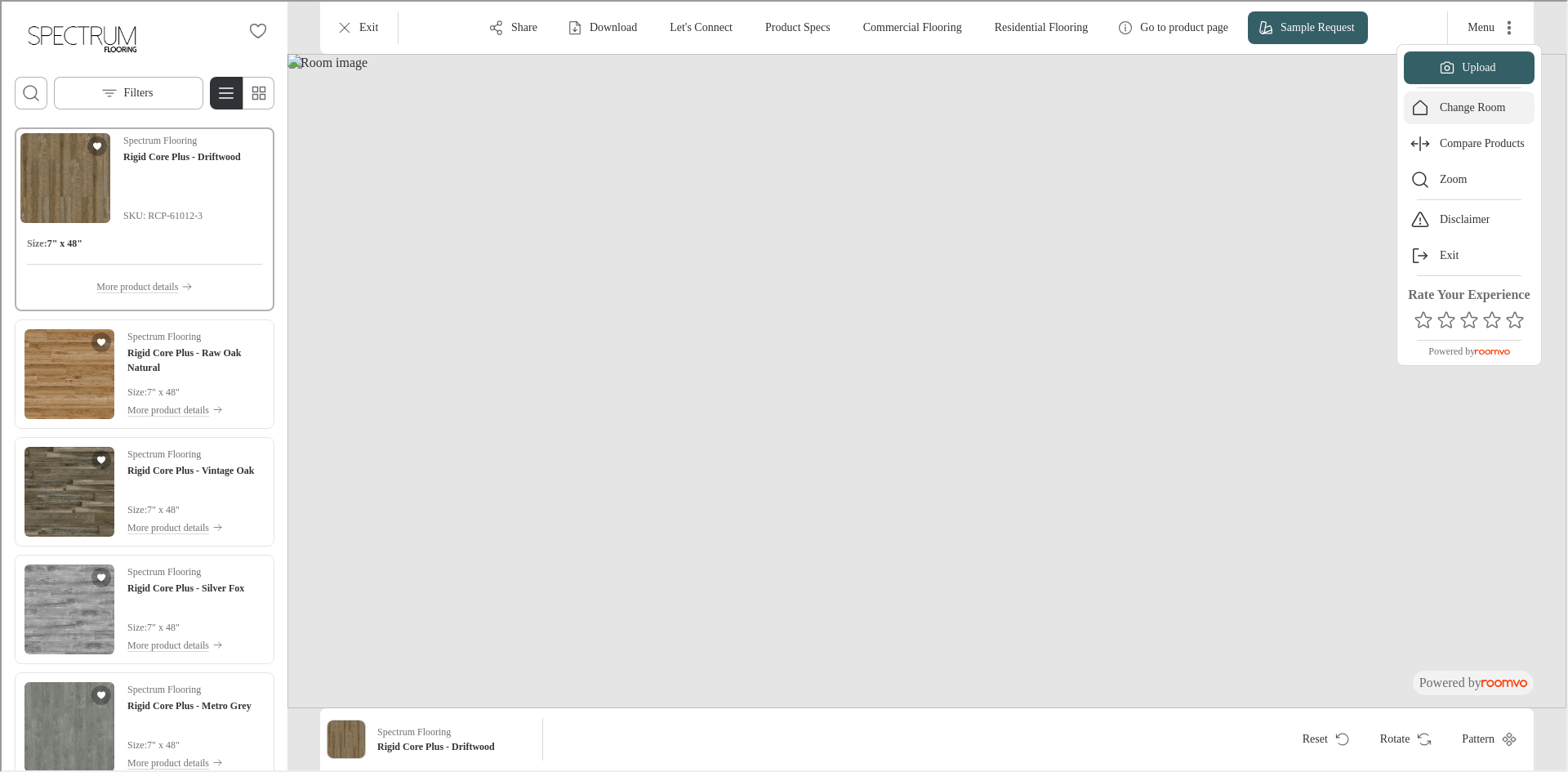
click at [1475, 120] on button "Change Room" at bounding box center [1467, 106] width 130 height 33
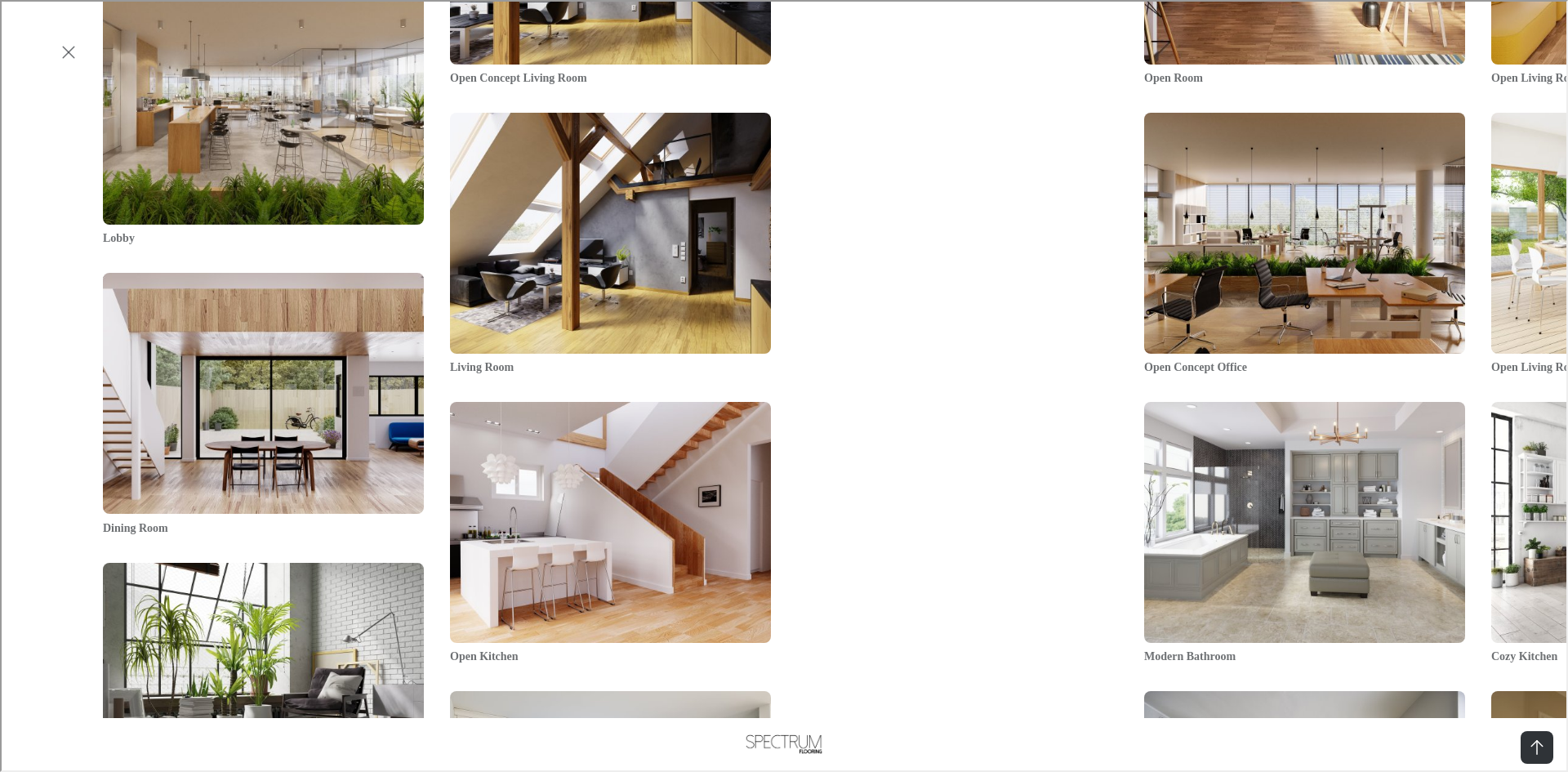
scroll to position [2911, 0]
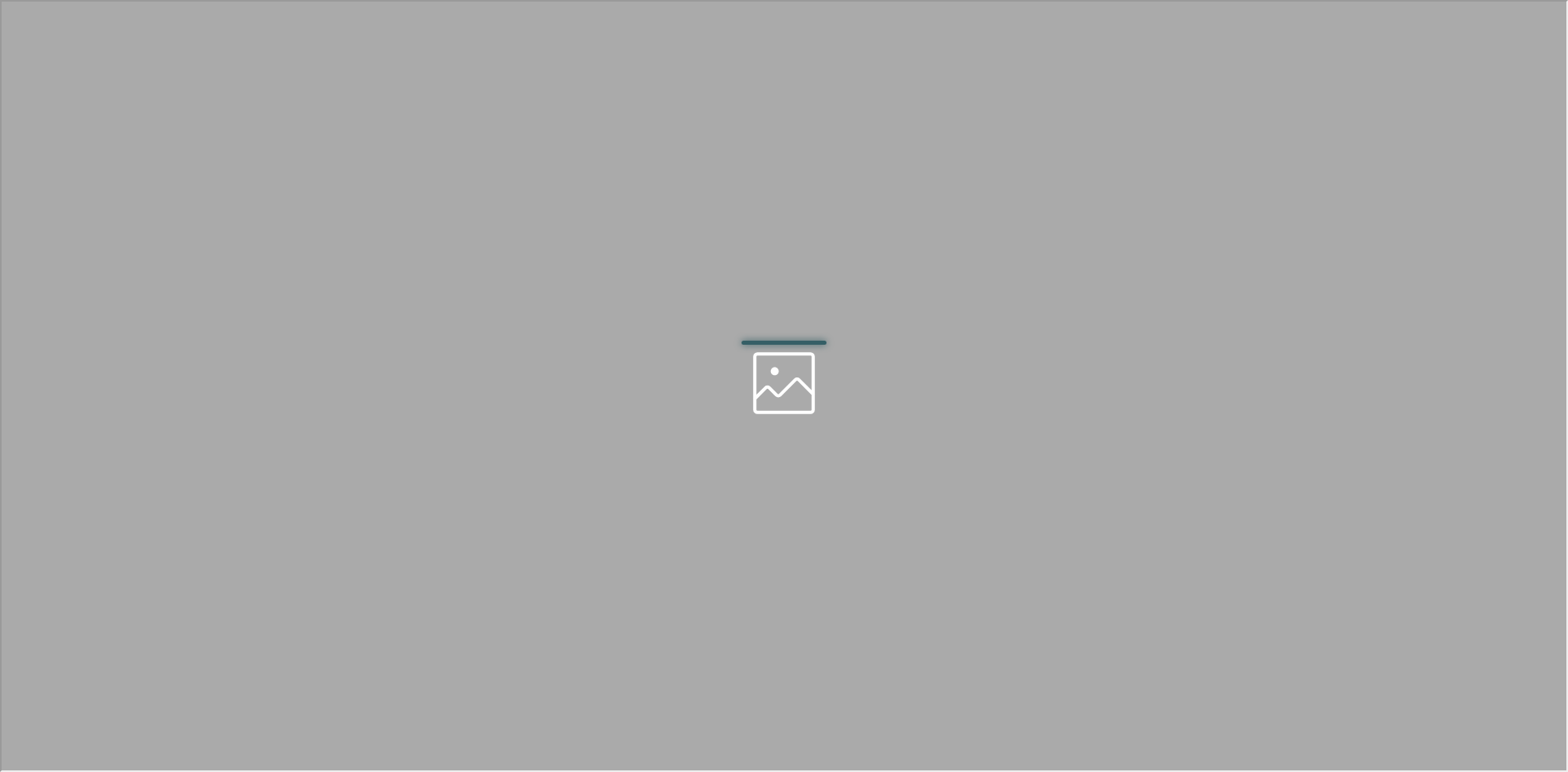
scroll to position [0, 0]
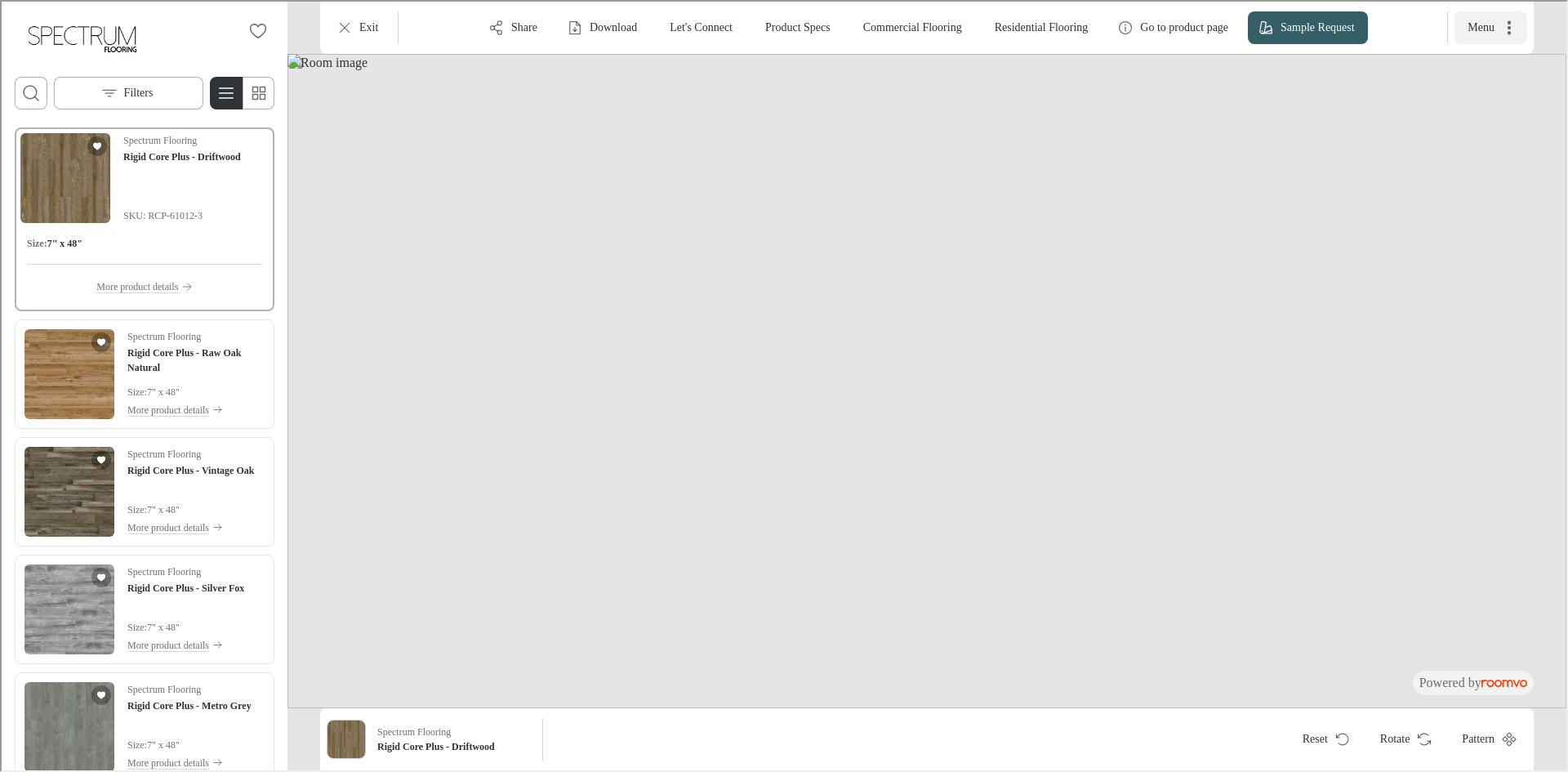
click at [1513, 19] on icon "More actions" at bounding box center [1507, 26] width 16 height 16
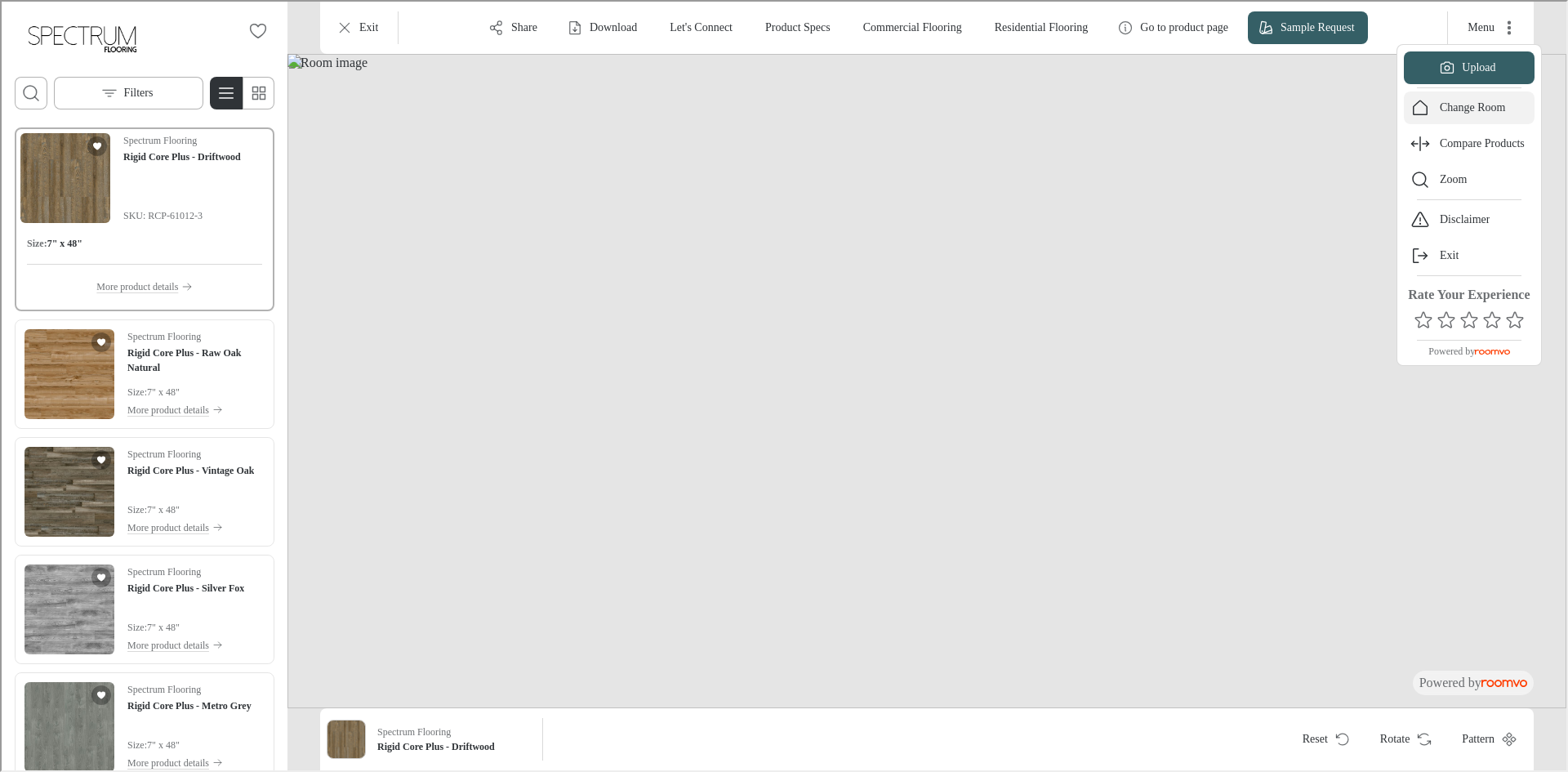
click at [1477, 94] on button "Change Room" at bounding box center [1467, 106] width 130 height 33
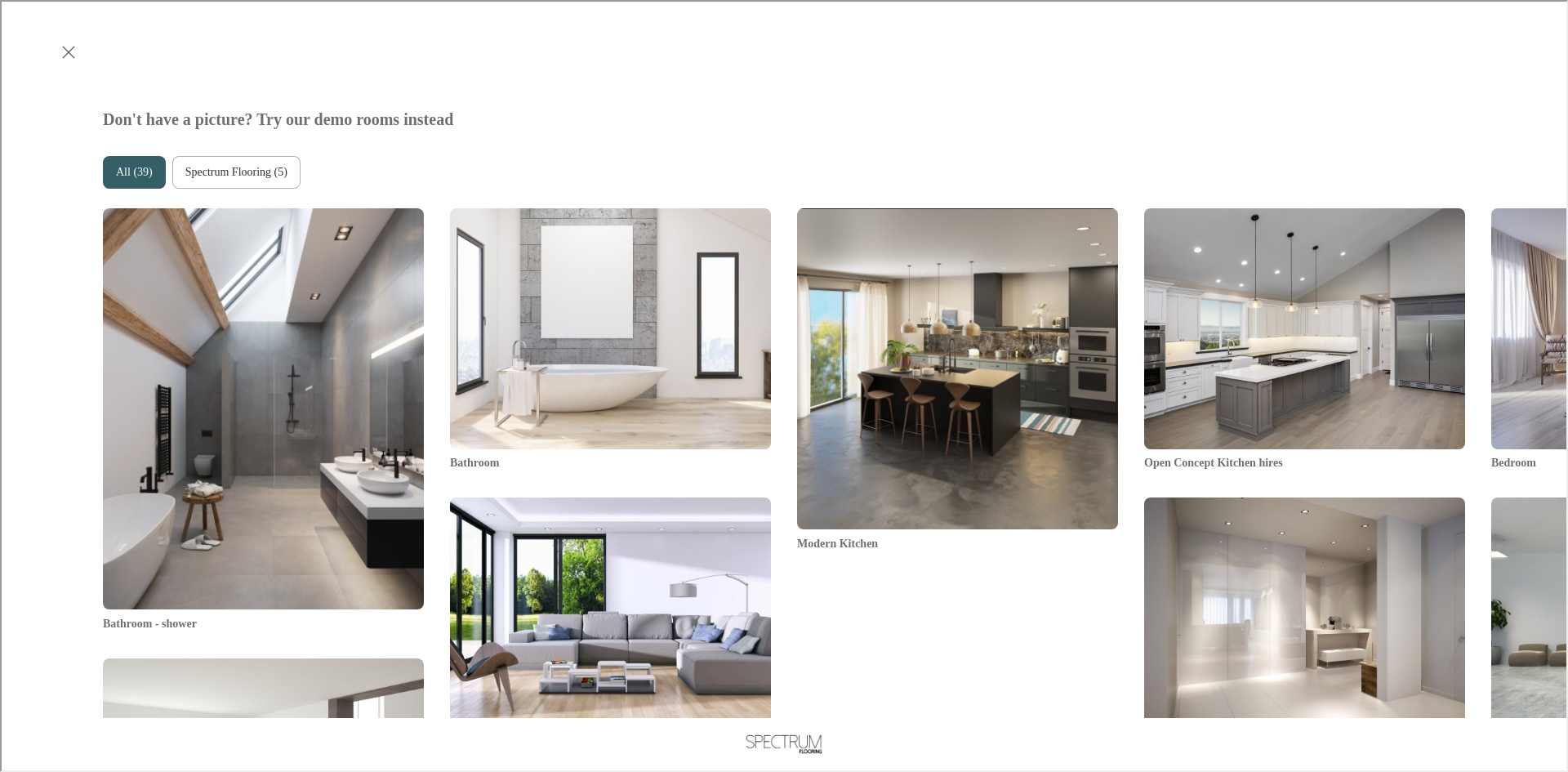
scroll to position [869, 0]
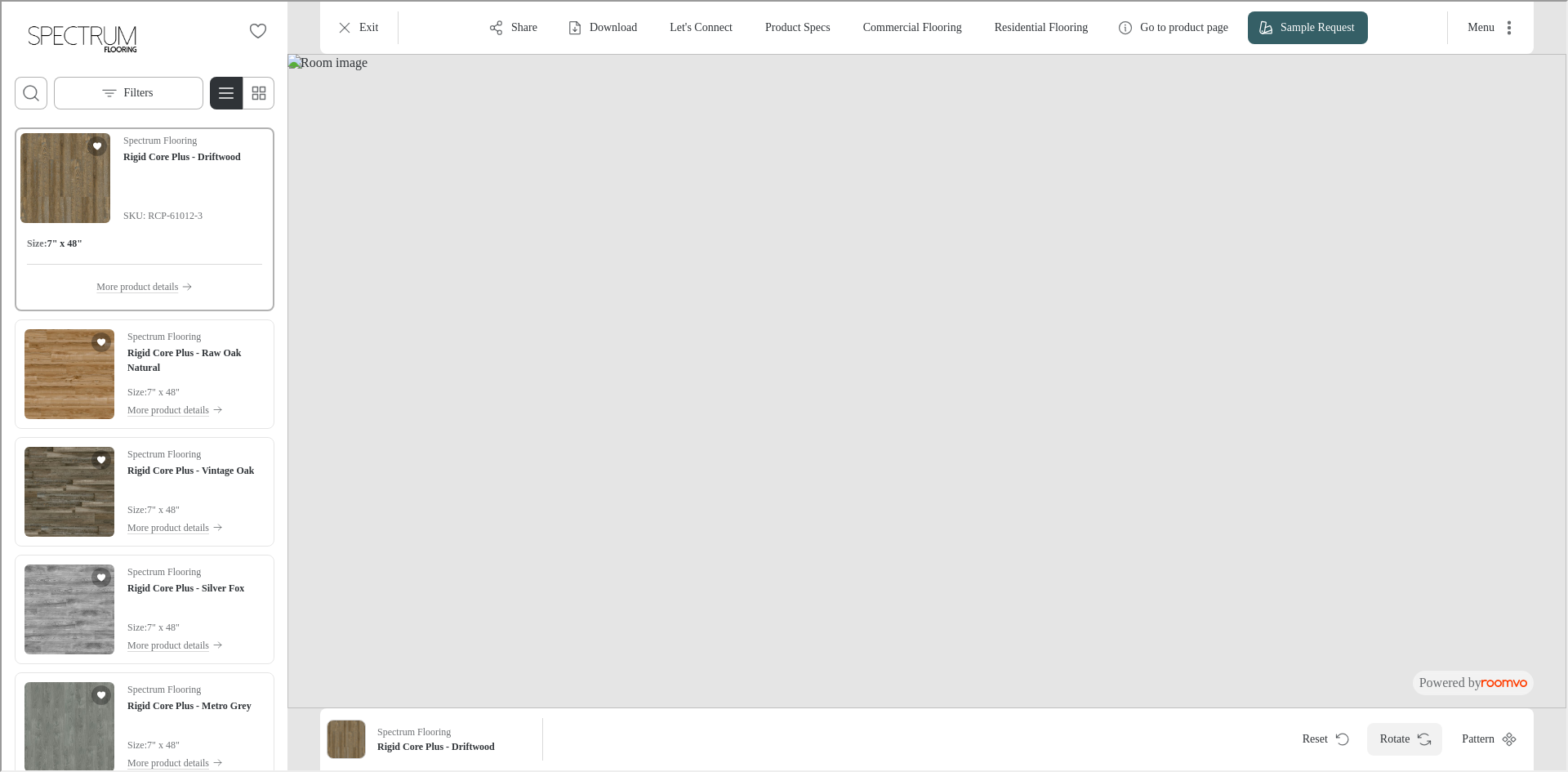
click at [1378, 747] on button "Rotate" at bounding box center [1402, 738] width 76 height 33
click at [1499, 26] on icon "More actions" at bounding box center [1507, 26] width 16 height 16
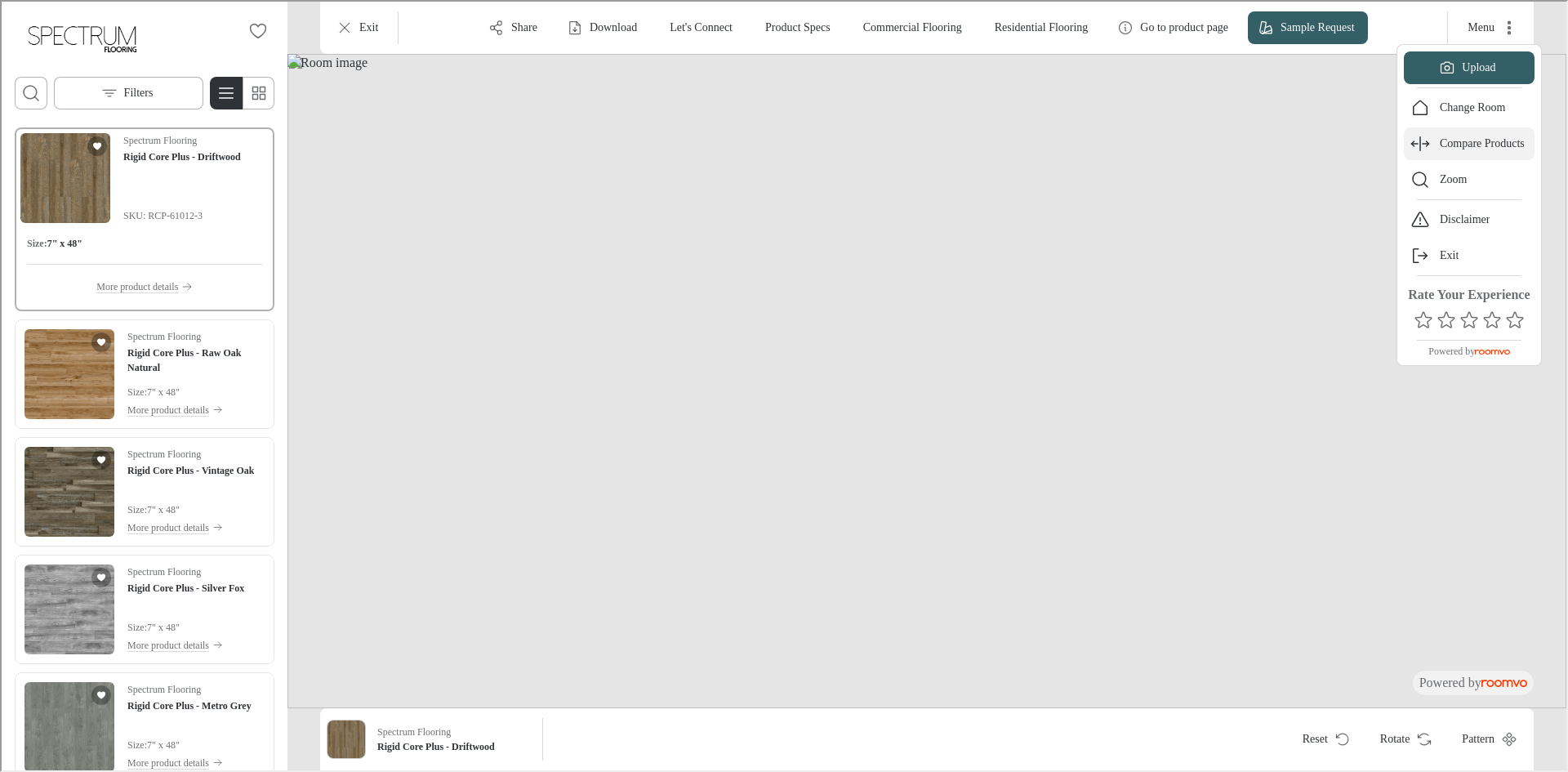
click at [1490, 142] on p "Compare Products" at bounding box center [1480, 142] width 85 height 16
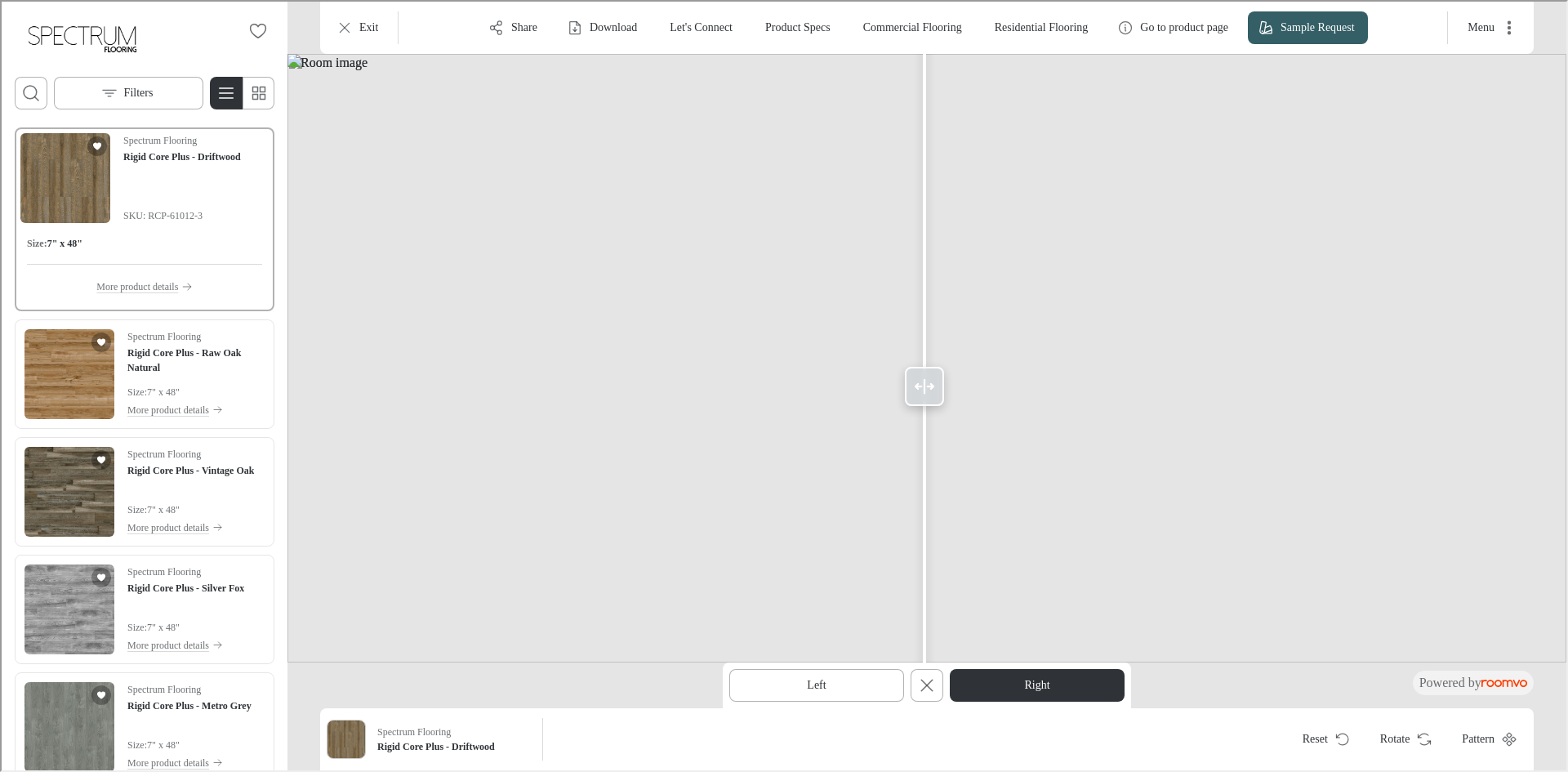
drag, startPoint x: 898, startPoint y: 386, endPoint x: 923, endPoint y: 396, distance: 26.9
click at [923, 396] on div at bounding box center [922, 384] width 39 height 39
click at [926, 384] on icon at bounding box center [926, 385] width 19 height 19
click at [843, 690] on button "Left" at bounding box center [815, 684] width 175 height 33
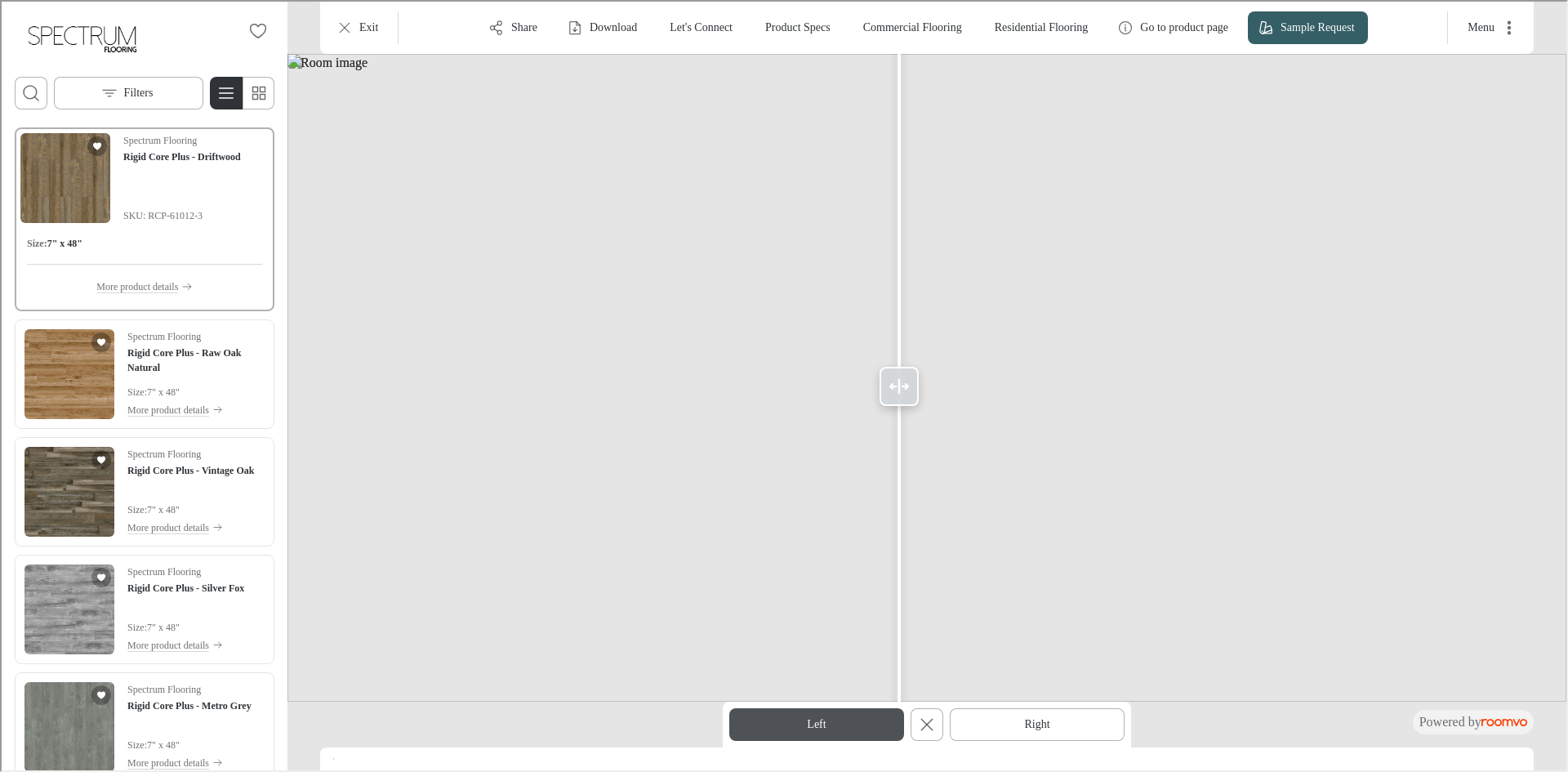
click at [797, 723] on button "Left" at bounding box center [815, 723] width 175 height 33
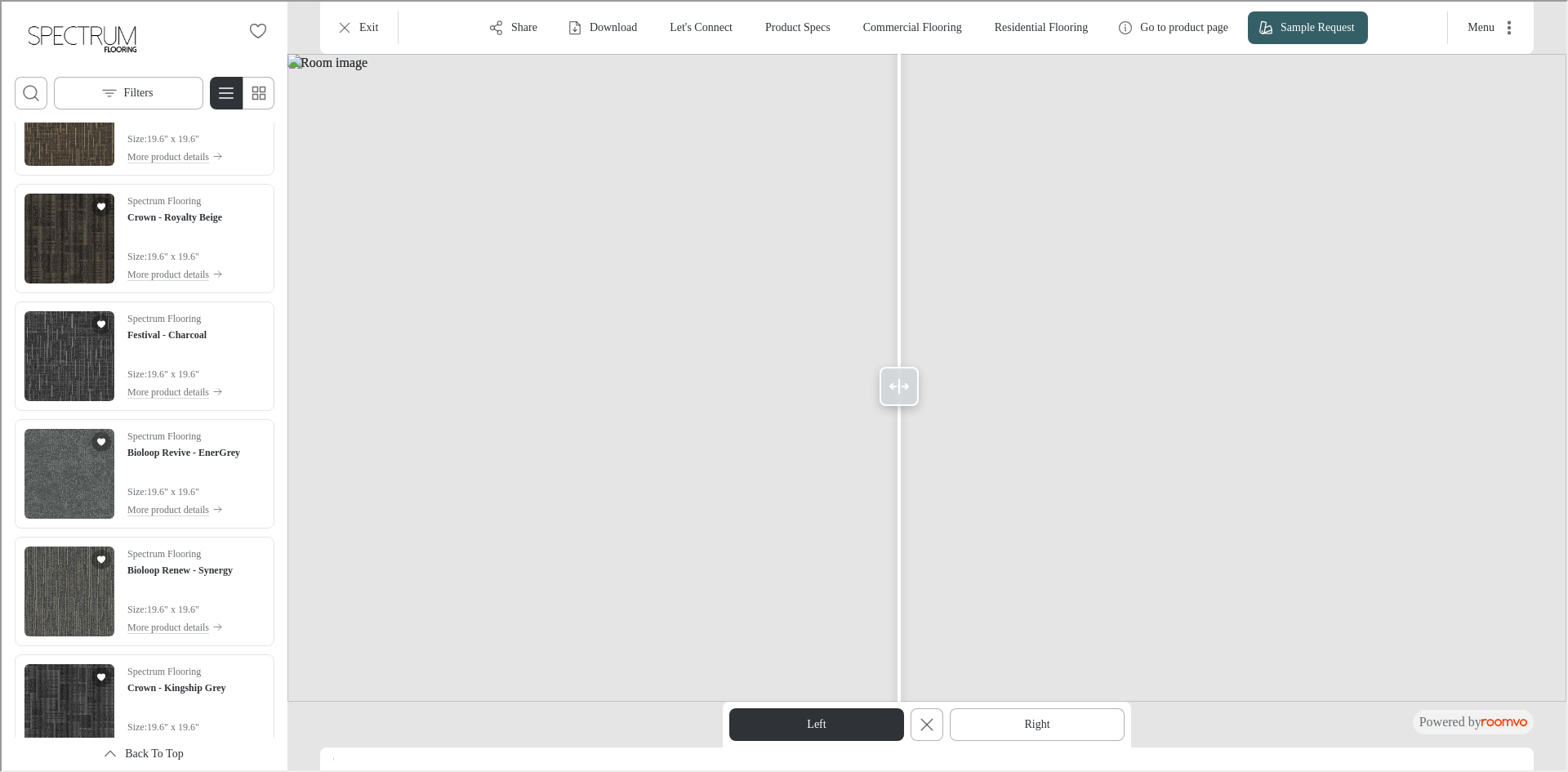
scroll to position [4148, 0]
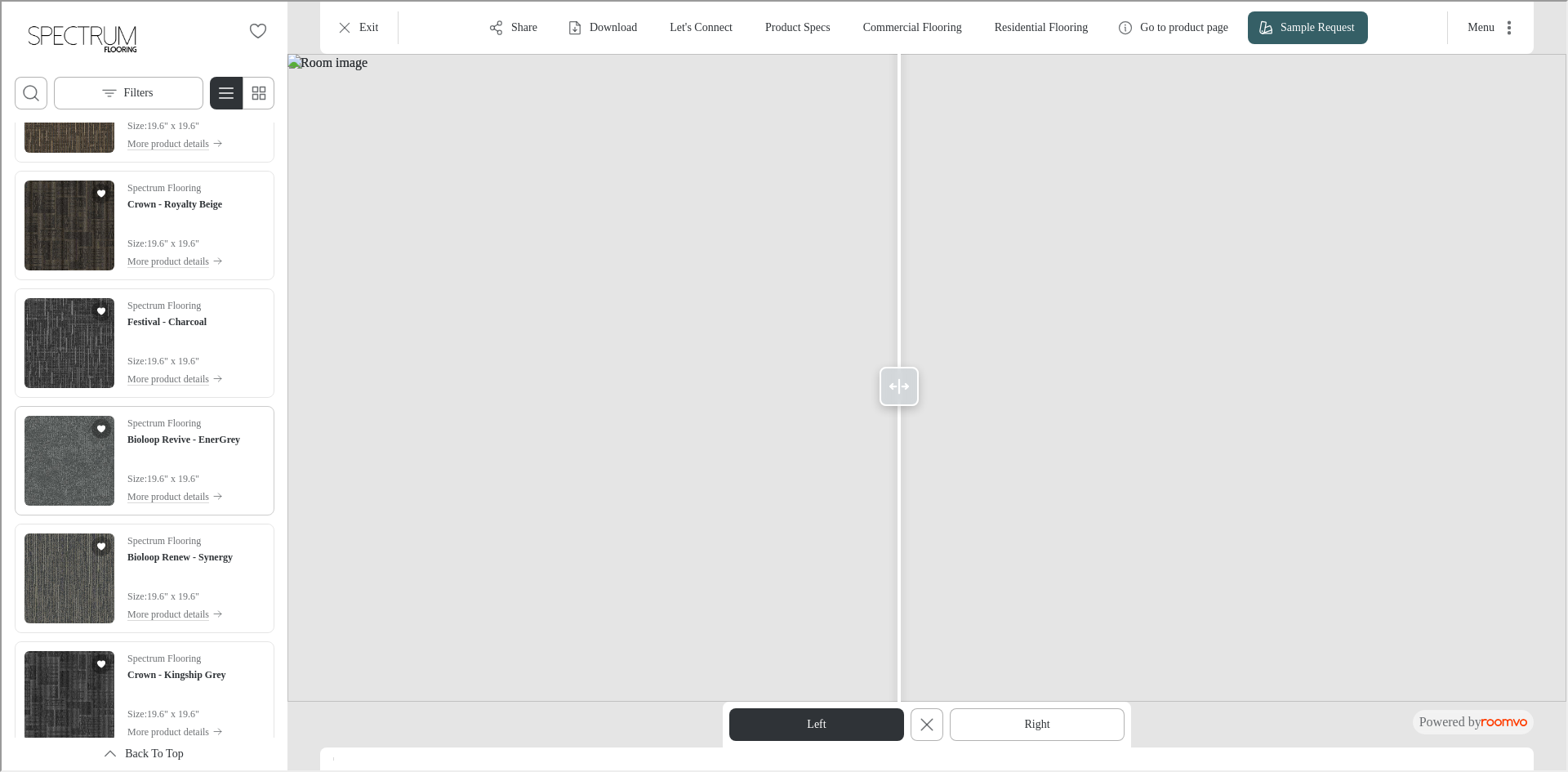
click at [92, 489] on img "See Bioloop Revive - EnerGrey in the room" at bounding box center [68, 459] width 90 height 90
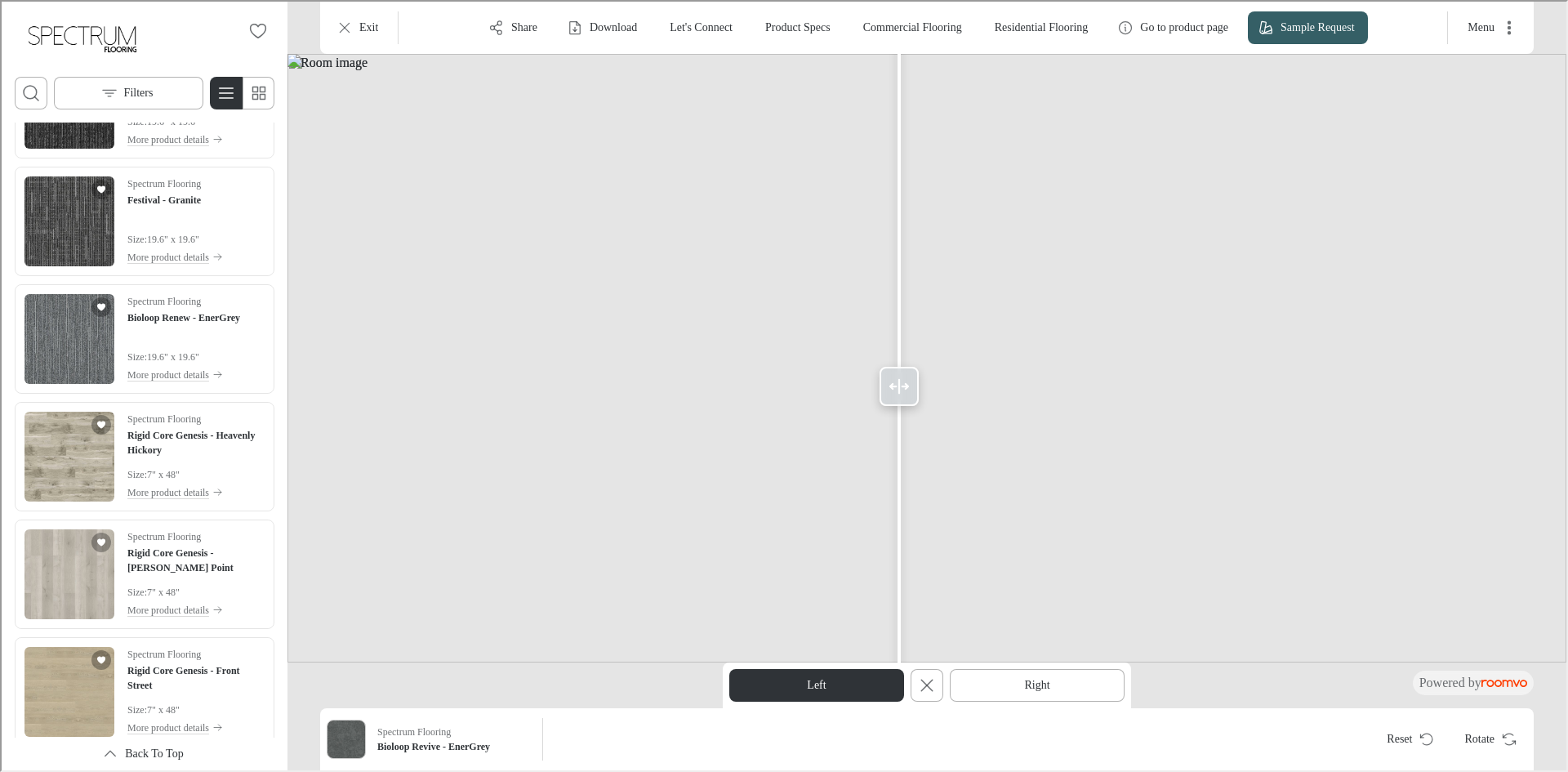
scroll to position [5218, 0]
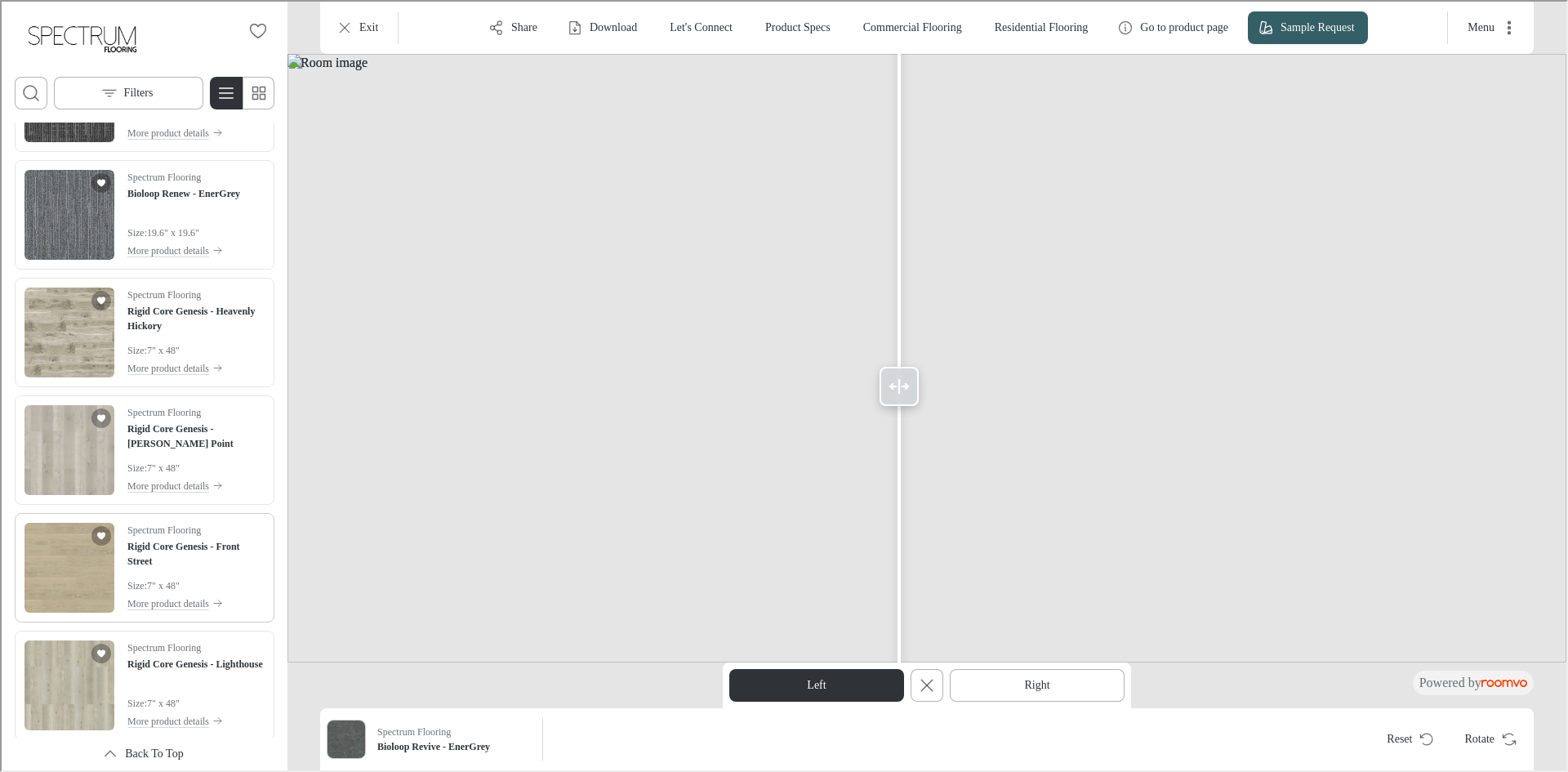
click at [64, 575] on img "See Rigid Core Genesis - Front Street in the room" at bounding box center [68, 566] width 90 height 90
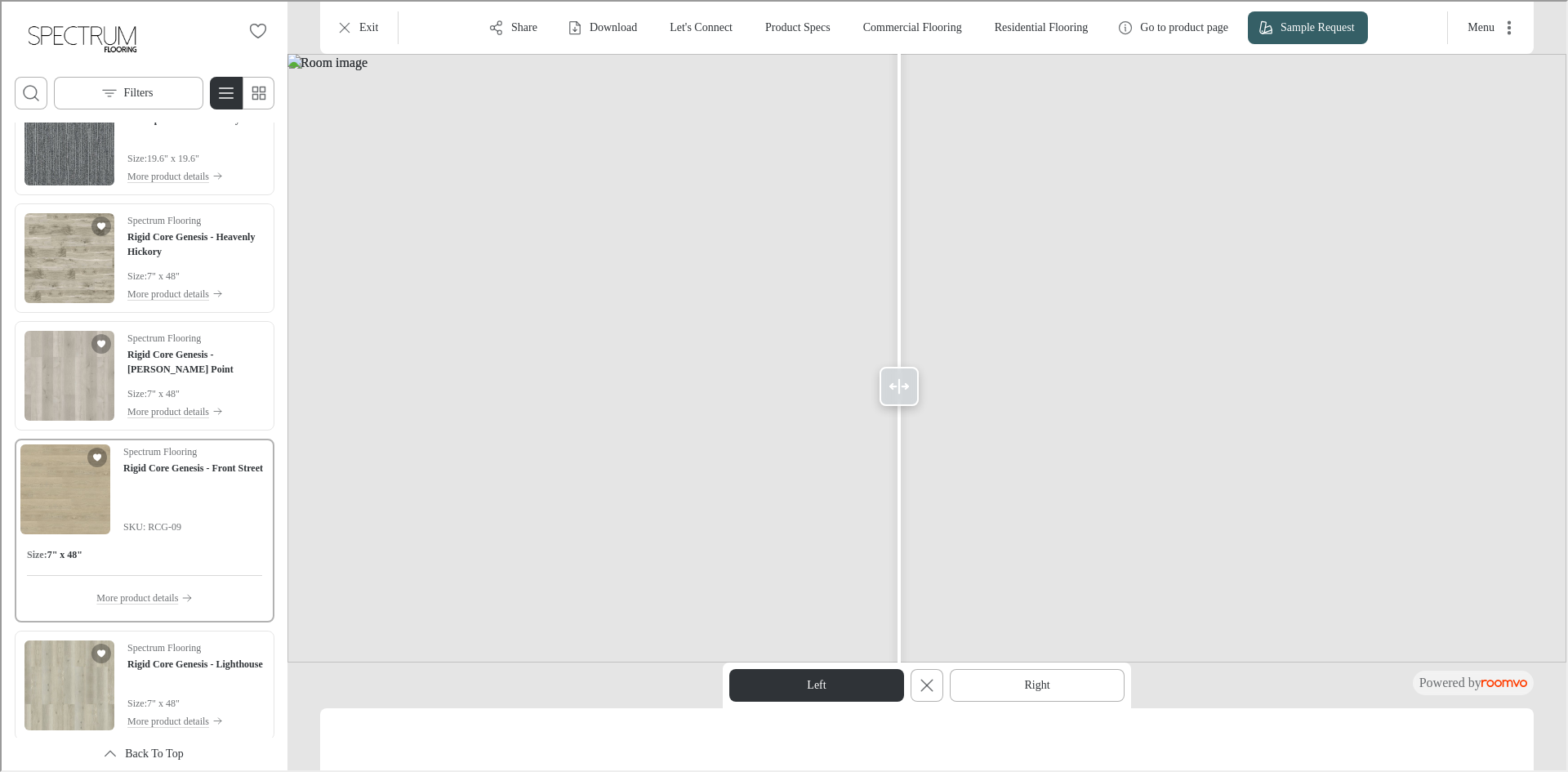
scroll to position [5143, 0]
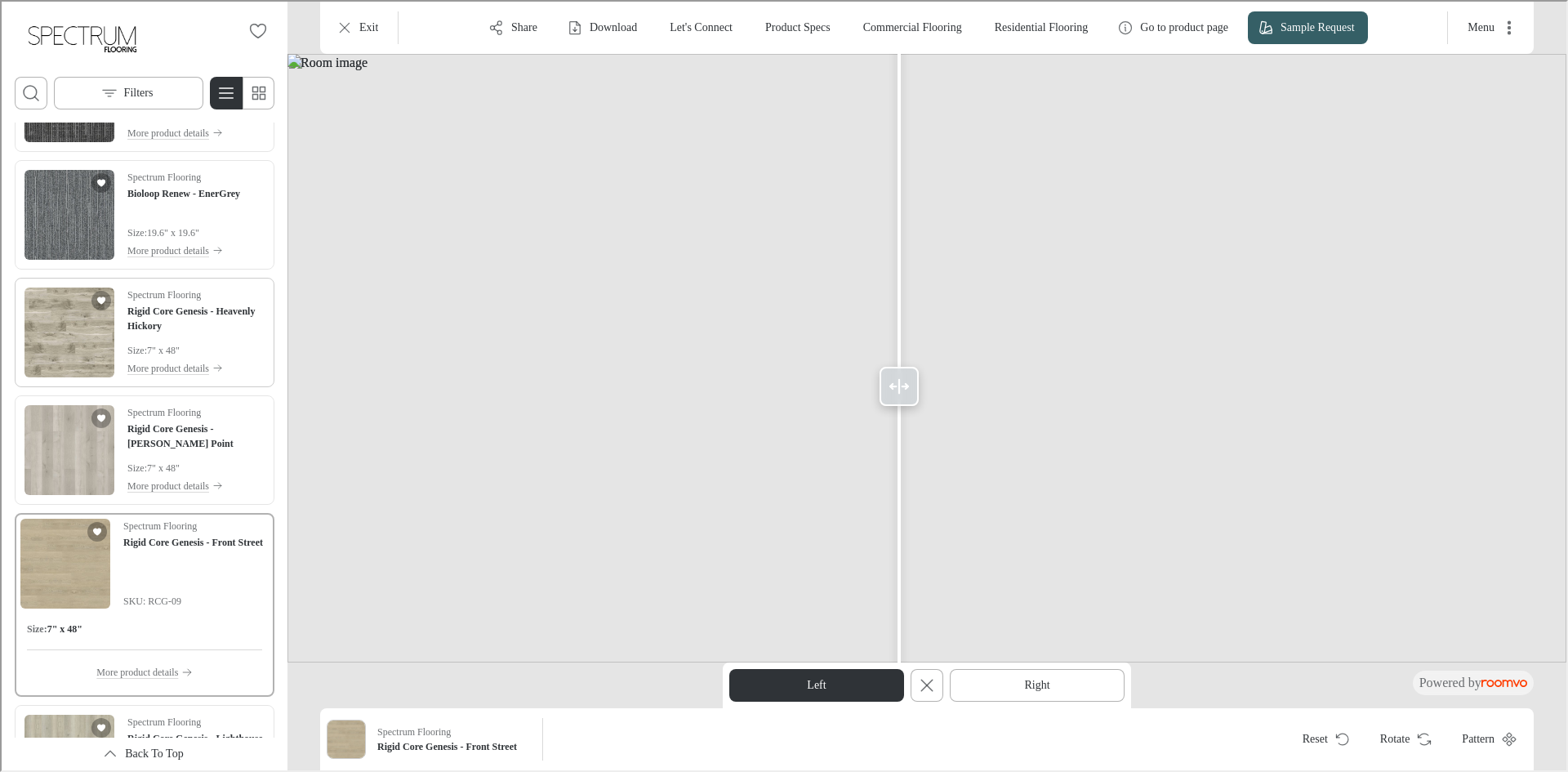
click at [71, 345] on img "See Rigid Core Genesis - Heavenly Hickory in the room" at bounding box center [68, 331] width 90 height 90
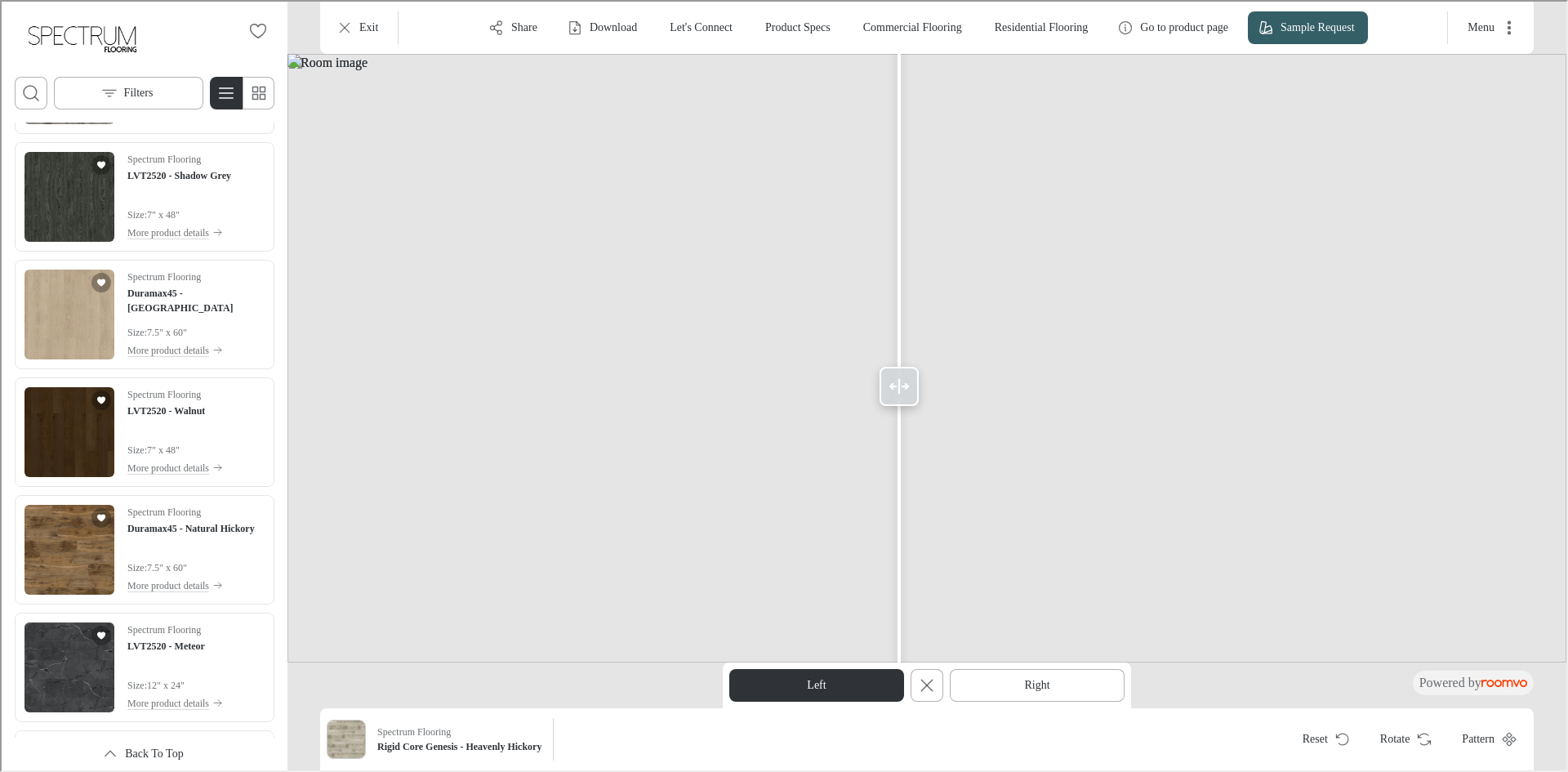
scroll to position [6451, 0]
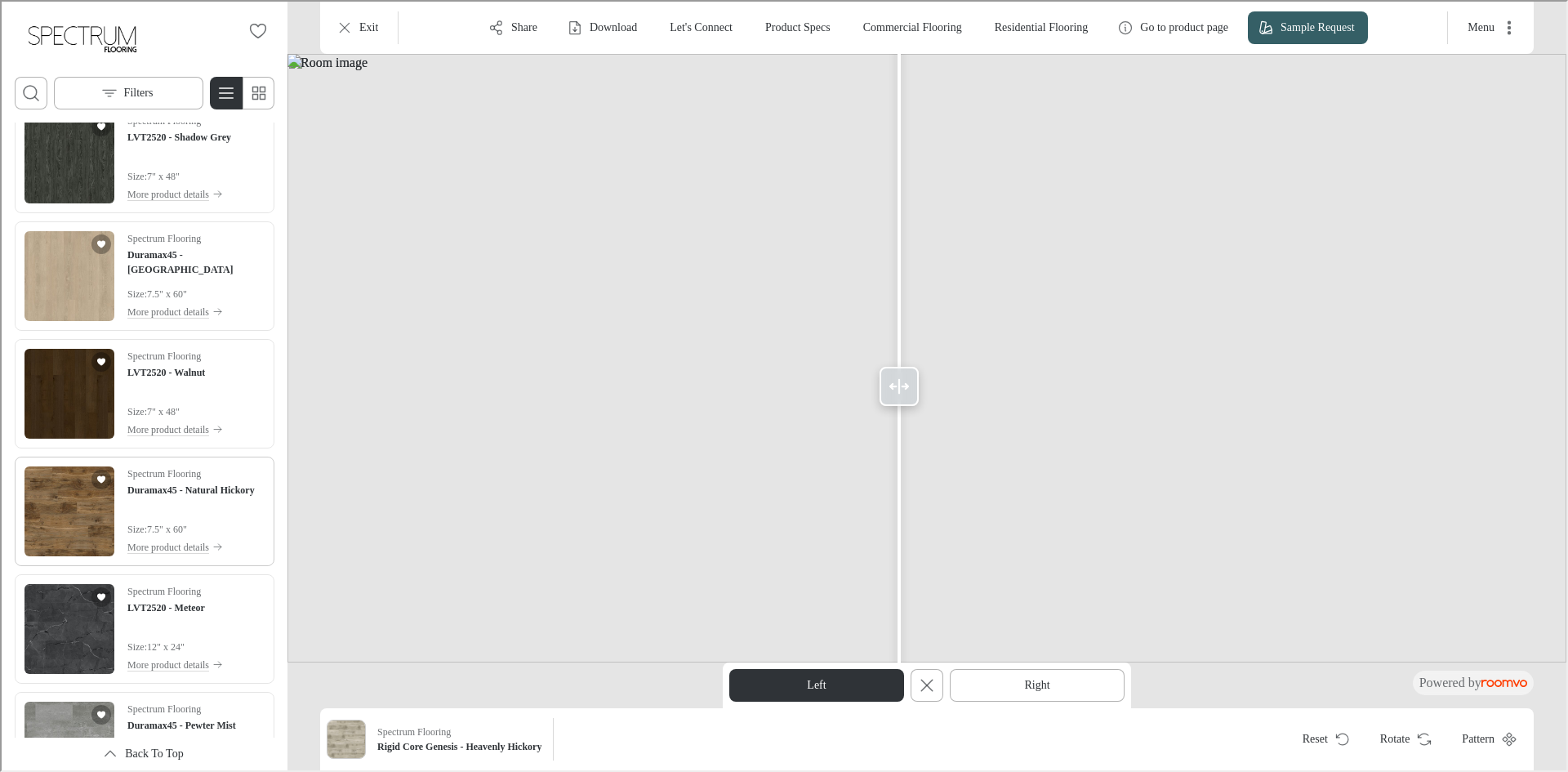
click at [71, 520] on img "See Duramax45 - Natural Hickory in the room" at bounding box center [68, 510] width 90 height 90
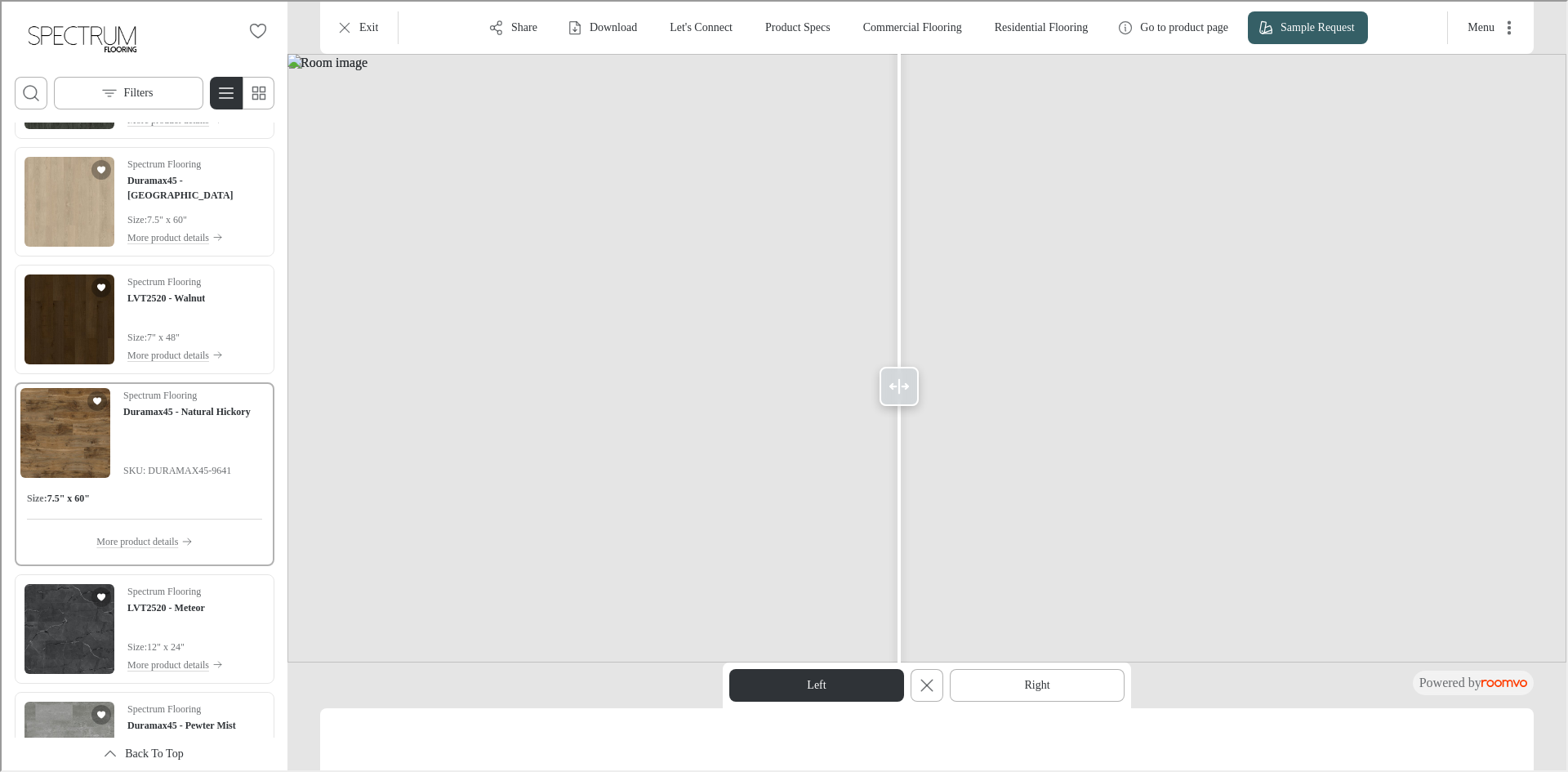
scroll to position [6376, 0]
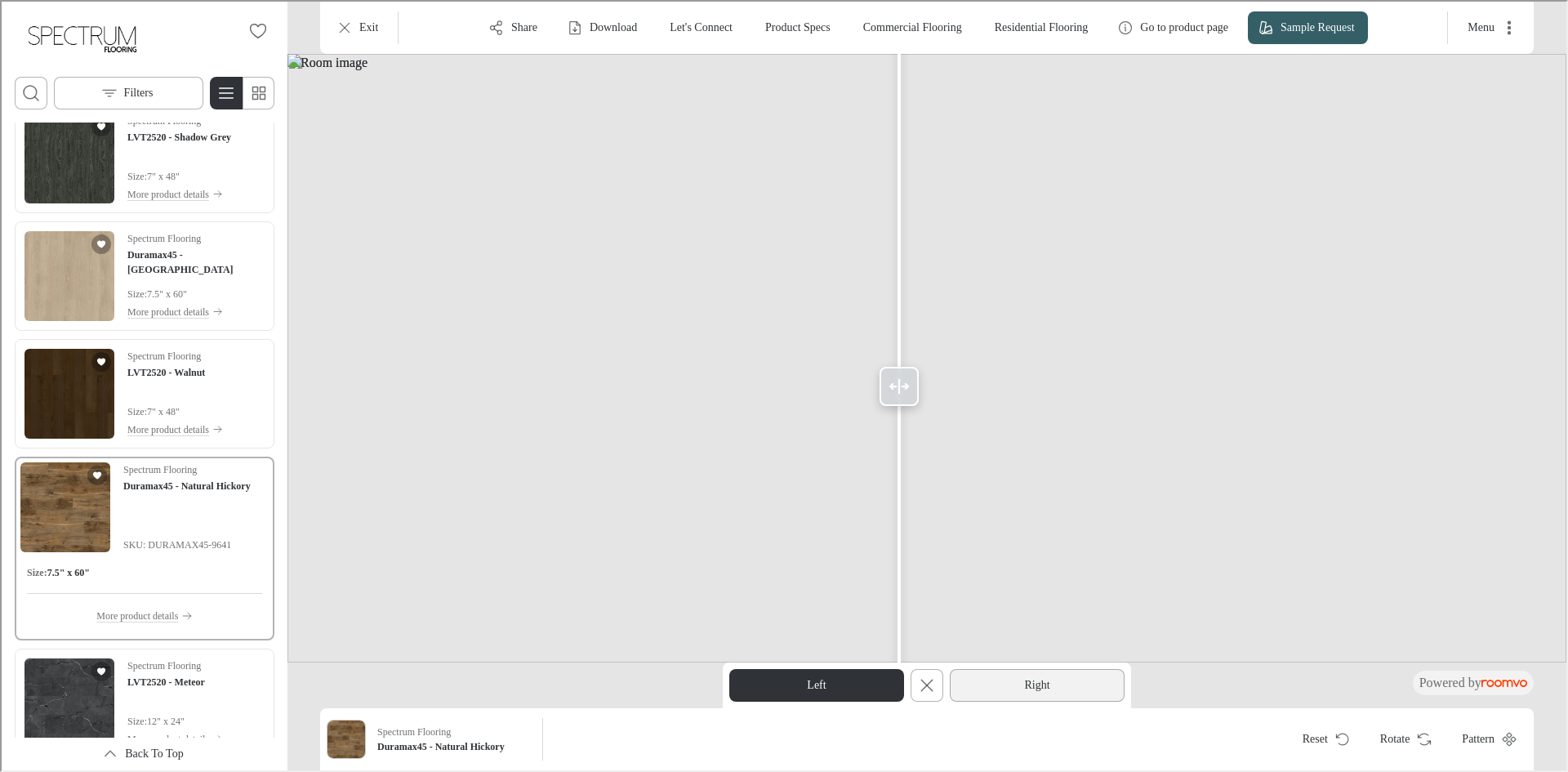
click at [992, 681] on button "Right" at bounding box center [1035, 684] width 175 height 33
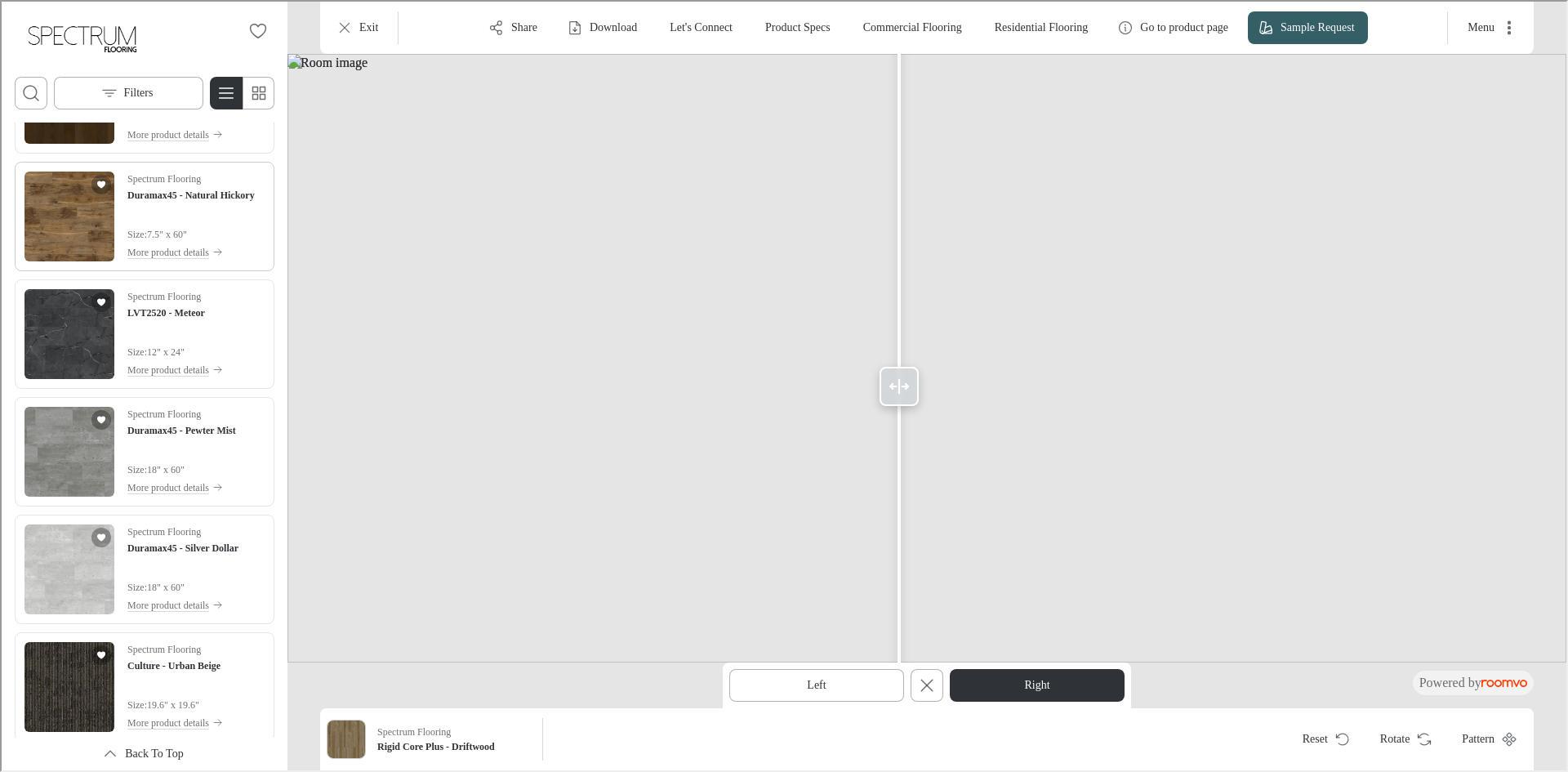
scroll to position [6778, 0]
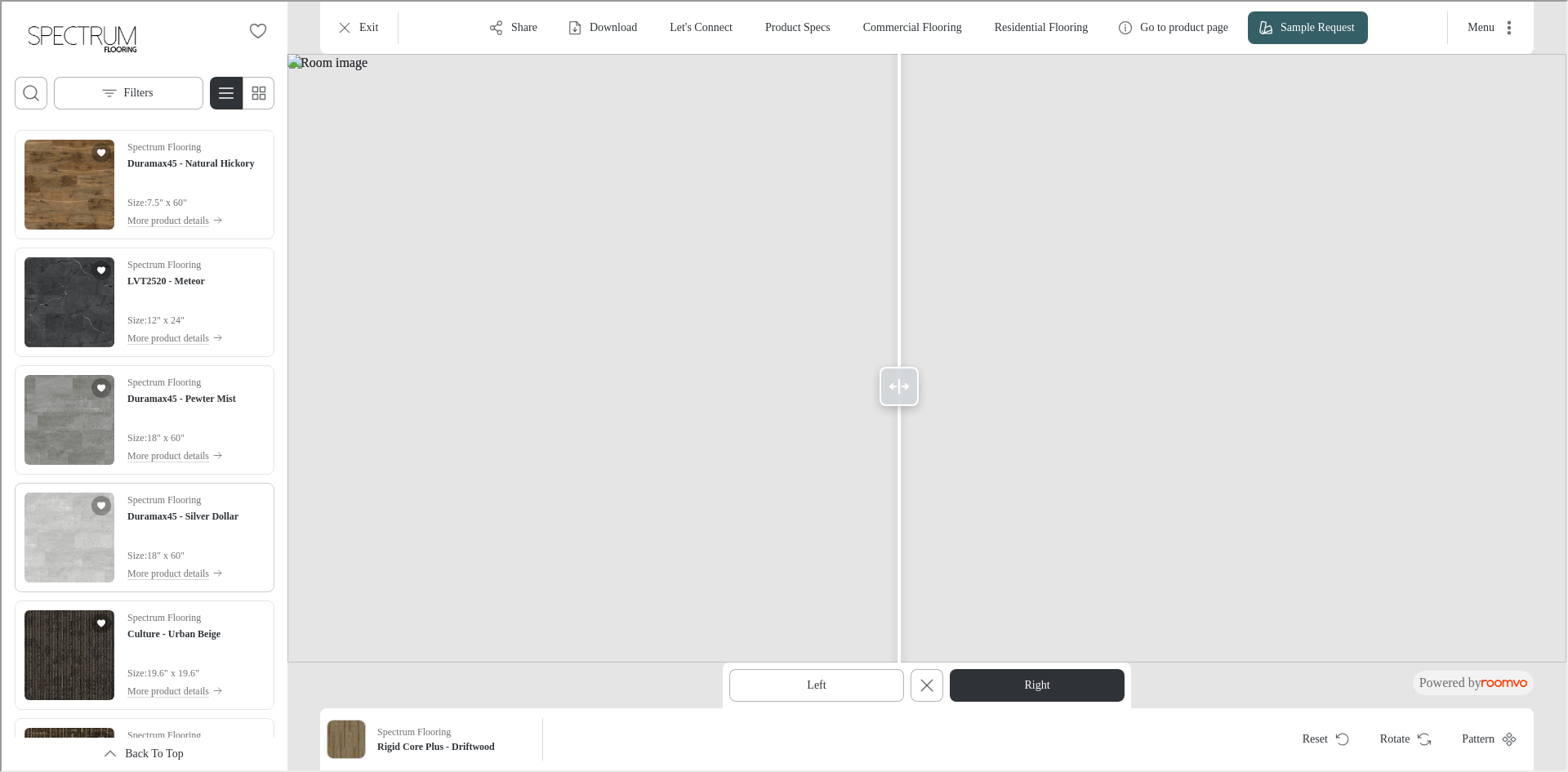
click at [76, 554] on img "See Duramax45 - Silver Dollar in the room" at bounding box center [68, 536] width 90 height 90
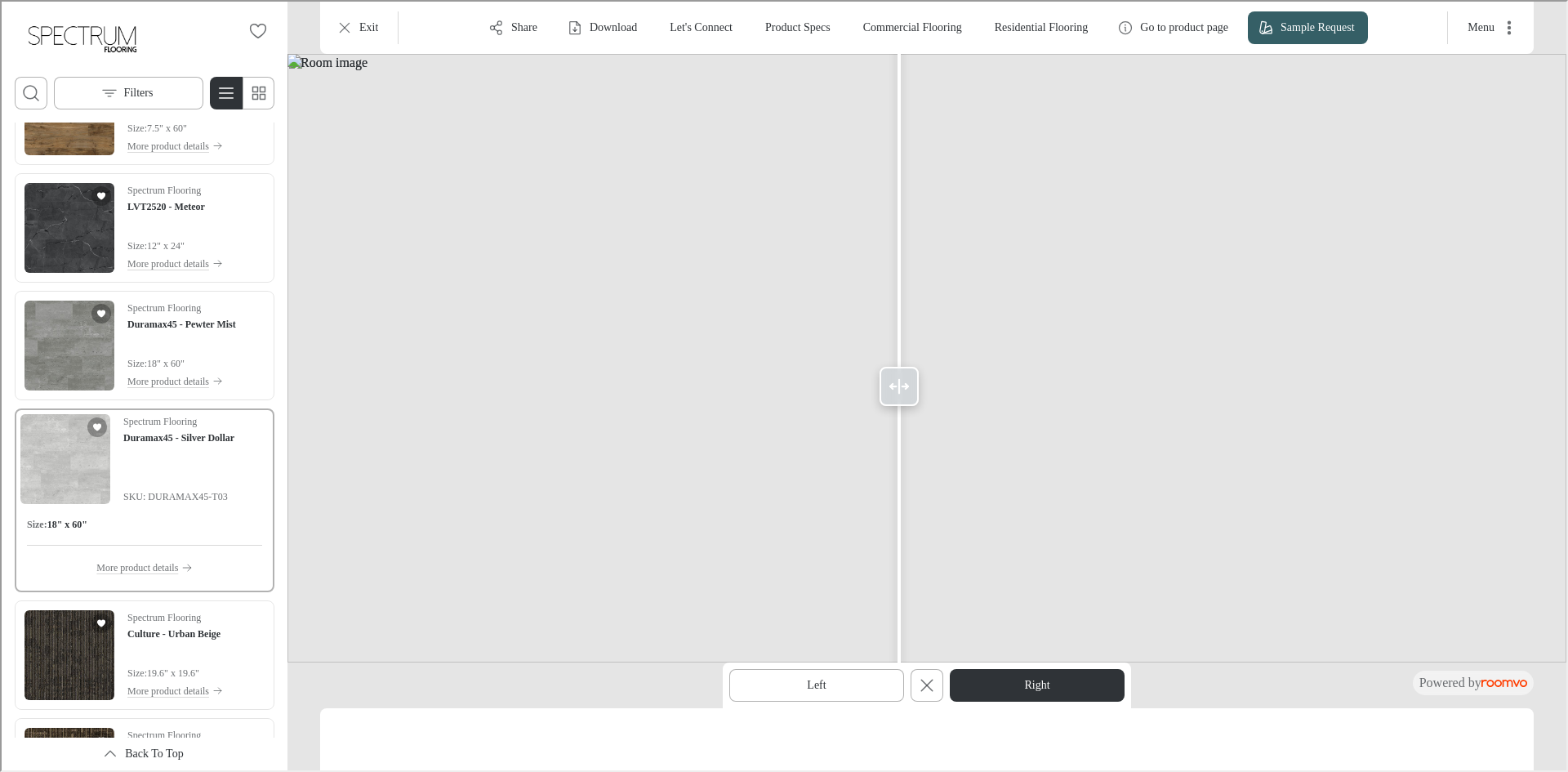
scroll to position [6704, 0]
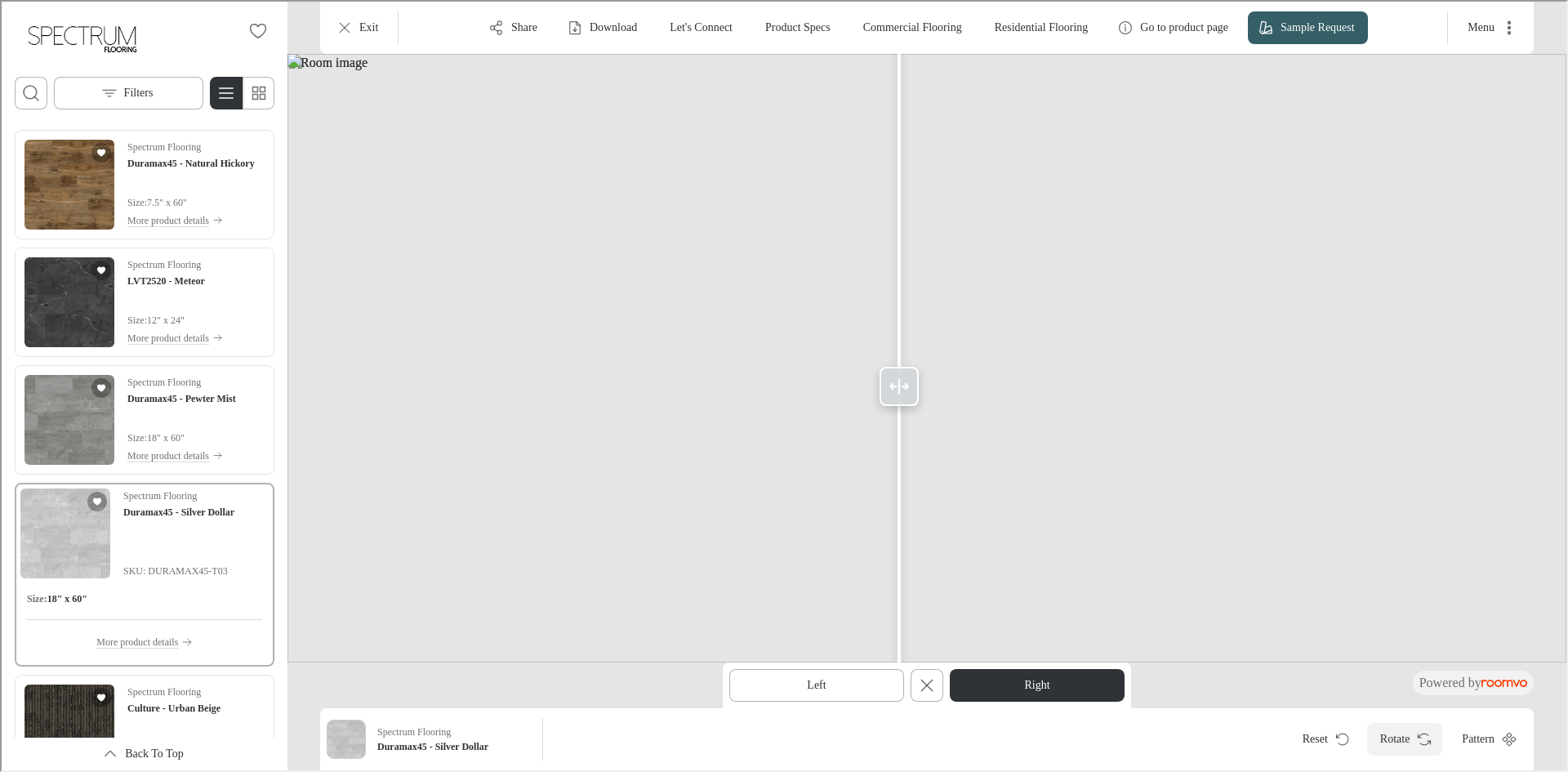
click at [1379, 736] on button "Rotate" at bounding box center [1402, 738] width 76 height 33
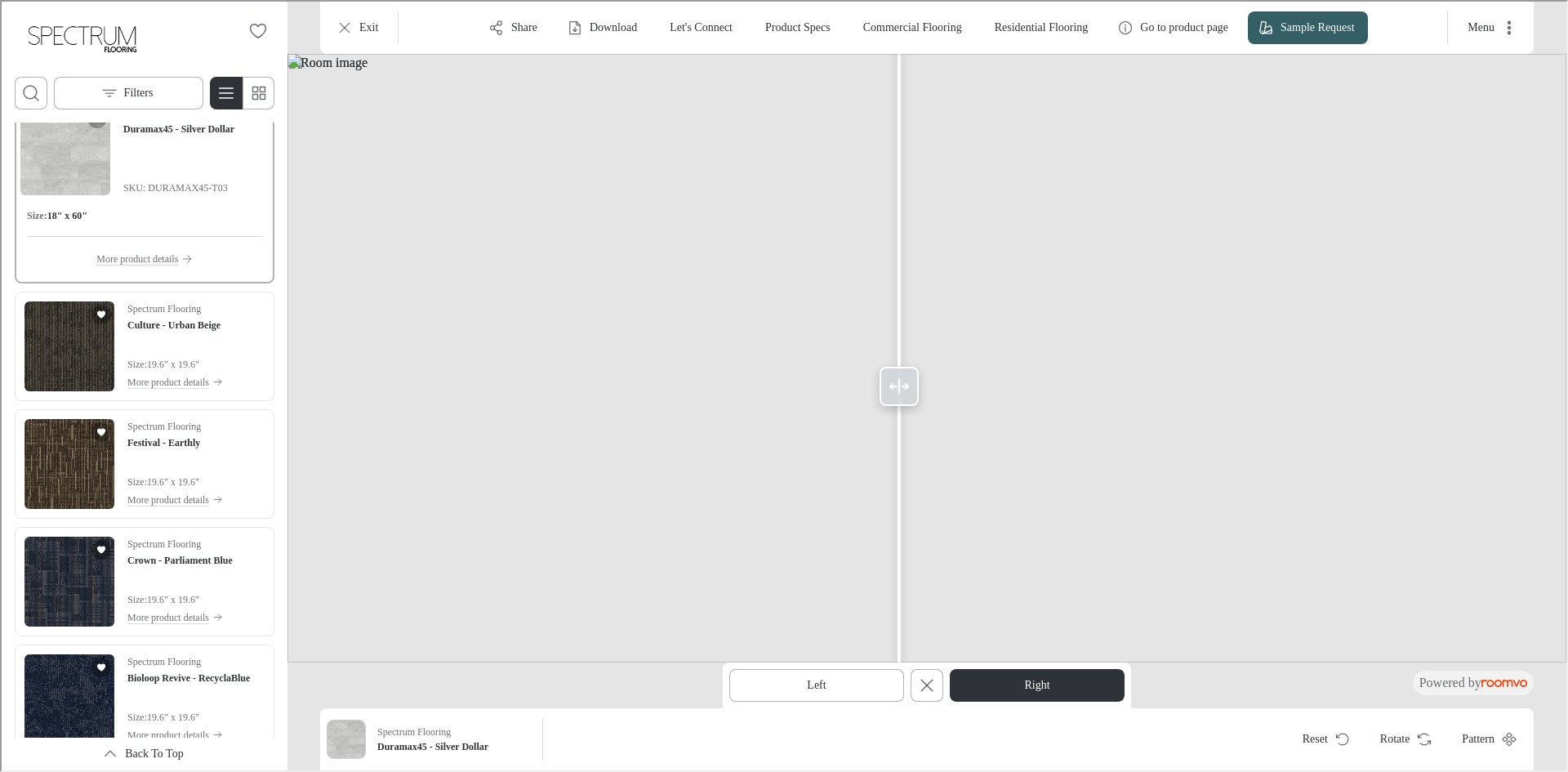
scroll to position [7112, 0]
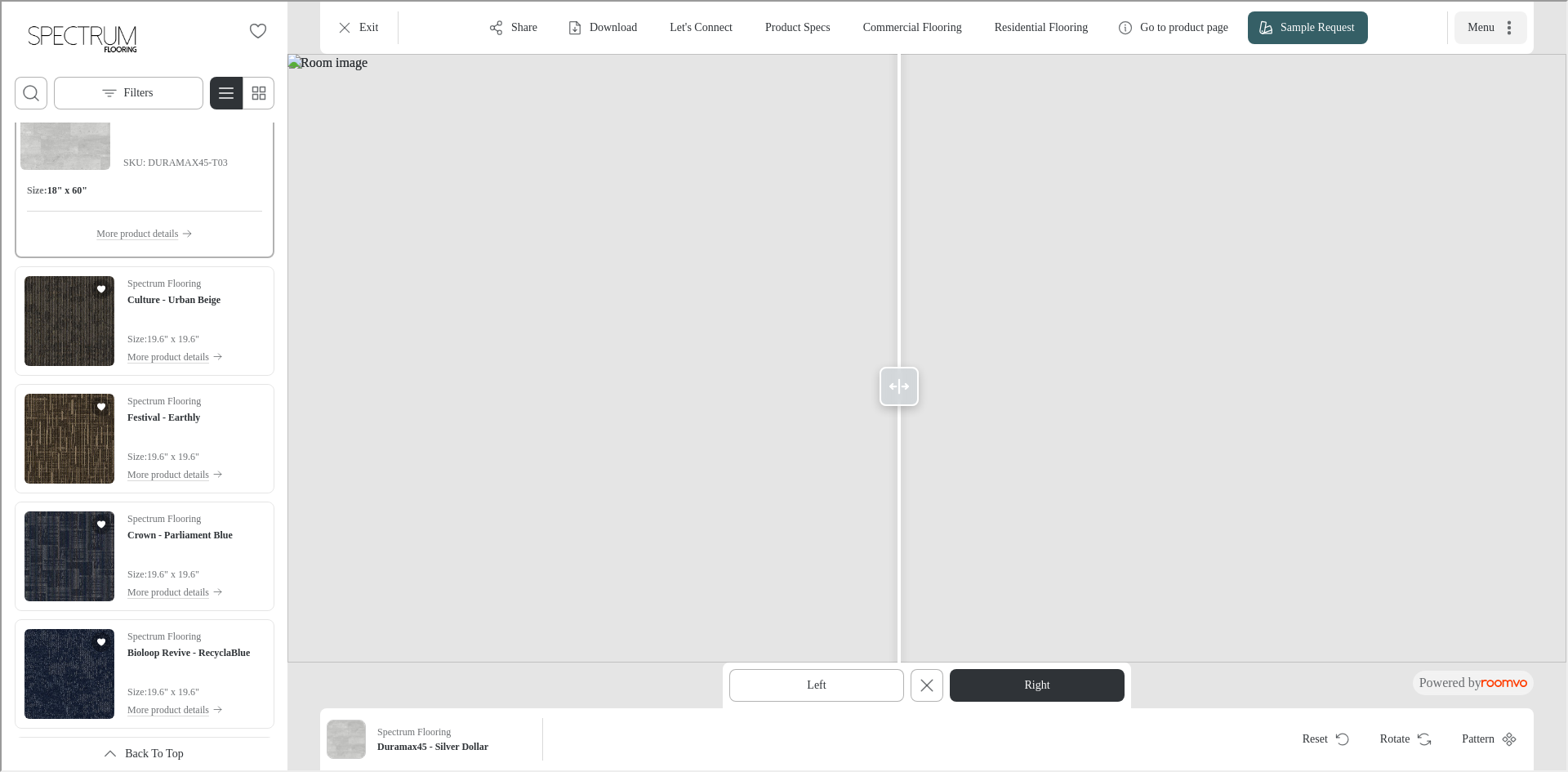
click at [1503, 30] on icon "More actions" at bounding box center [1507, 26] width 16 height 16
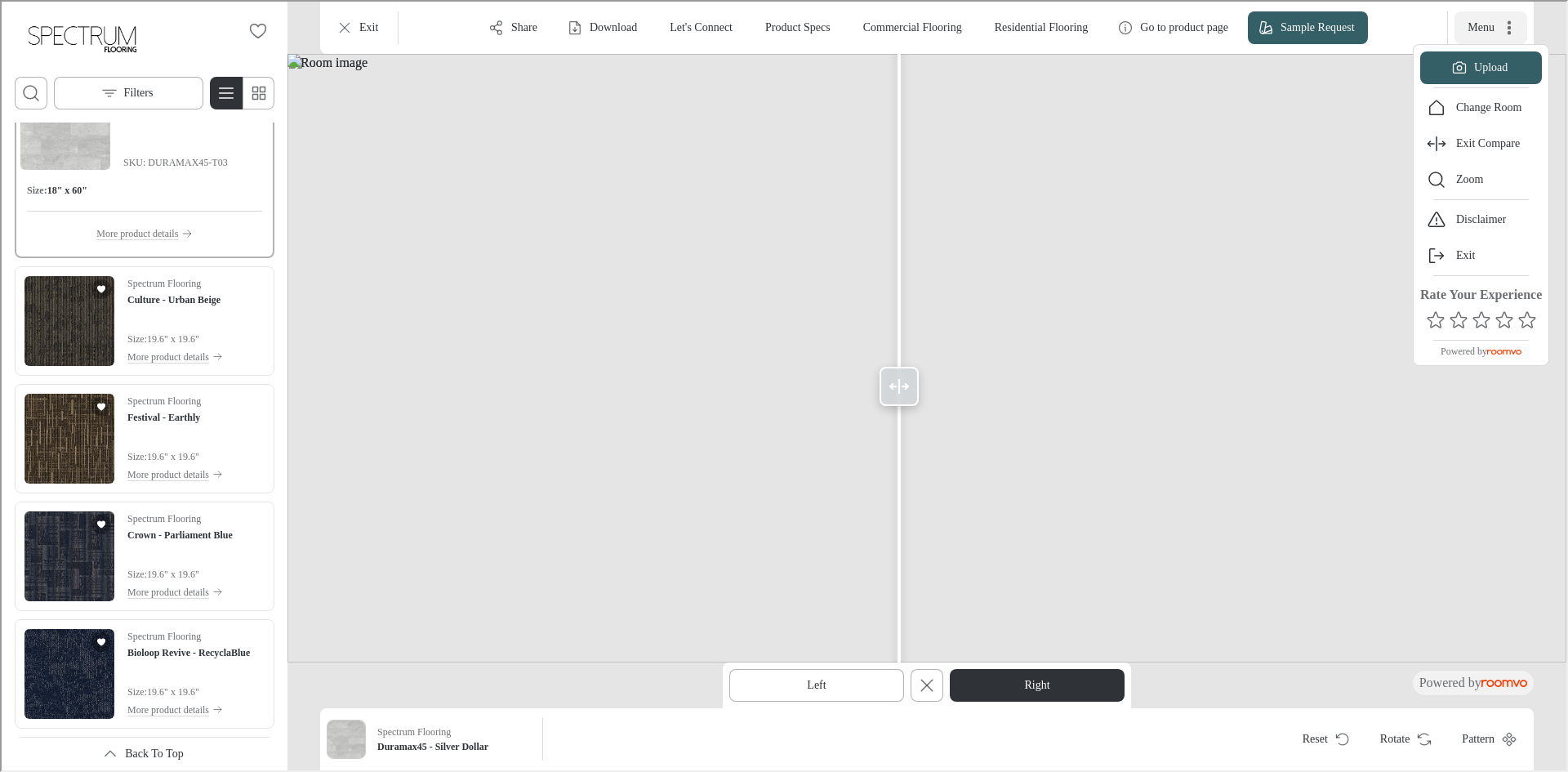
click at [1503, 30] on div at bounding box center [782, 384] width 1564 height 769
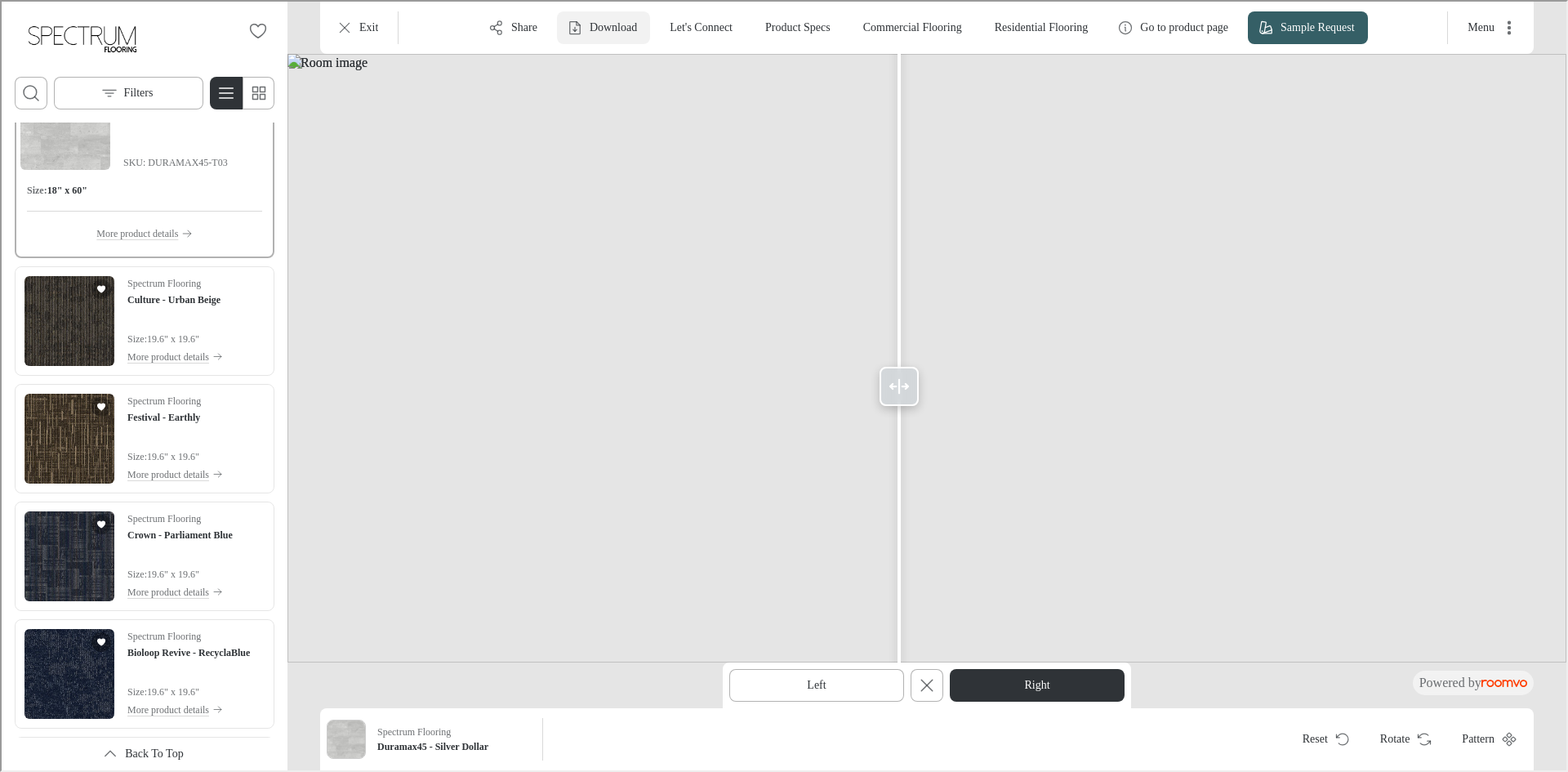
click at [588, 25] on p "Download" at bounding box center [611, 26] width 47 height 16
click at [619, 63] on li "Image" at bounding box center [621, 66] width 173 height 33
click at [672, 432] on img at bounding box center [926, 356] width 1279 height 608
click at [924, 685] on line "Exit Compare" at bounding box center [925, 684] width 11 height 11
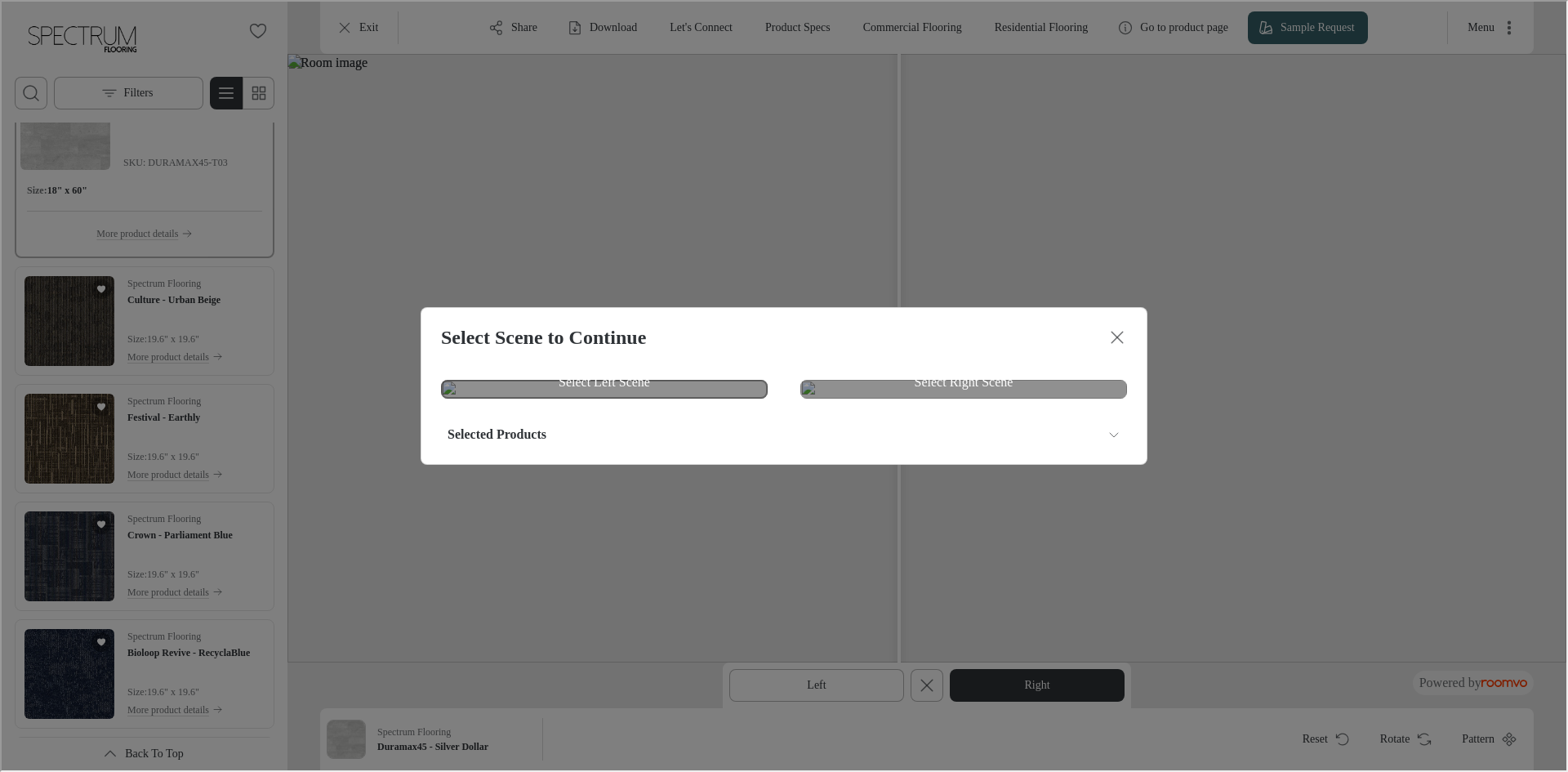
click at [638, 391] on img at bounding box center [602, 388] width 326 height 19
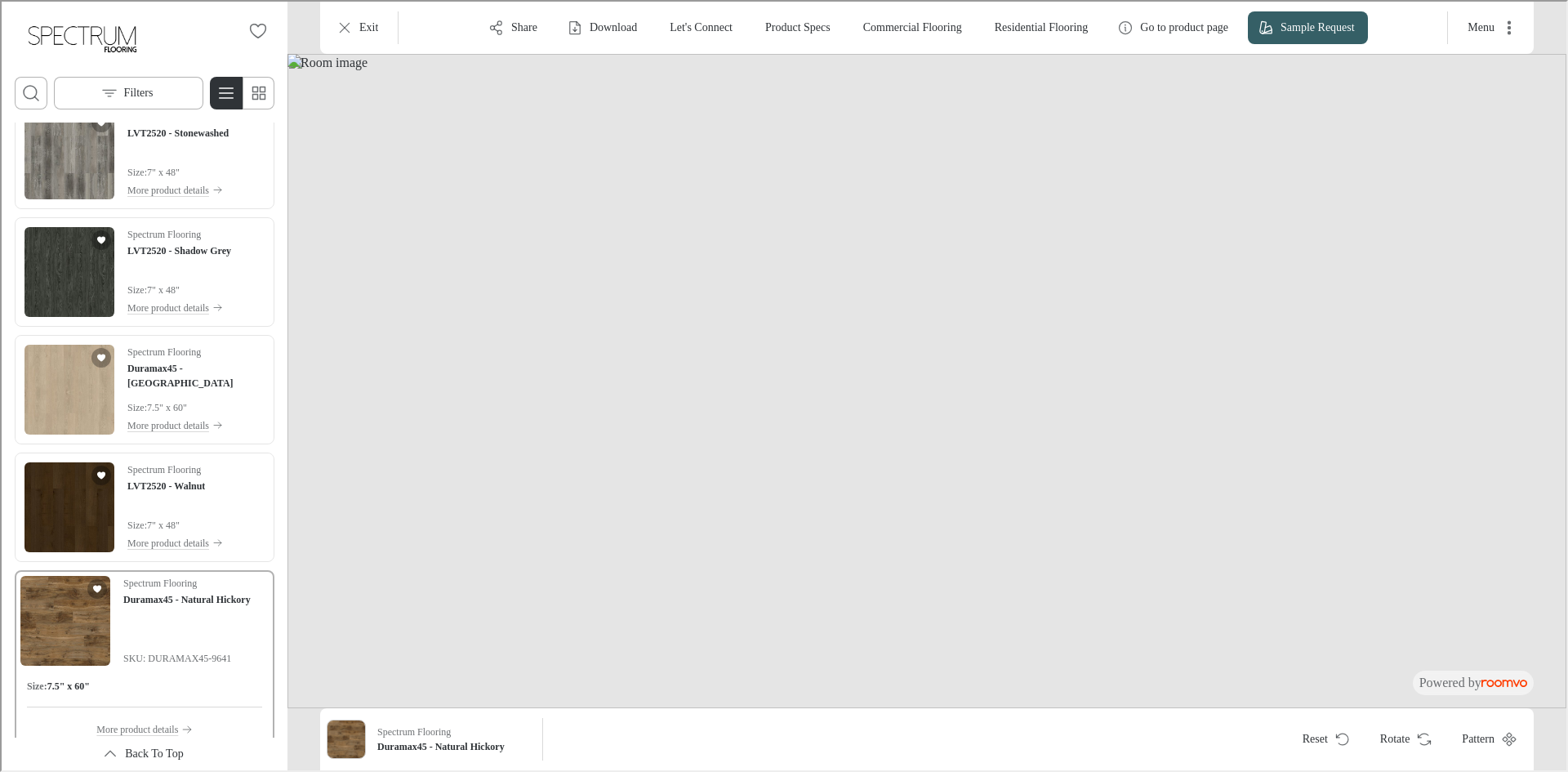
scroll to position [6287, 0]
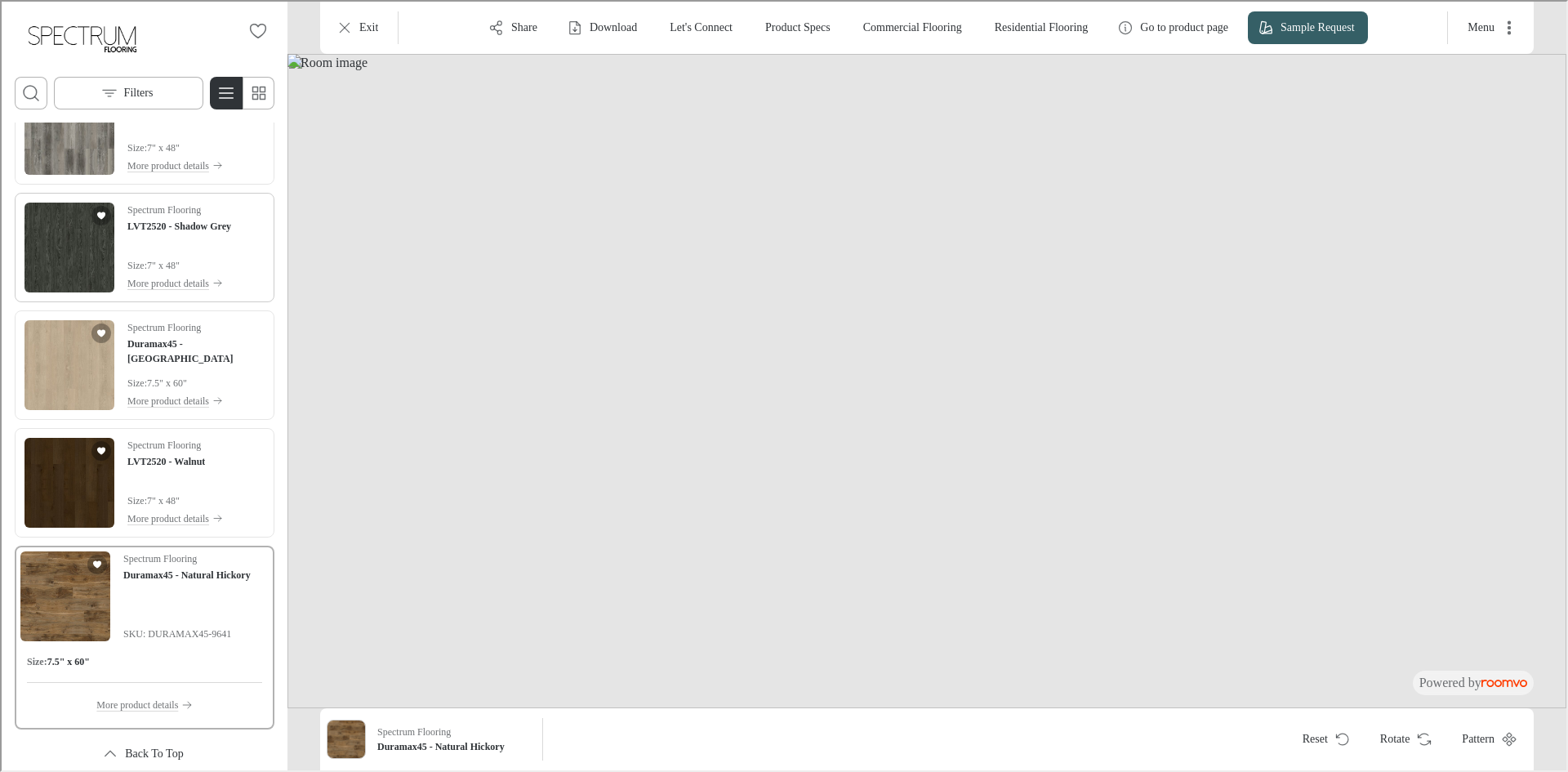
click at [85, 261] on img "See LVT2520 - Shadow Grey in the room" at bounding box center [68, 246] width 90 height 90
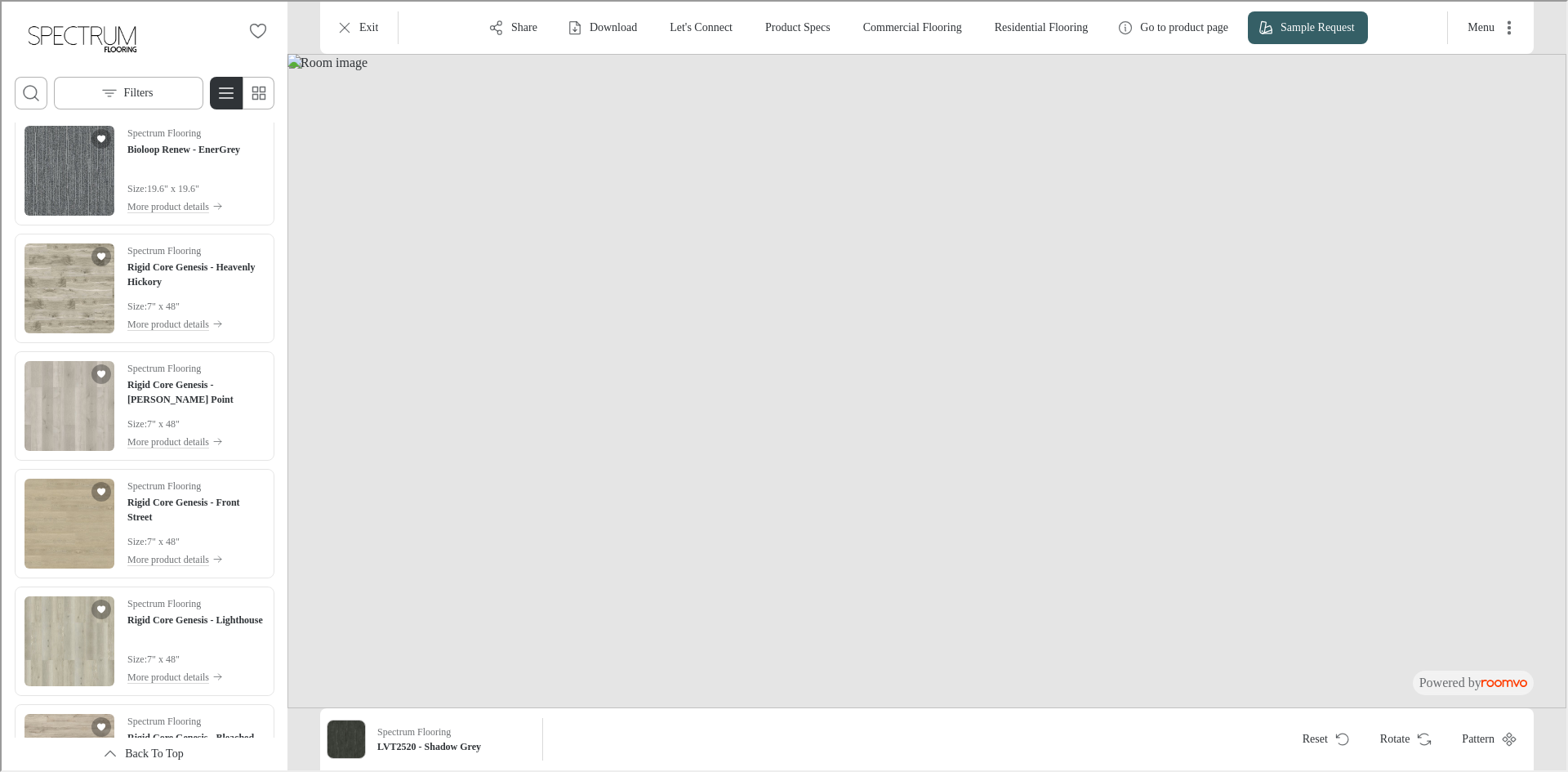
scroll to position [5143, 0]
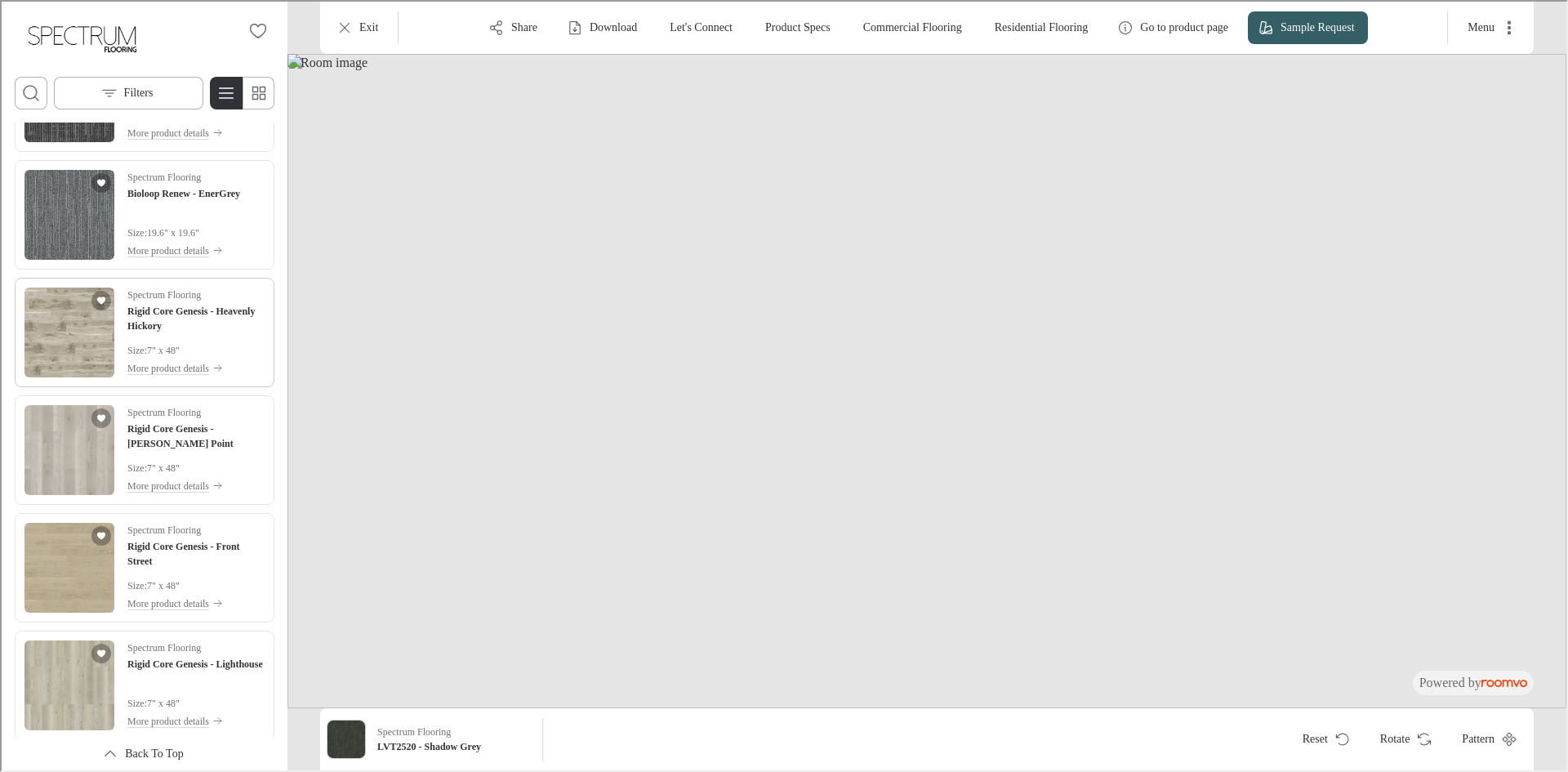
click at [80, 335] on img "See Rigid Core Genesis - Heavenly Hickory in the room" at bounding box center [68, 331] width 90 height 90
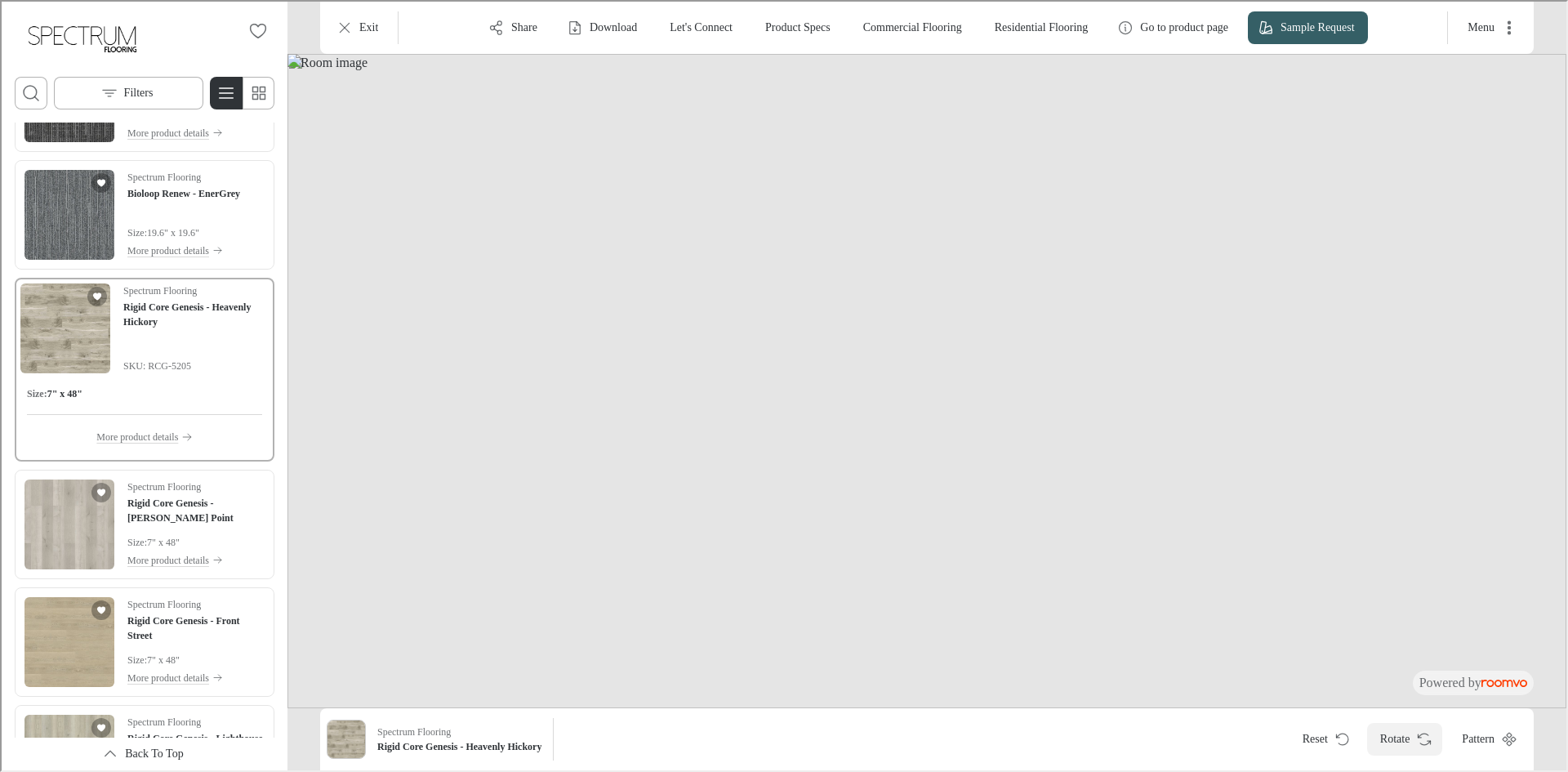
click at [1413, 748] on button "Rotate" at bounding box center [1402, 738] width 76 height 33
drag, startPoint x: 931, startPoint y: 309, endPoint x: 864, endPoint y: 496, distance: 198.6
click at [864, 496] on img at bounding box center [926, 379] width 1279 height 654
